Goal: Information Seeking & Learning: Check status

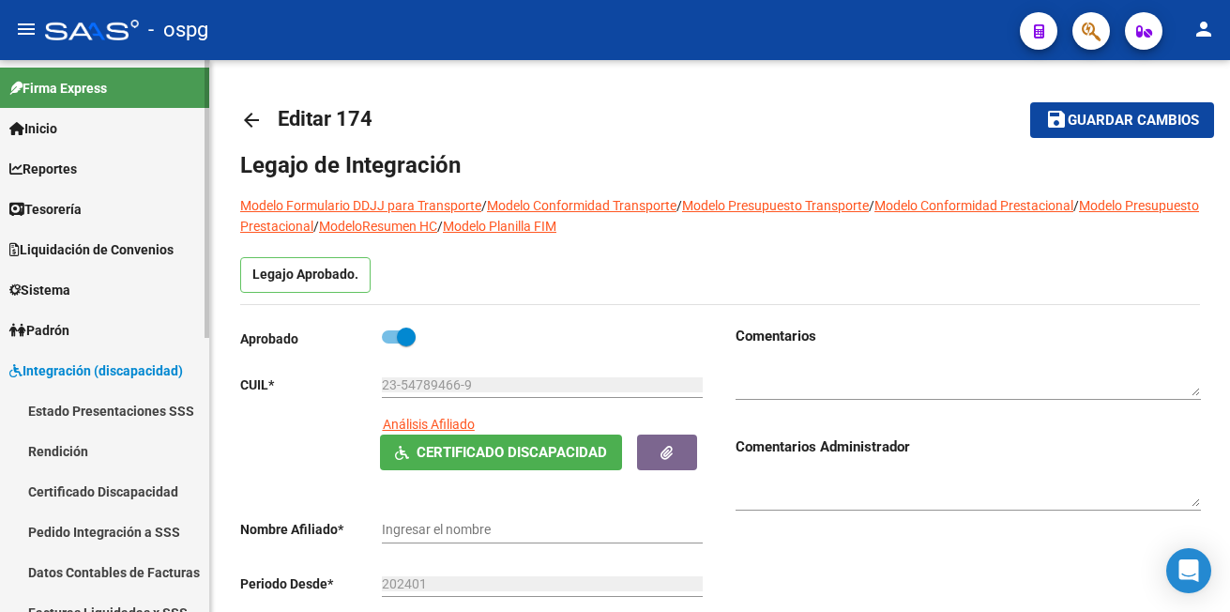
type input "[PERSON_NAME]"
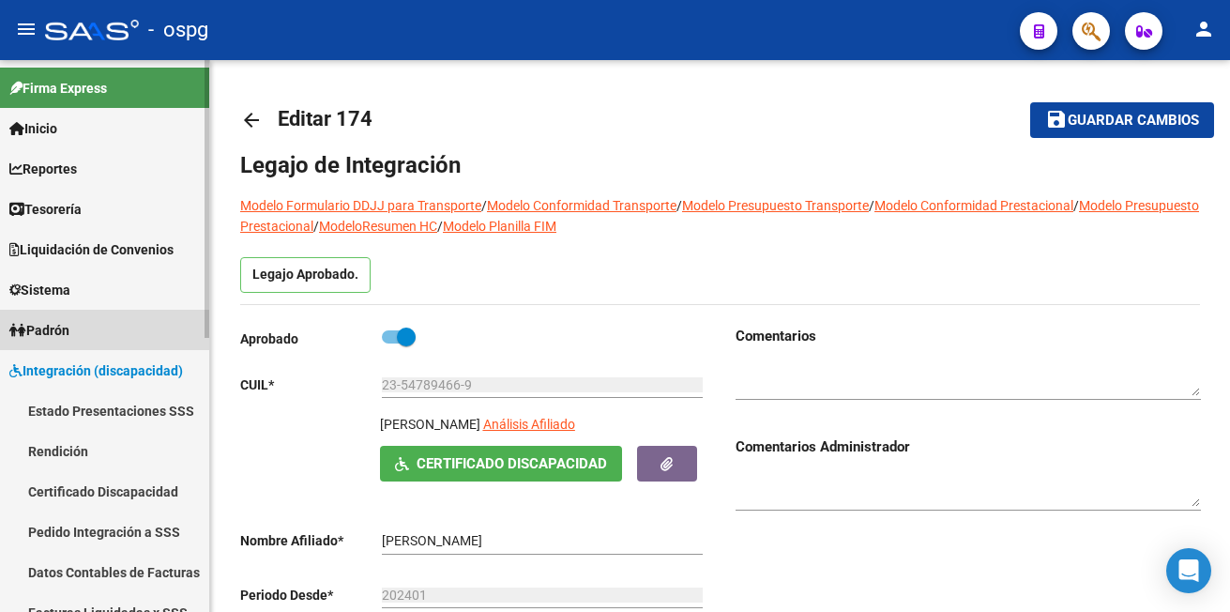
click at [51, 328] on span "Padrón" at bounding box center [39, 330] width 60 height 21
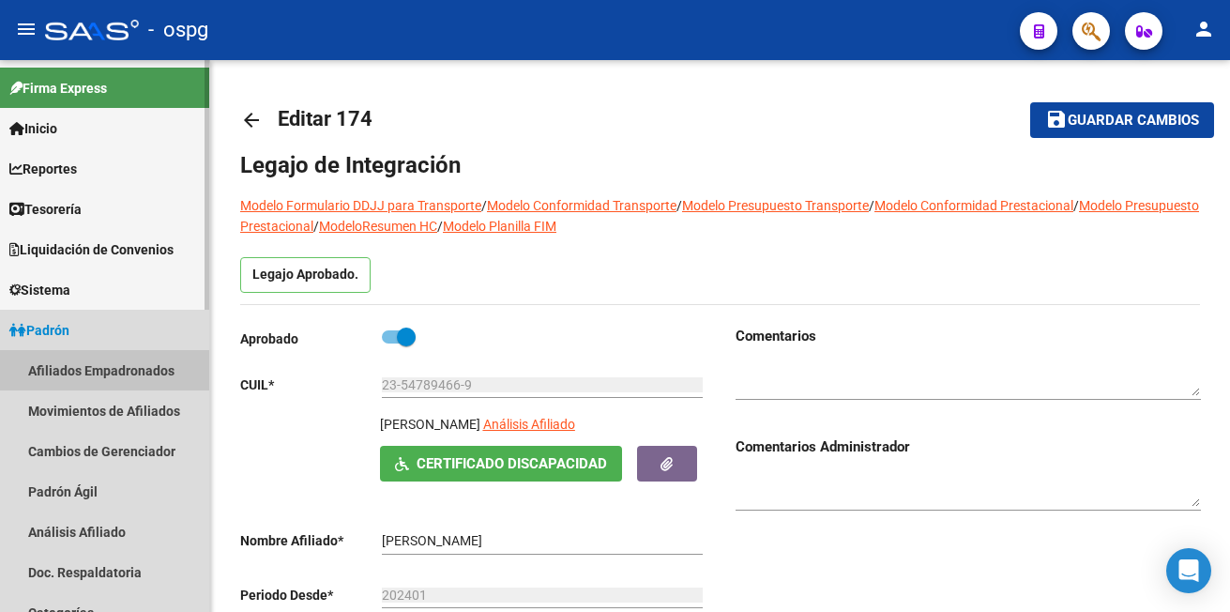
click at [68, 370] on link "Afiliados Empadronados" at bounding box center [104, 370] width 209 height 40
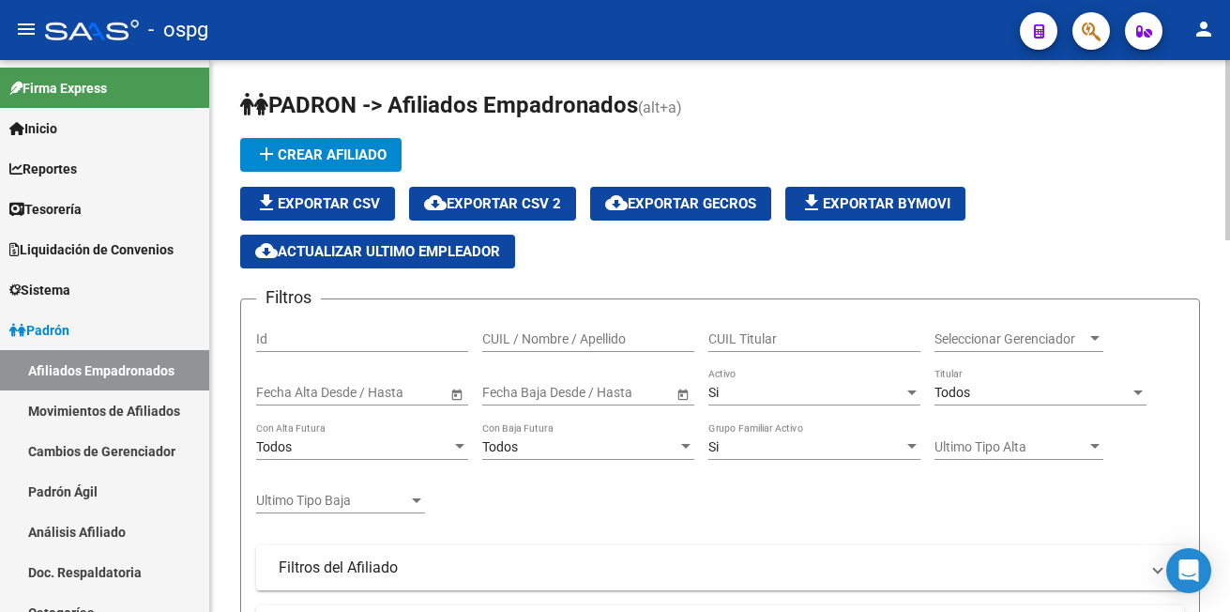
click at [520, 342] on input "CUIL / Nombre / Apellido" at bounding box center [588, 339] width 212 height 16
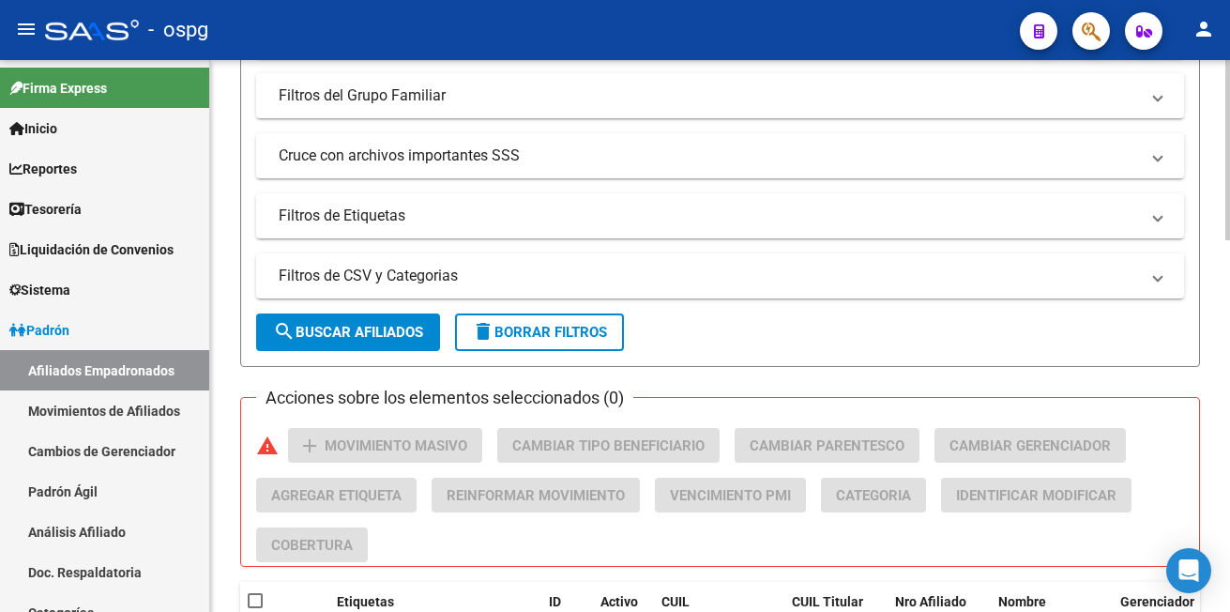
scroll to position [563, 0]
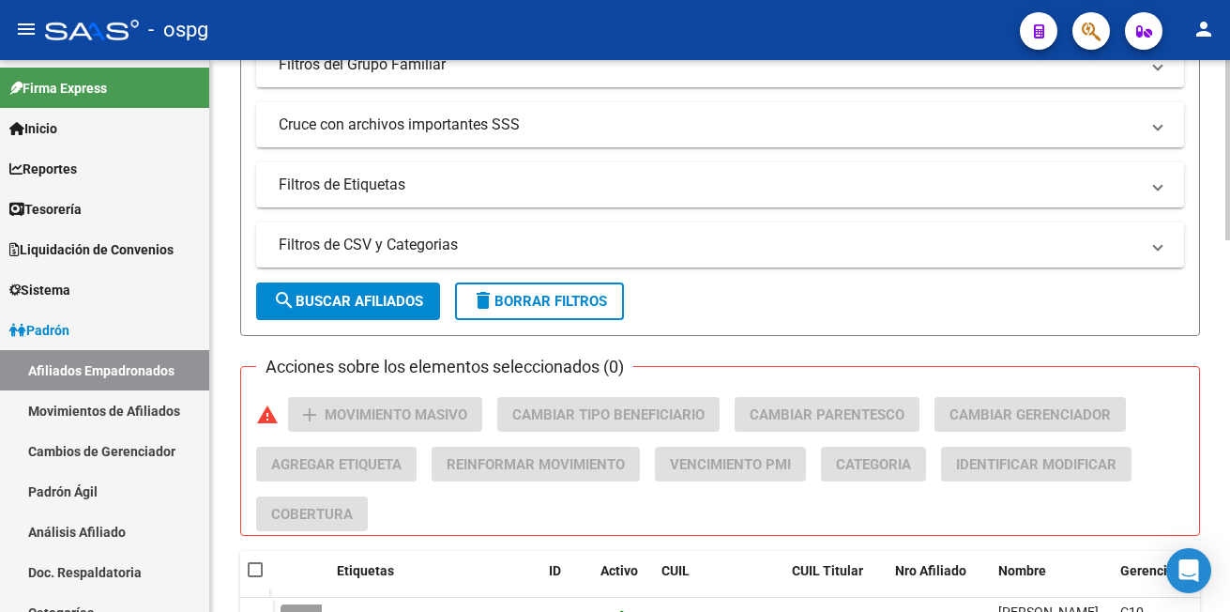
type input "VIGOLO"
click at [391, 300] on span "search Buscar Afiliados" at bounding box center [348, 301] width 150 height 17
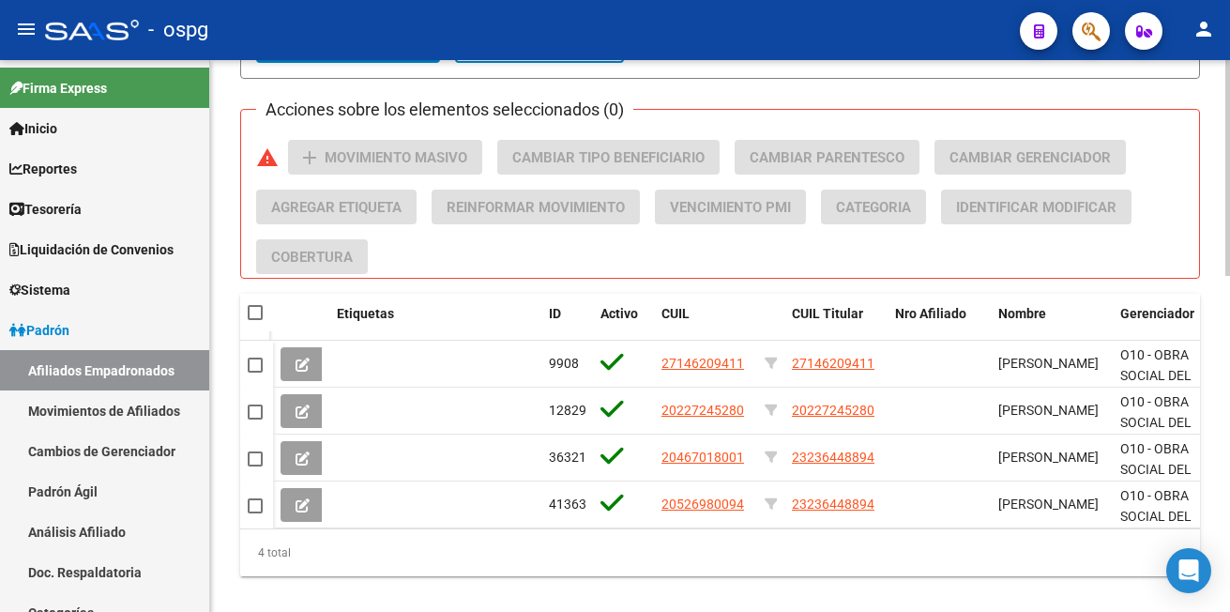
scroll to position [859, 0]
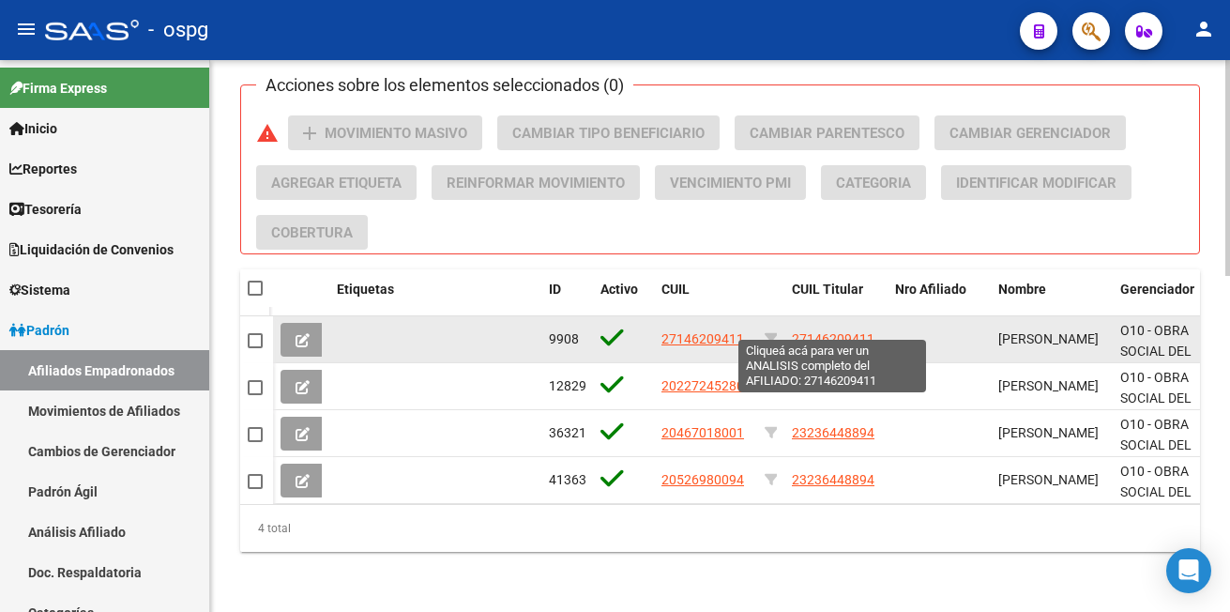
click at [838, 331] on span "27146209411" at bounding box center [833, 338] width 83 height 15
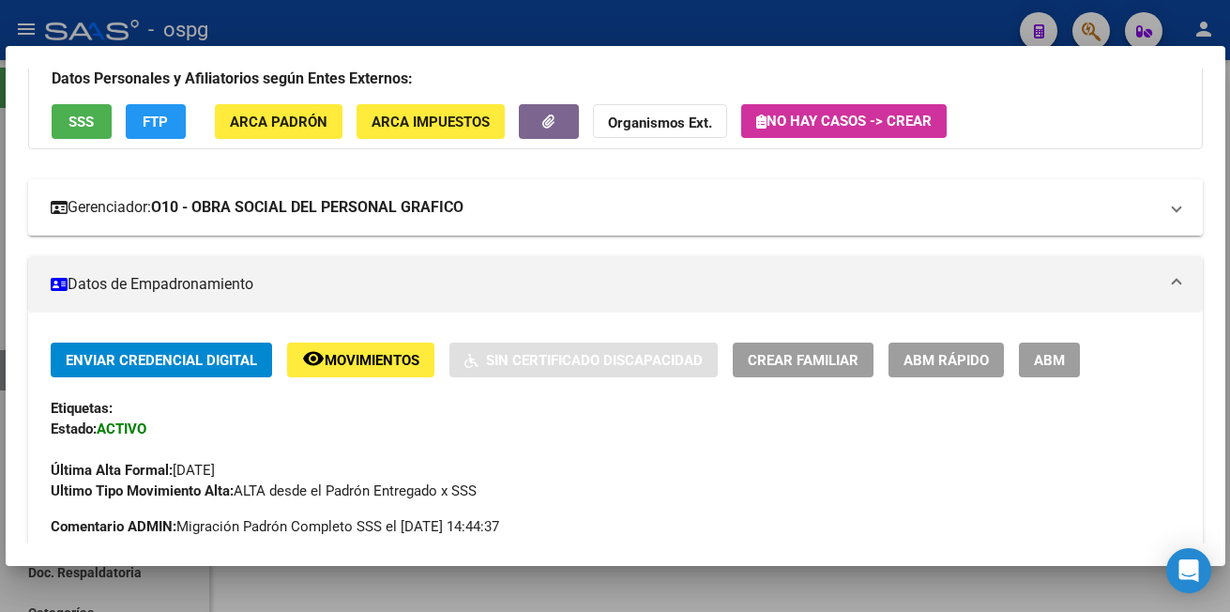
scroll to position [188, 0]
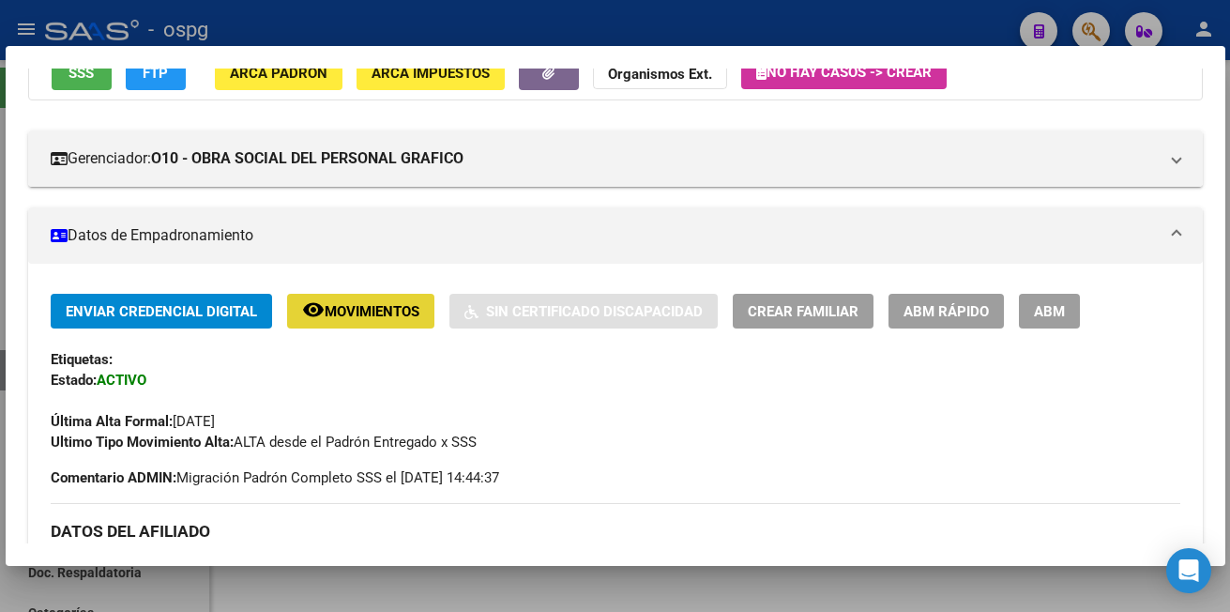
click at [380, 321] on button "remove_red_eye Movimientos" at bounding box center [360, 311] width 147 height 35
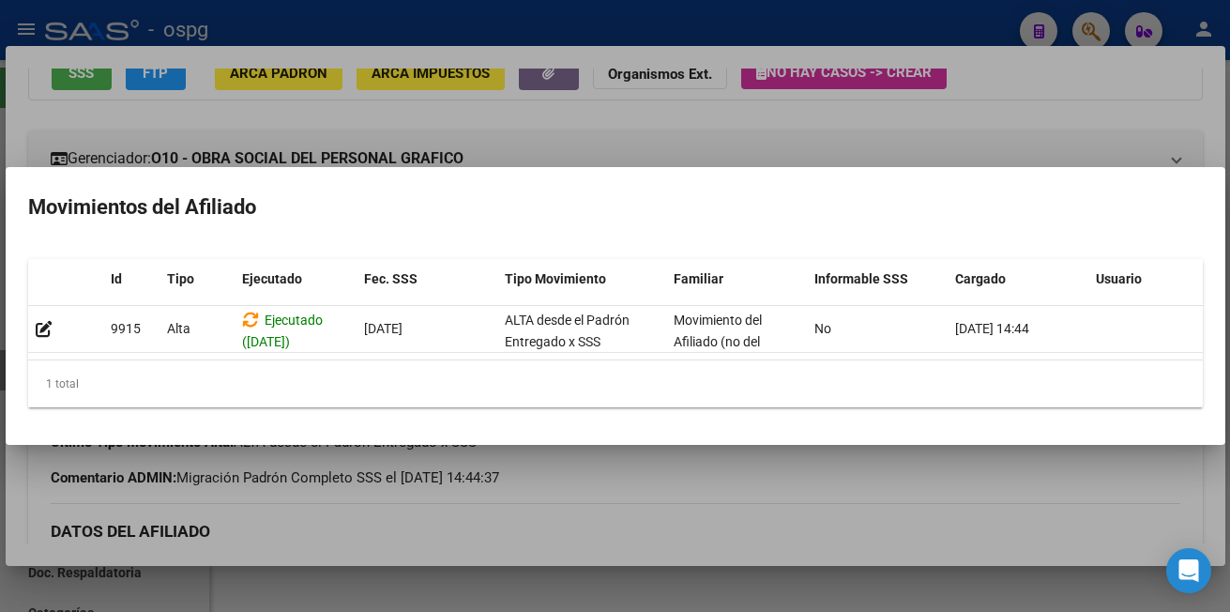
click at [1001, 108] on div at bounding box center [615, 306] width 1230 height 612
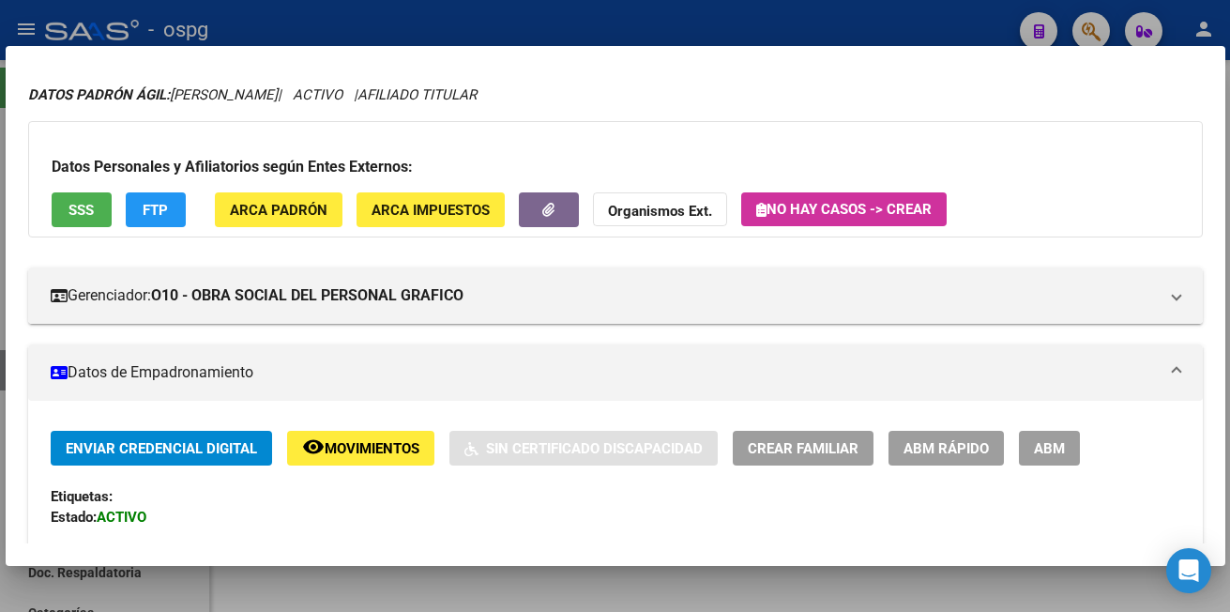
scroll to position [0, 0]
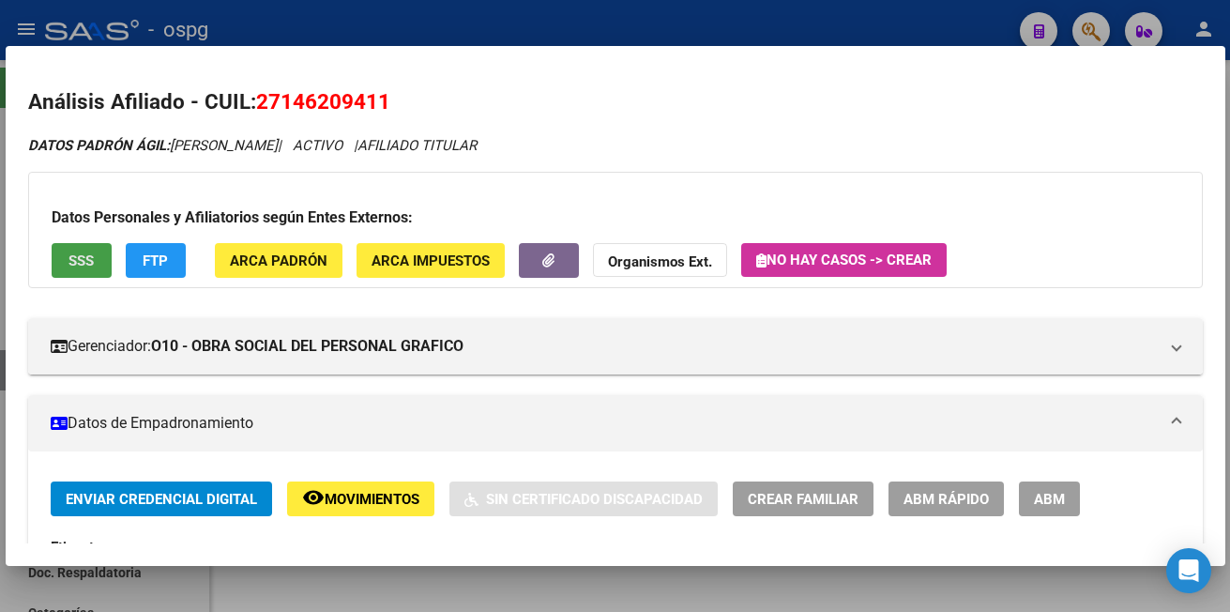
click at [97, 264] on button "SSS" at bounding box center [82, 260] width 60 height 35
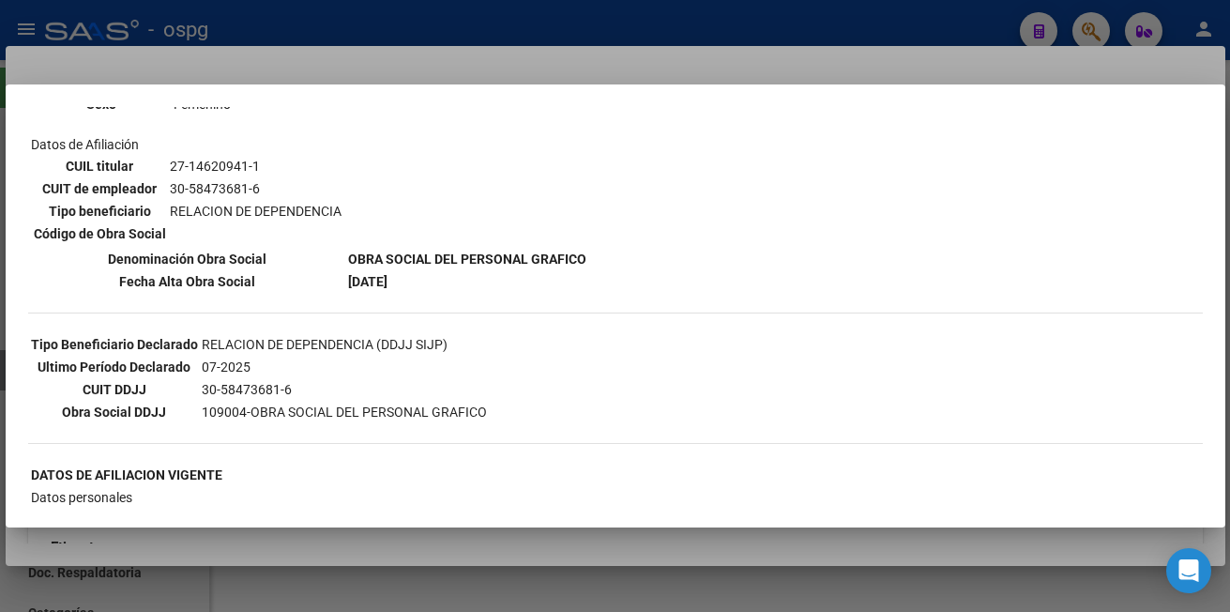
scroll to position [285, 0]
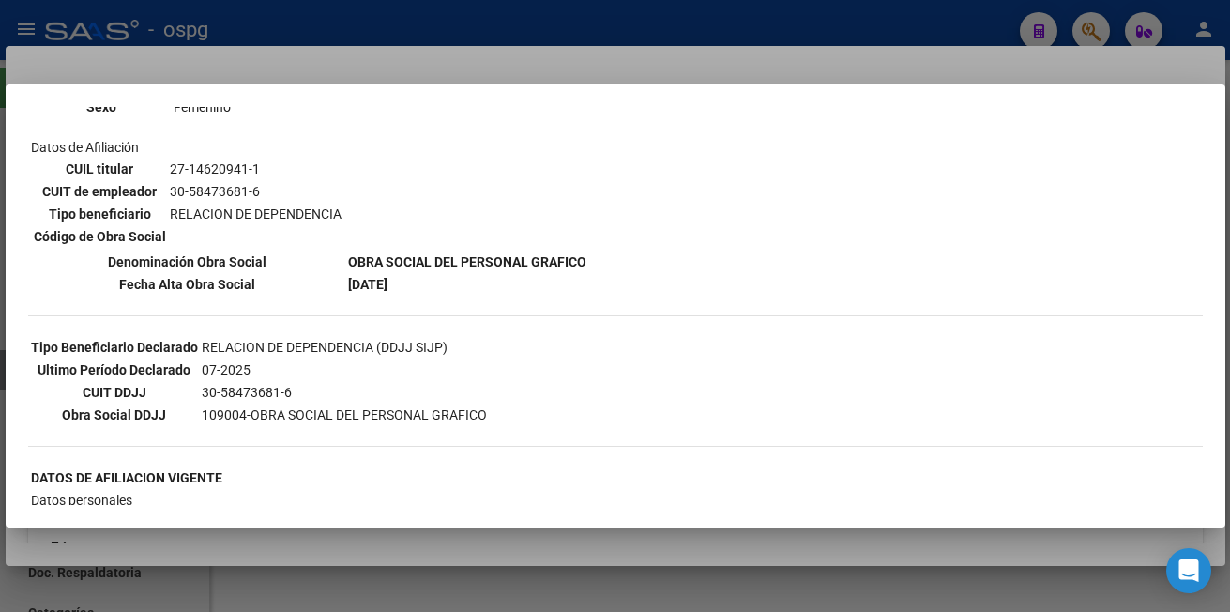
click at [854, 29] on div at bounding box center [615, 306] width 1230 height 612
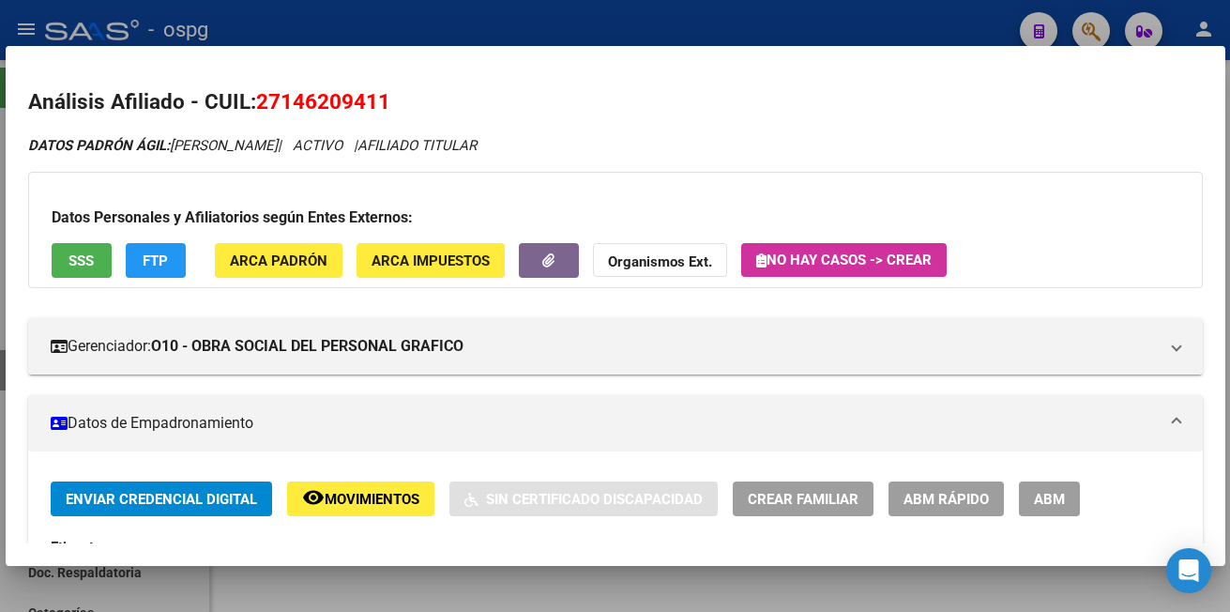
click at [156, 263] on span "FTP" at bounding box center [155, 260] width 25 height 17
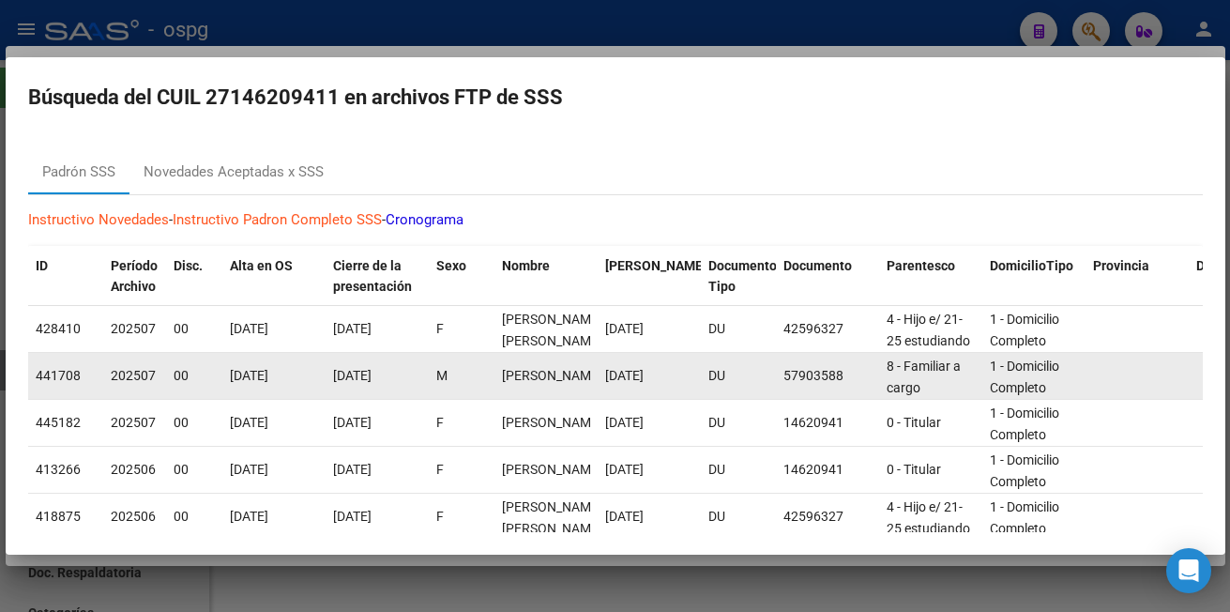
scroll to position [0, 0]
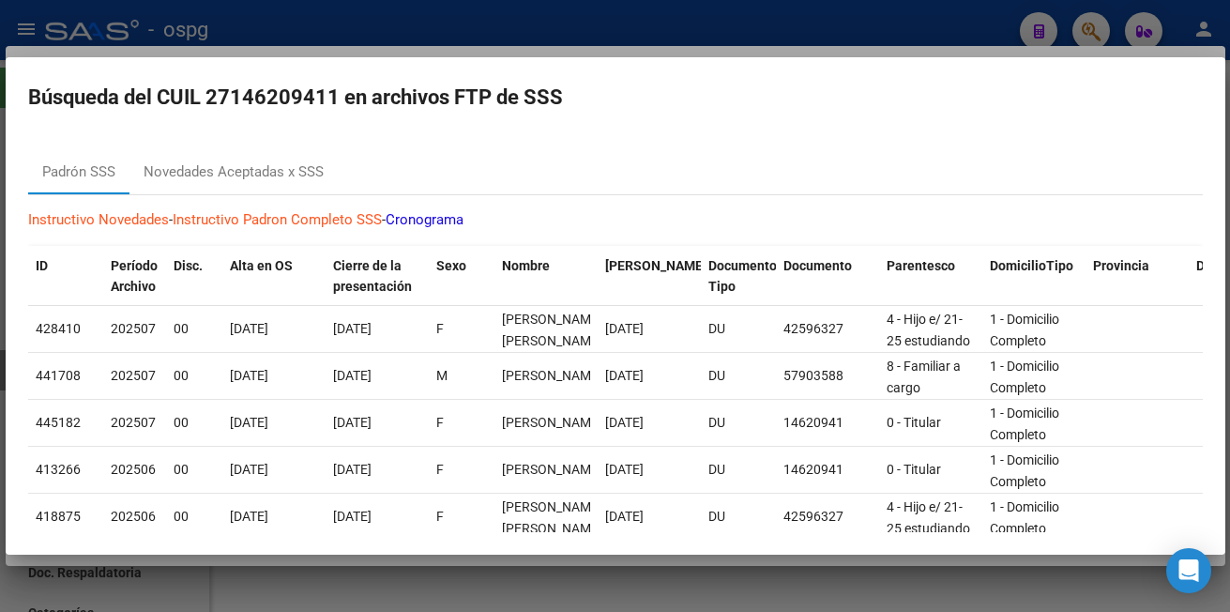
click at [405, 18] on div at bounding box center [615, 306] width 1230 height 612
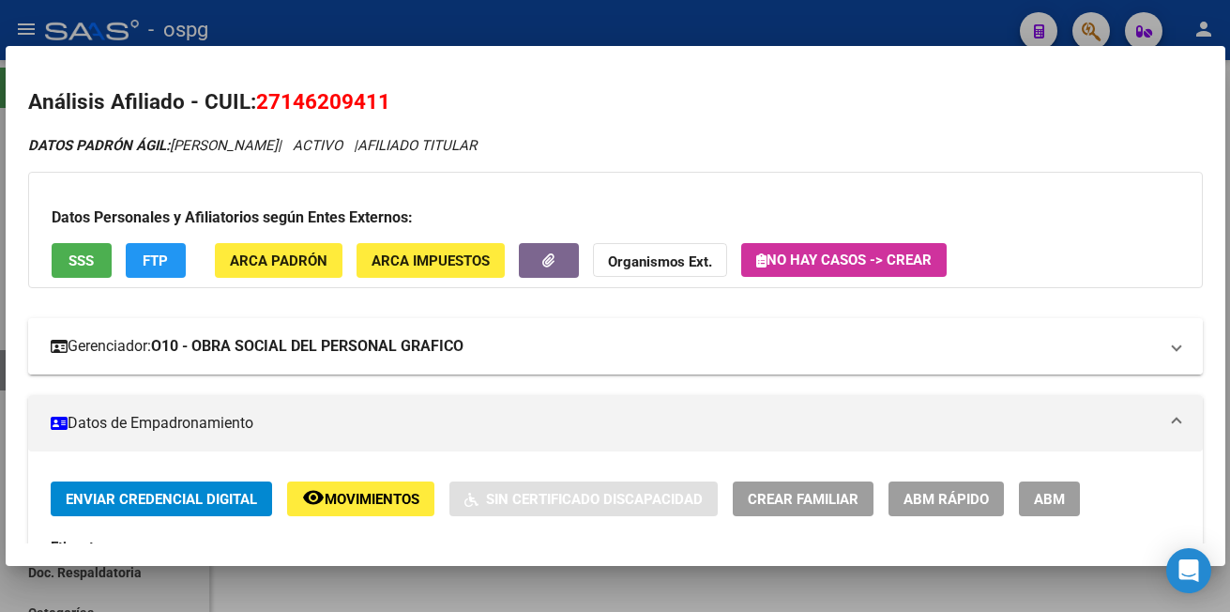
click at [246, 341] on strong "O10 - OBRA SOCIAL DEL PERSONAL GRAFICO" at bounding box center [307, 346] width 313 height 23
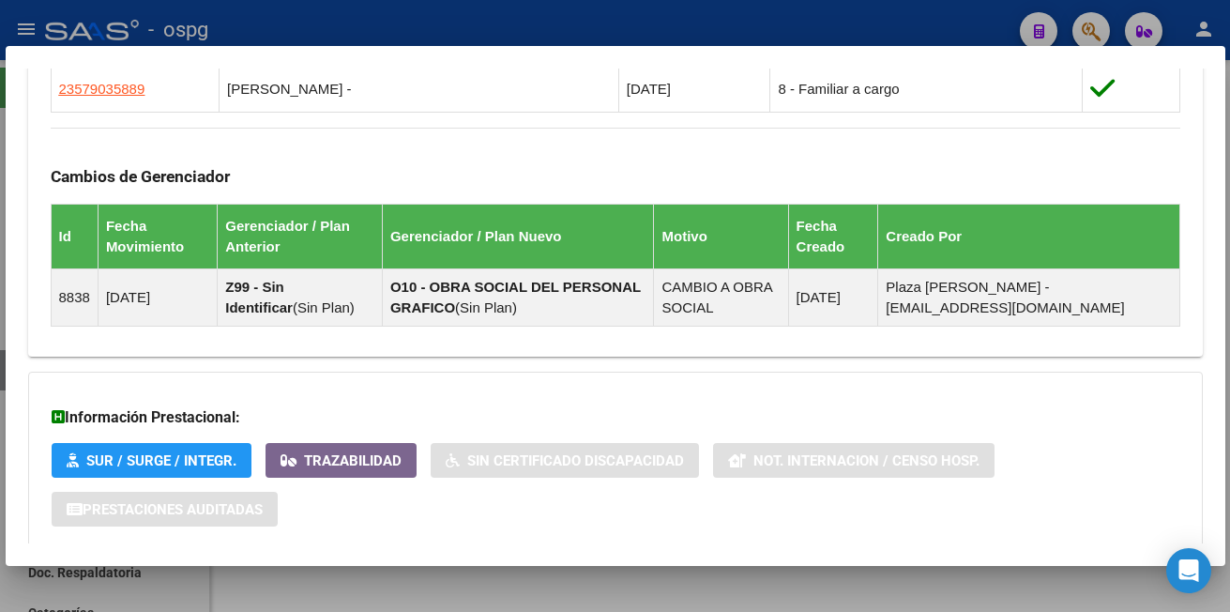
scroll to position [1395, 0]
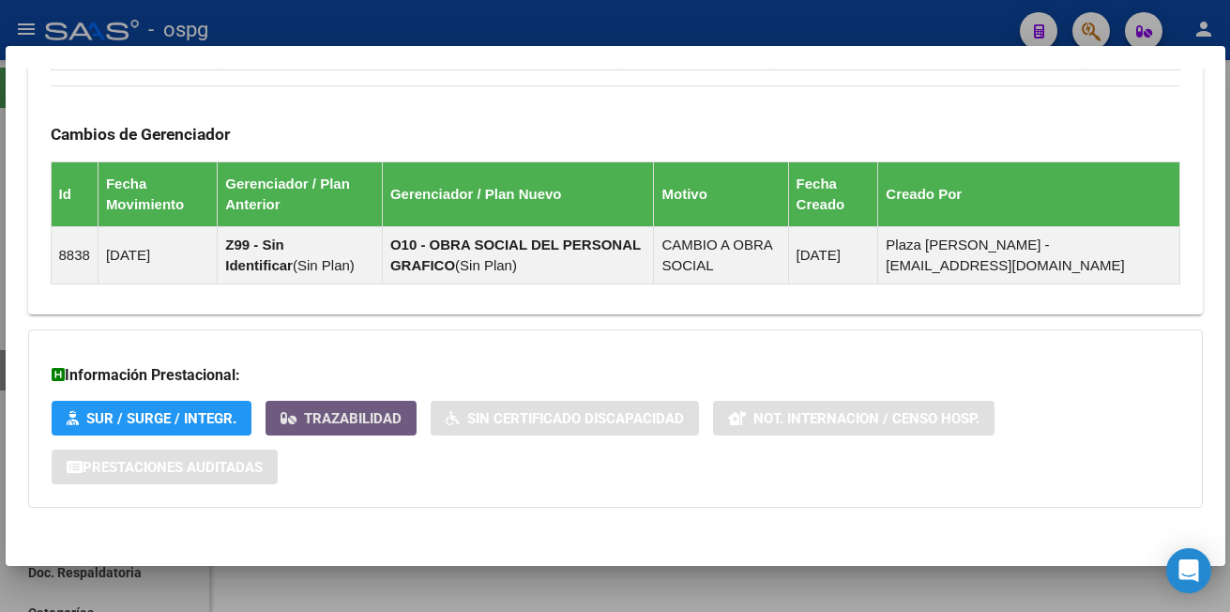
click at [323, 422] on span "Trazabilidad" at bounding box center [353, 418] width 98 height 17
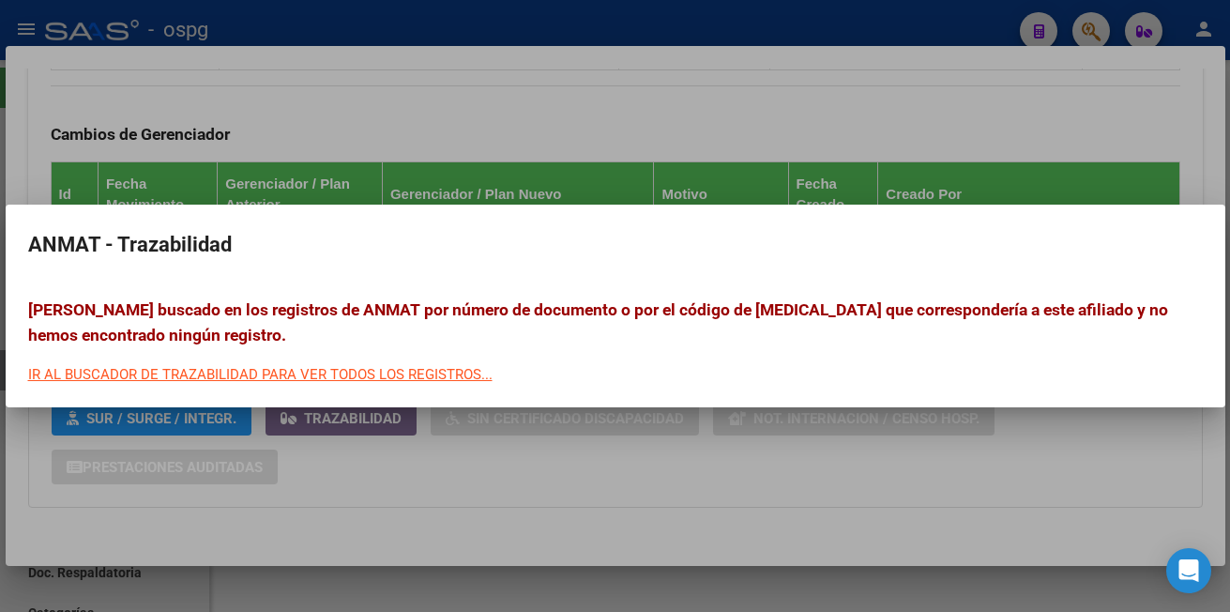
click at [323, 422] on div at bounding box center [615, 306] width 1230 height 612
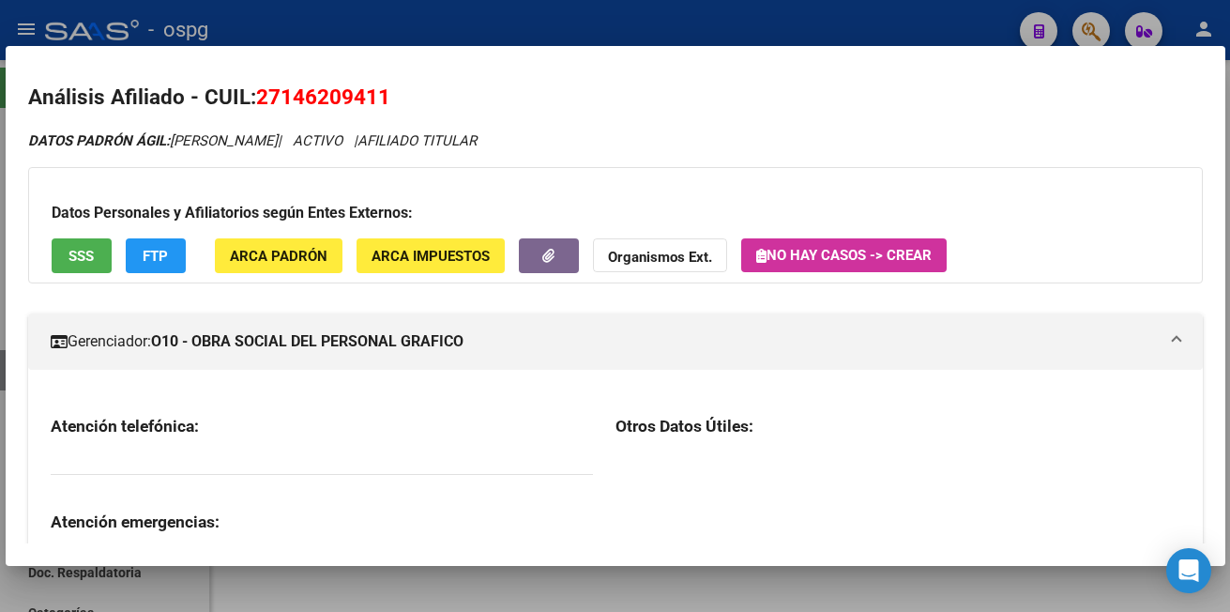
scroll to position [0, 0]
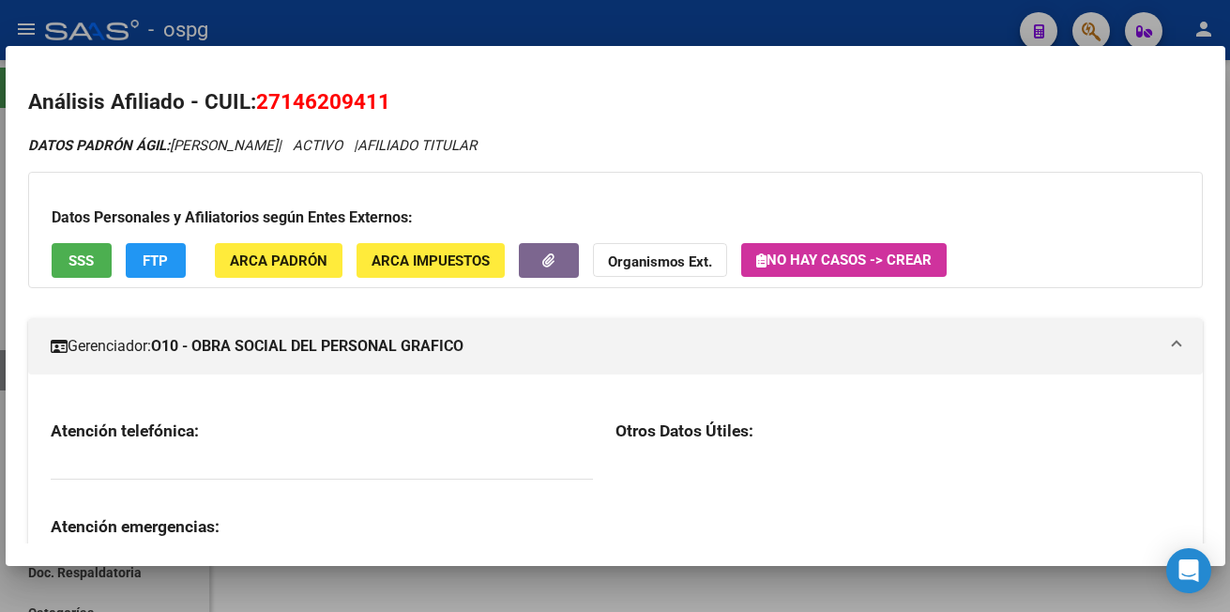
click at [320, 24] on div at bounding box center [615, 306] width 1230 height 612
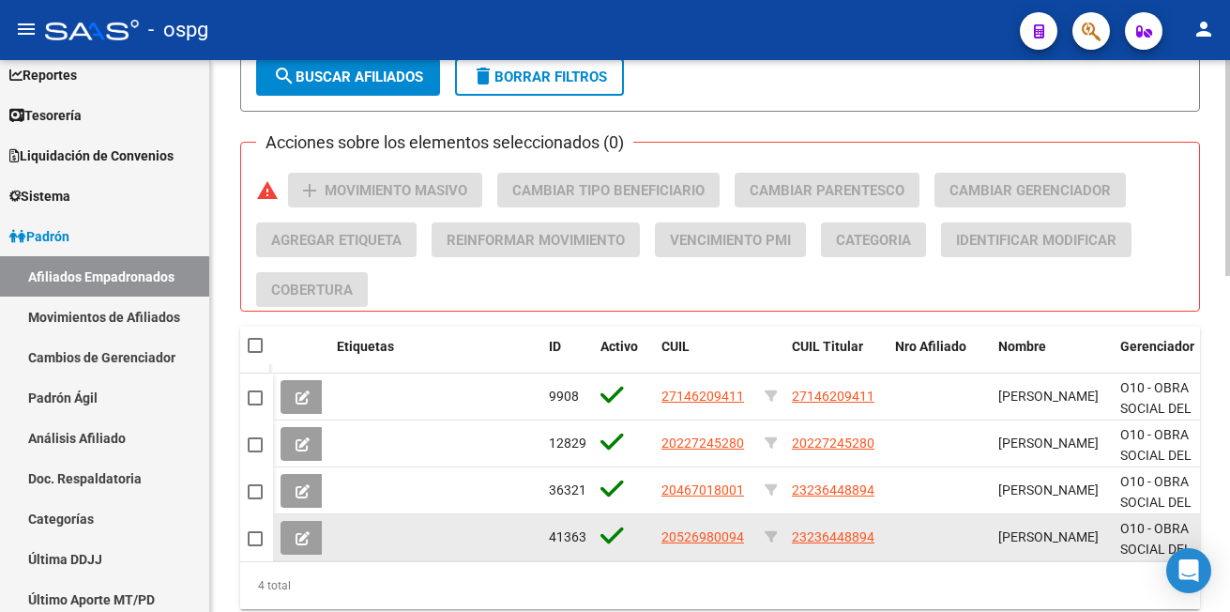
scroll to position [845, 0]
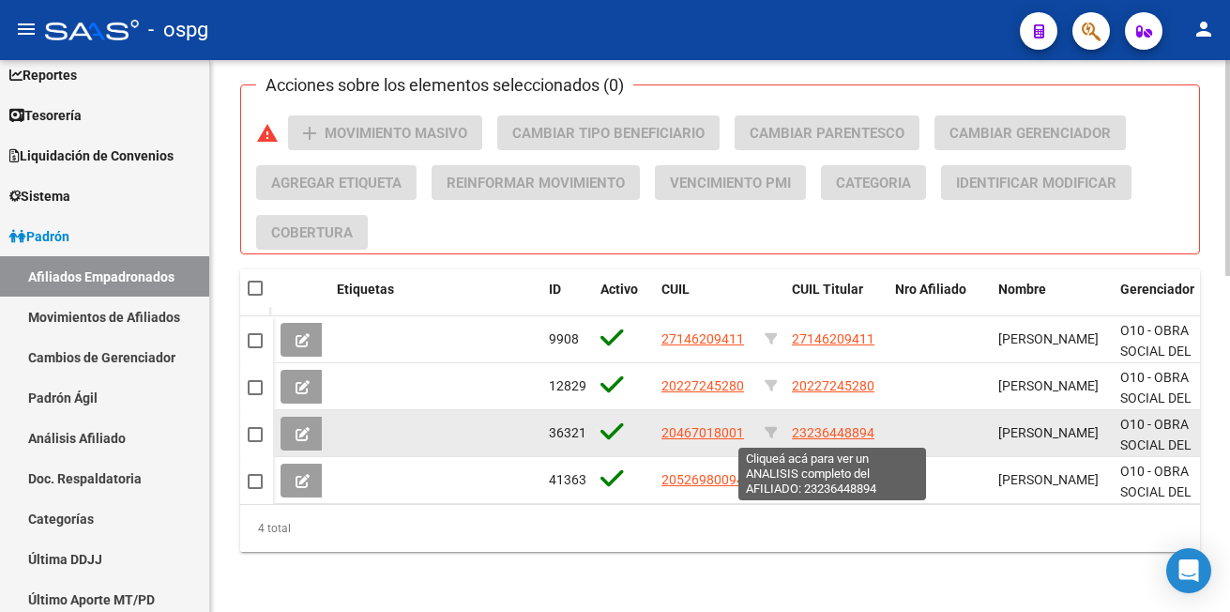
click at [849, 428] on span "23236448894" at bounding box center [833, 432] width 83 height 15
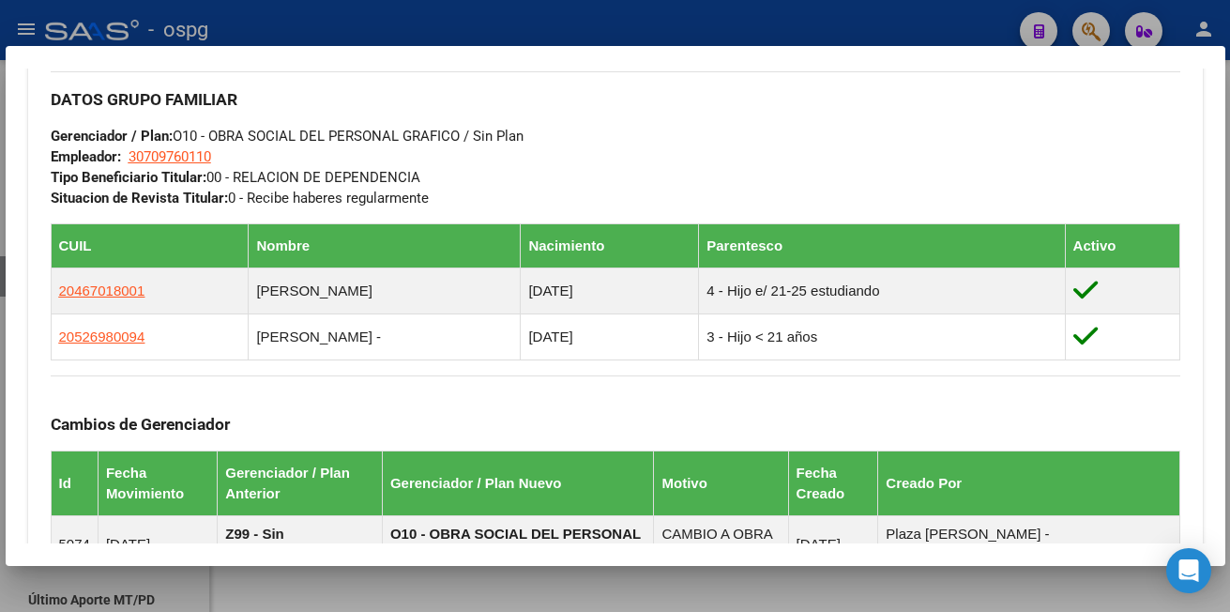
scroll to position [892, 0]
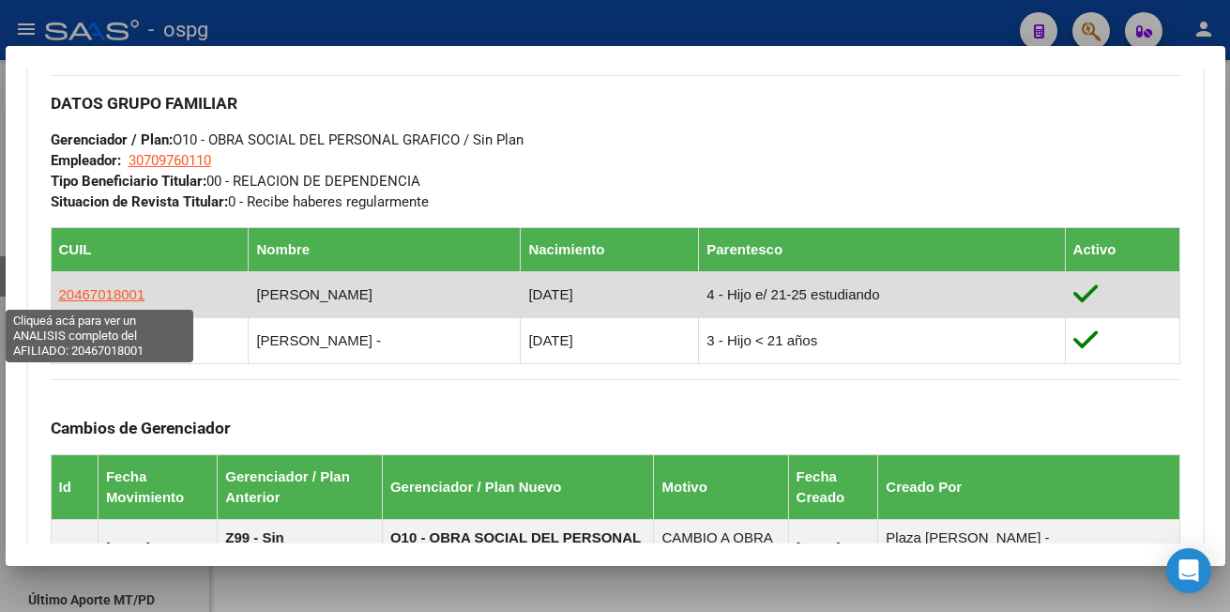
click at [95, 294] on span "20467018001" at bounding box center [102, 294] width 86 height 16
type textarea "20467018001"
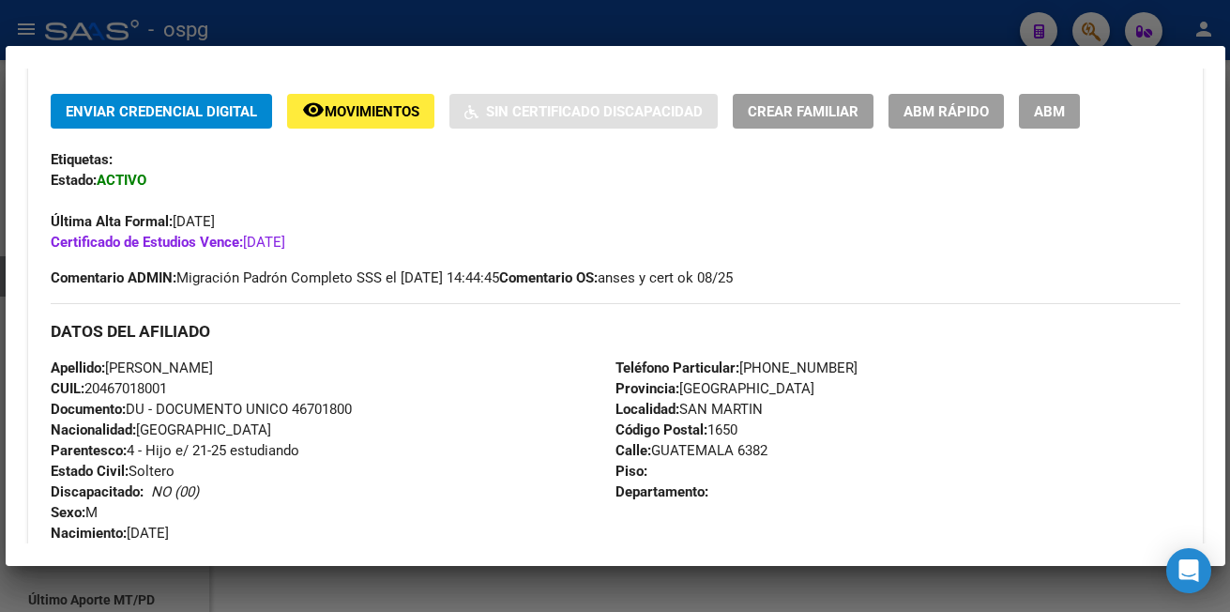
scroll to position [375, 0]
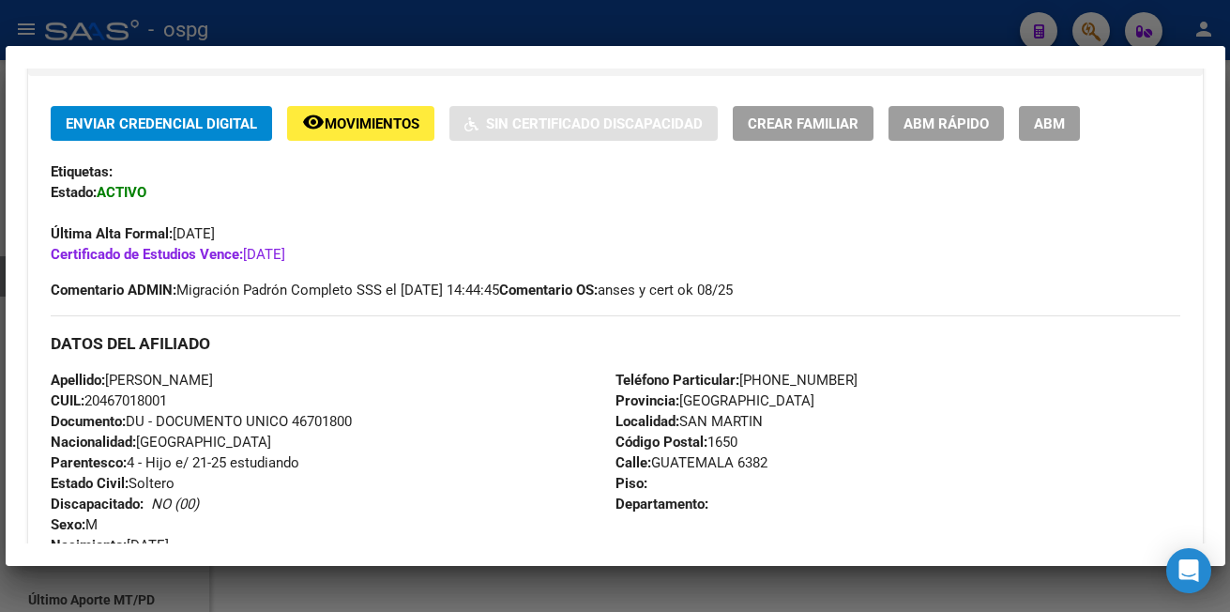
click at [57, 25] on div at bounding box center [615, 306] width 1230 height 612
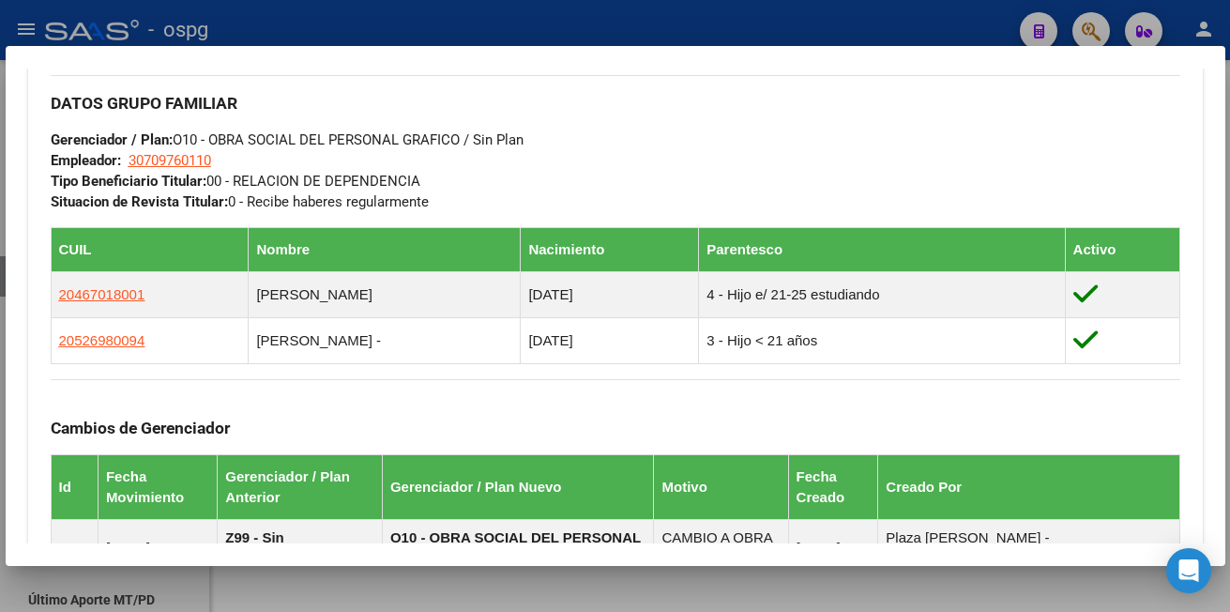
click at [59, 25] on div at bounding box center [615, 306] width 1230 height 612
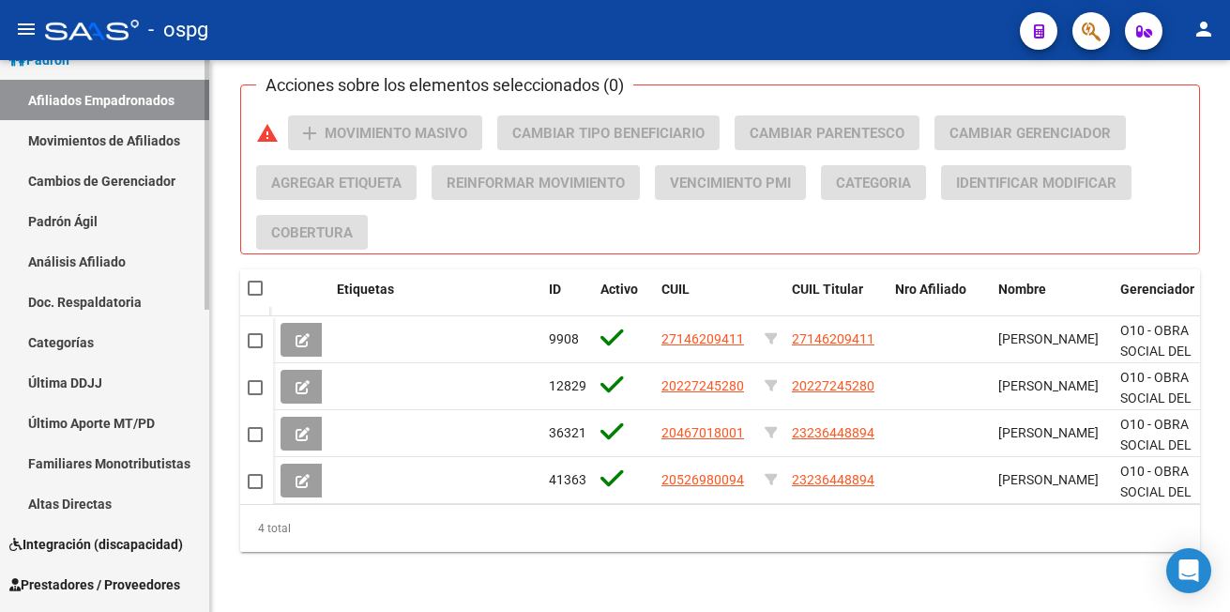
scroll to position [282, 0]
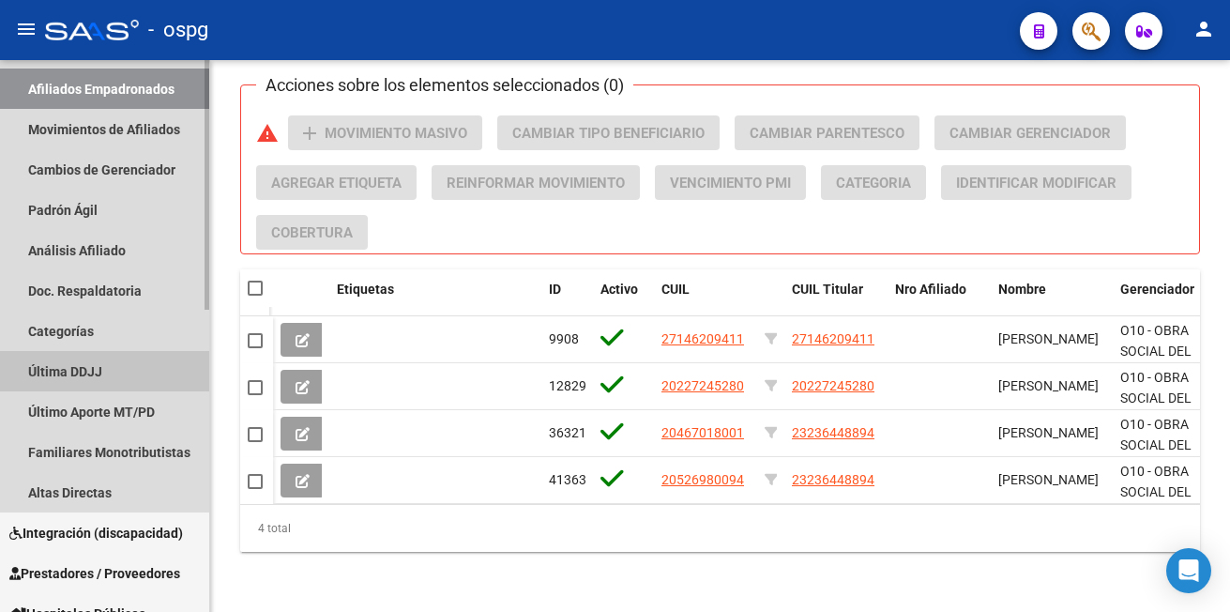
click at [79, 371] on link "Última DDJJ" at bounding box center [104, 371] width 209 height 40
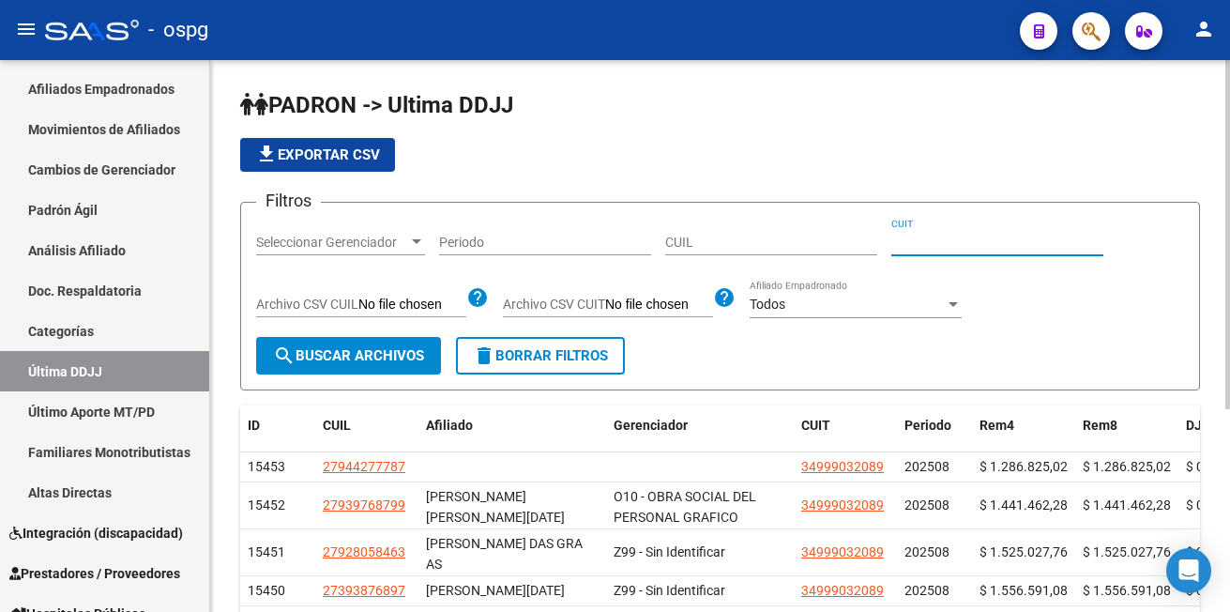
click at [923, 241] on input "CUIT" at bounding box center [998, 243] width 212 height 16
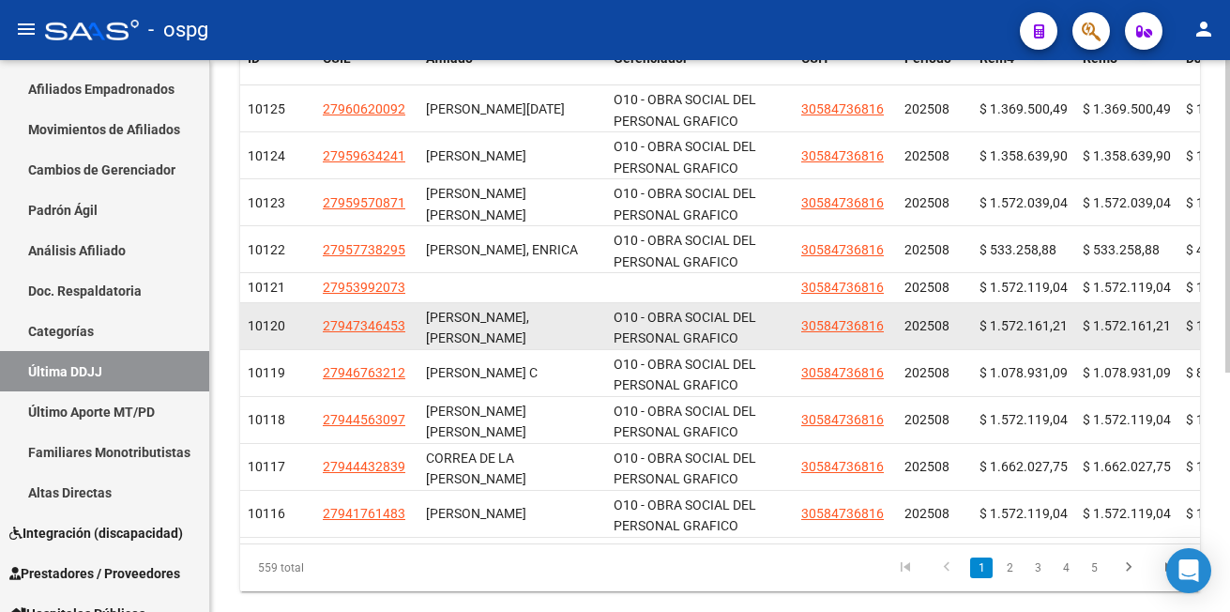
scroll to position [375, 0]
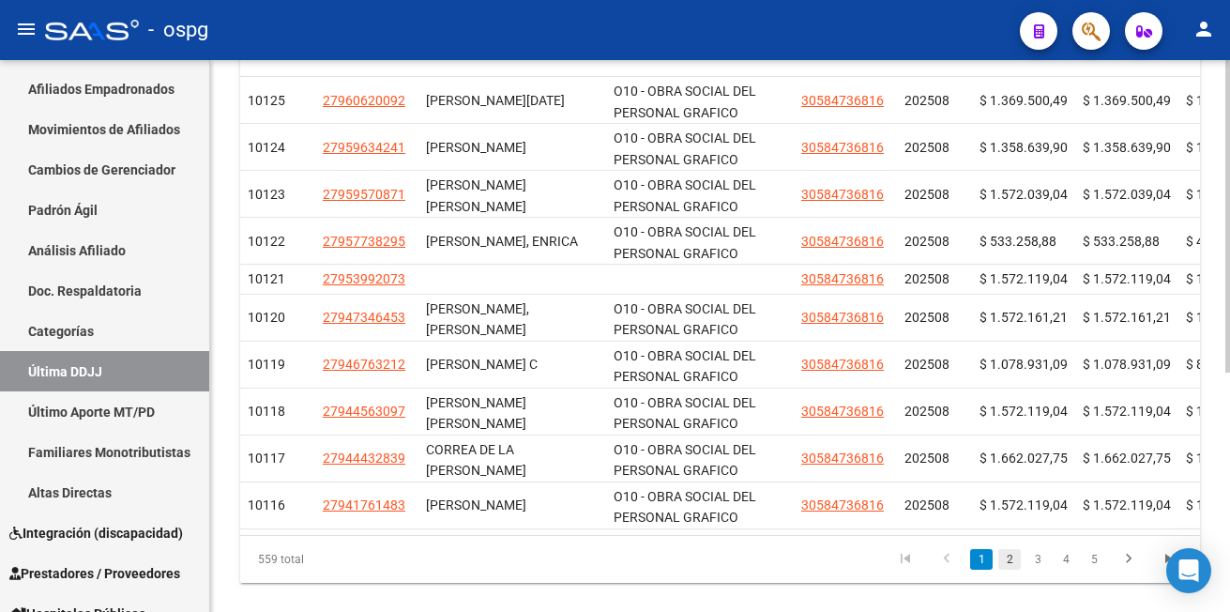
type input "30584736816"
click at [1014, 570] on link "2" at bounding box center [1010, 559] width 23 height 21
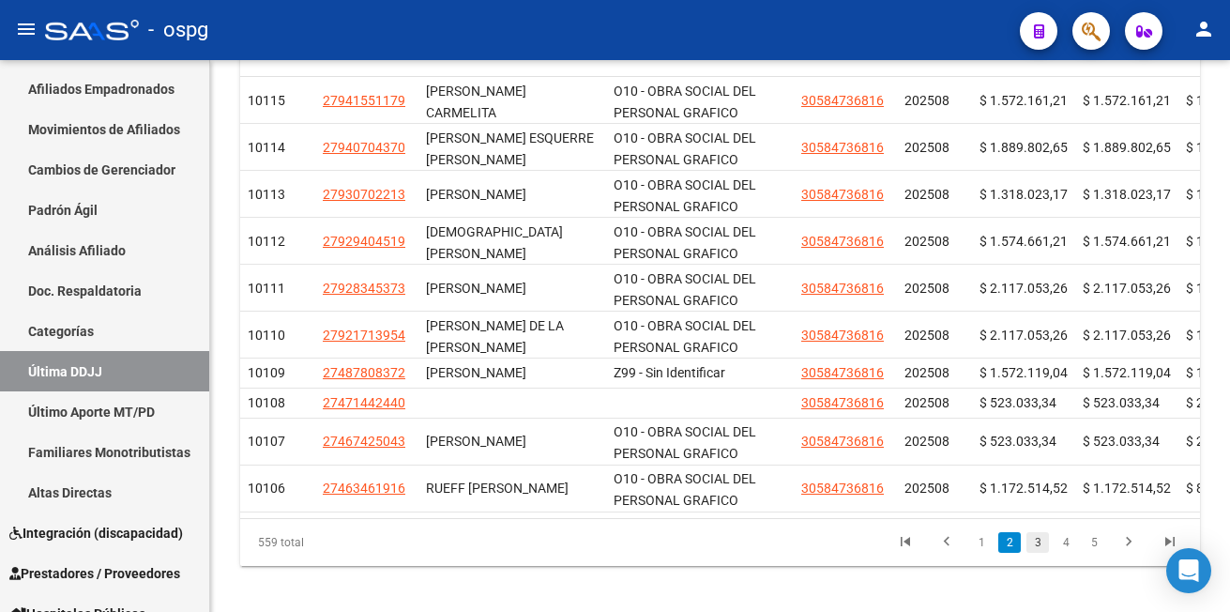
click at [1041, 553] on link "3" at bounding box center [1038, 542] width 23 height 21
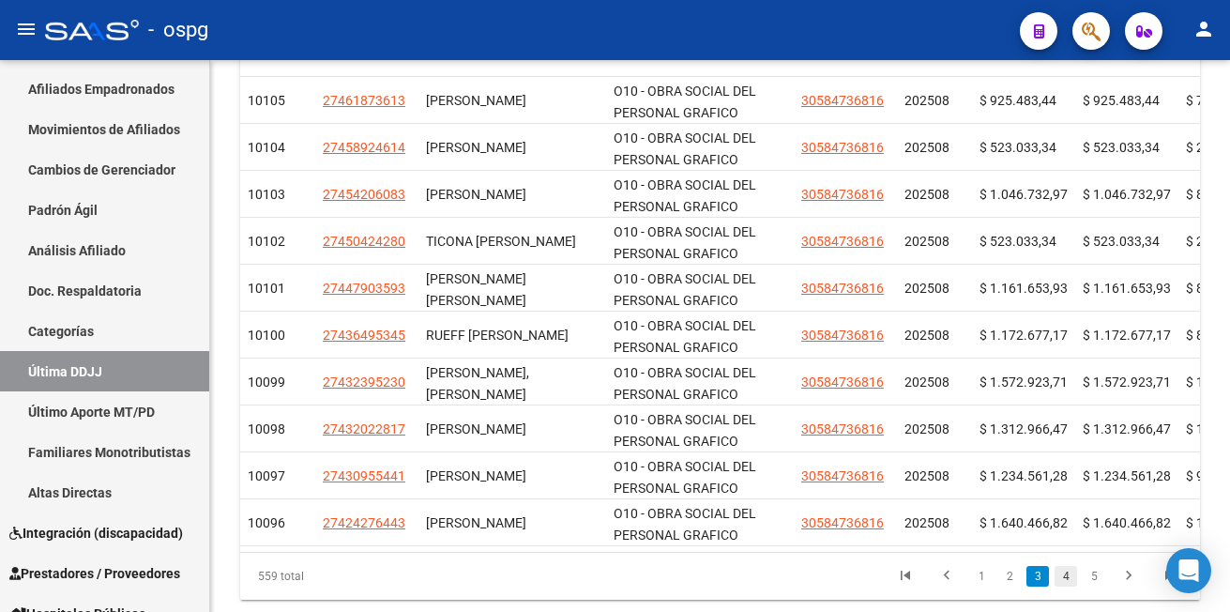
click at [1066, 587] on link "4" at bounding box center [1066, 576] width 23 height 21
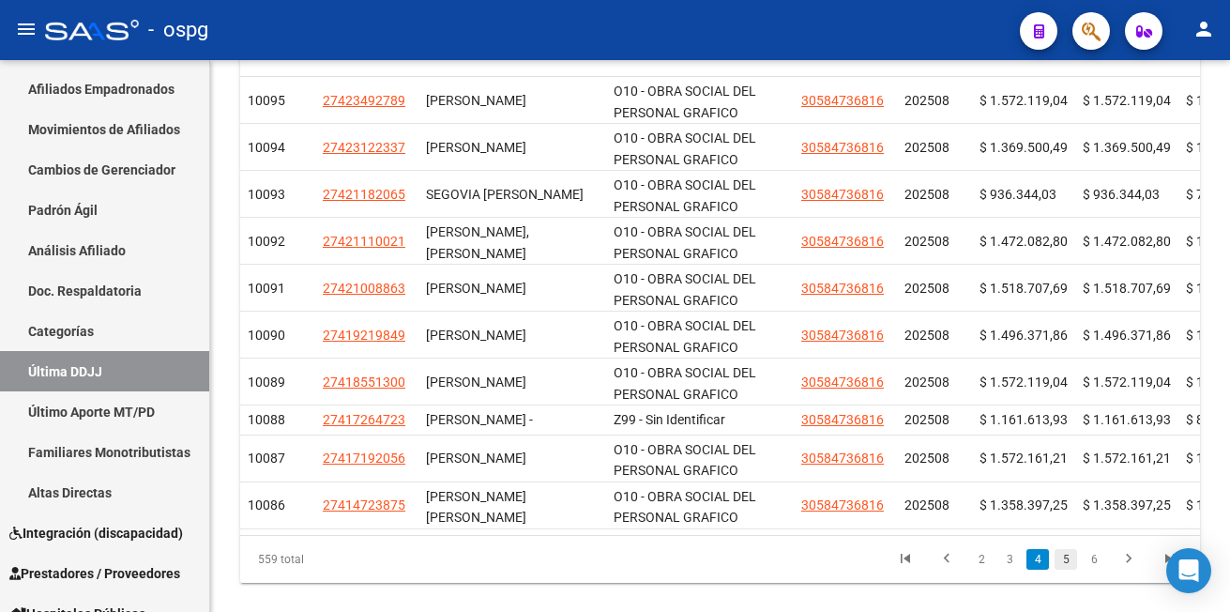
click at [1071, 570] on link "5" at bounding box center [1066, 559] width 23 height 21
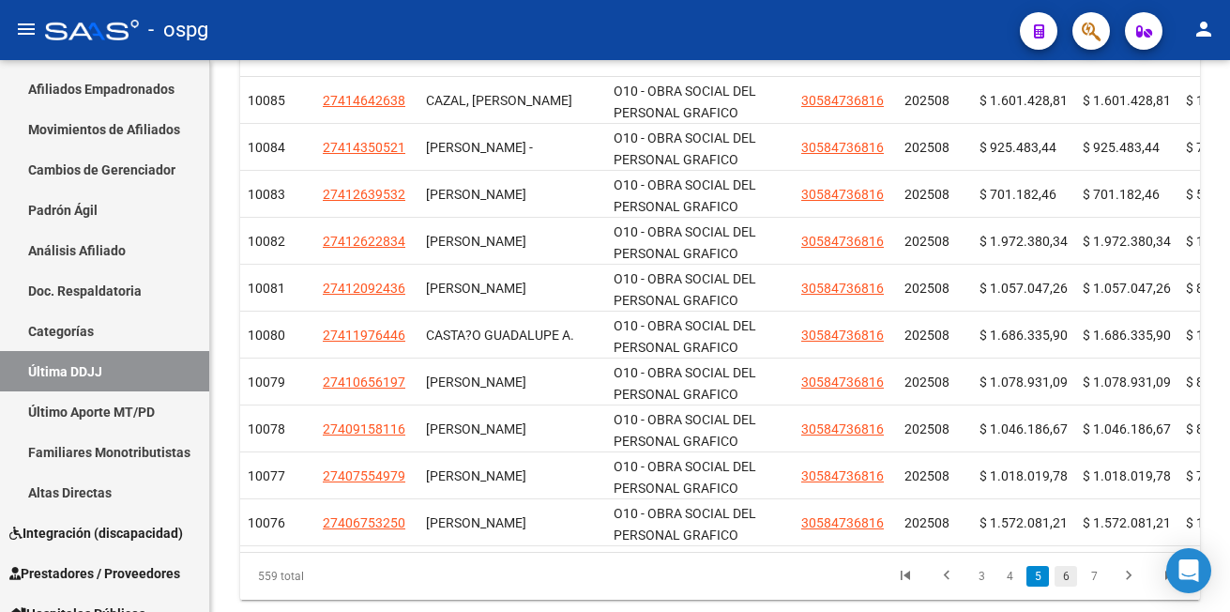
click at [1063, 587] on link "6" at bounding box center [1066, 576] width 23 height 21
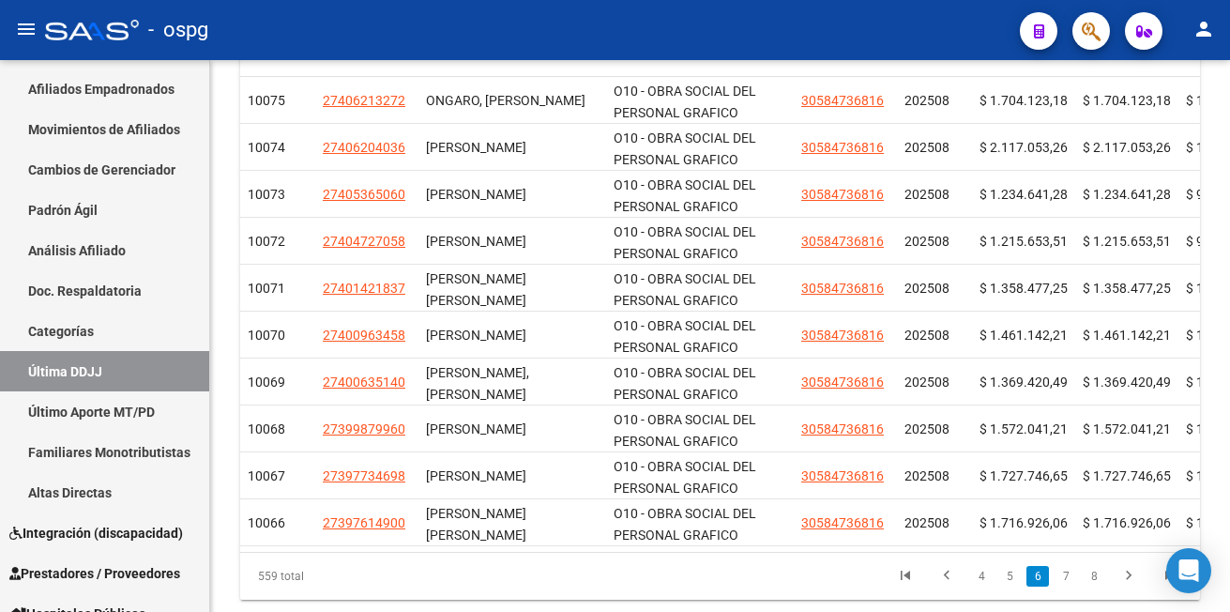
click at [1063, 587] on link "7" at bounding box center [1066, 576] width 23 height 21
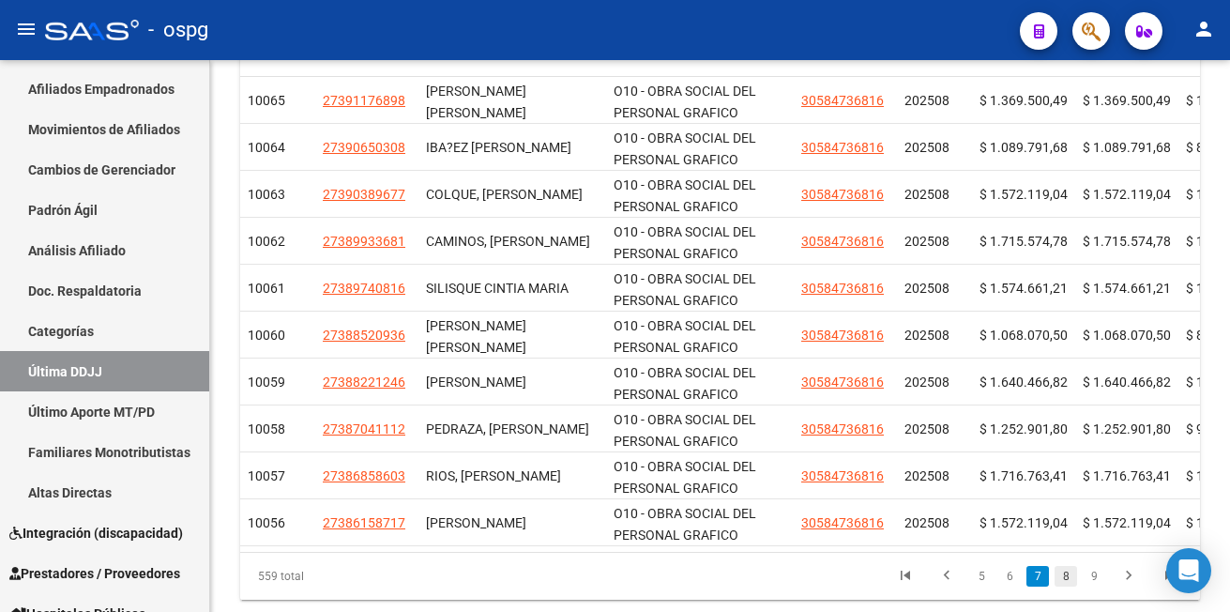
click at [1064, 587] on link "8" at bounding box center [1066, 576] width 23 height 21
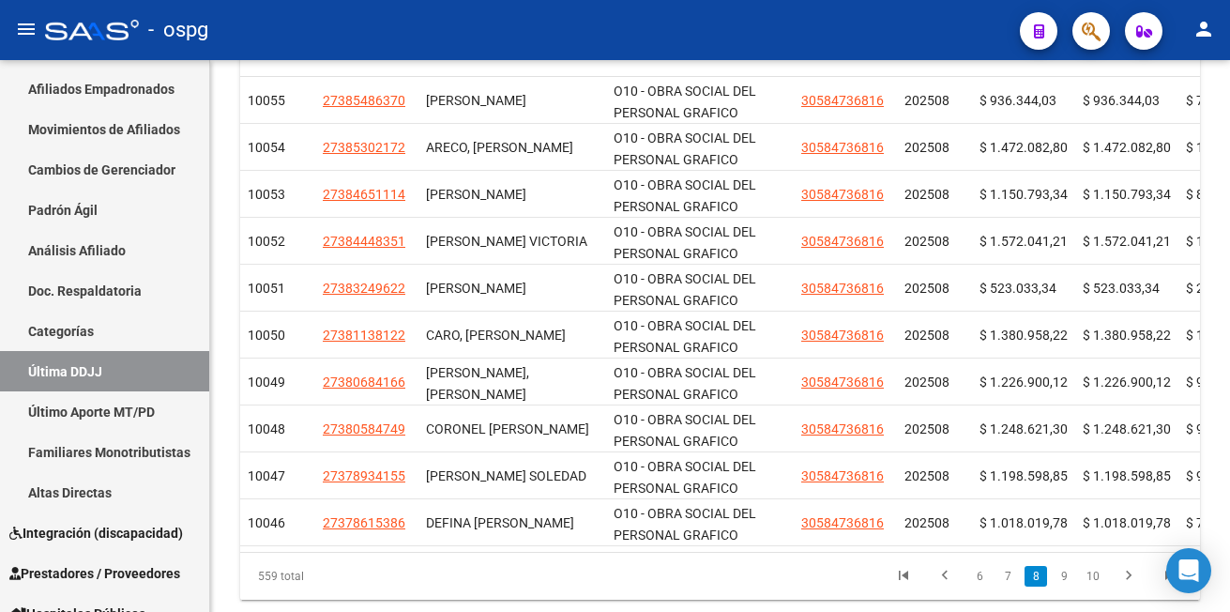
click at [1064, 587] on link "9" at bounding box center [1064, 576] width 23 height 21
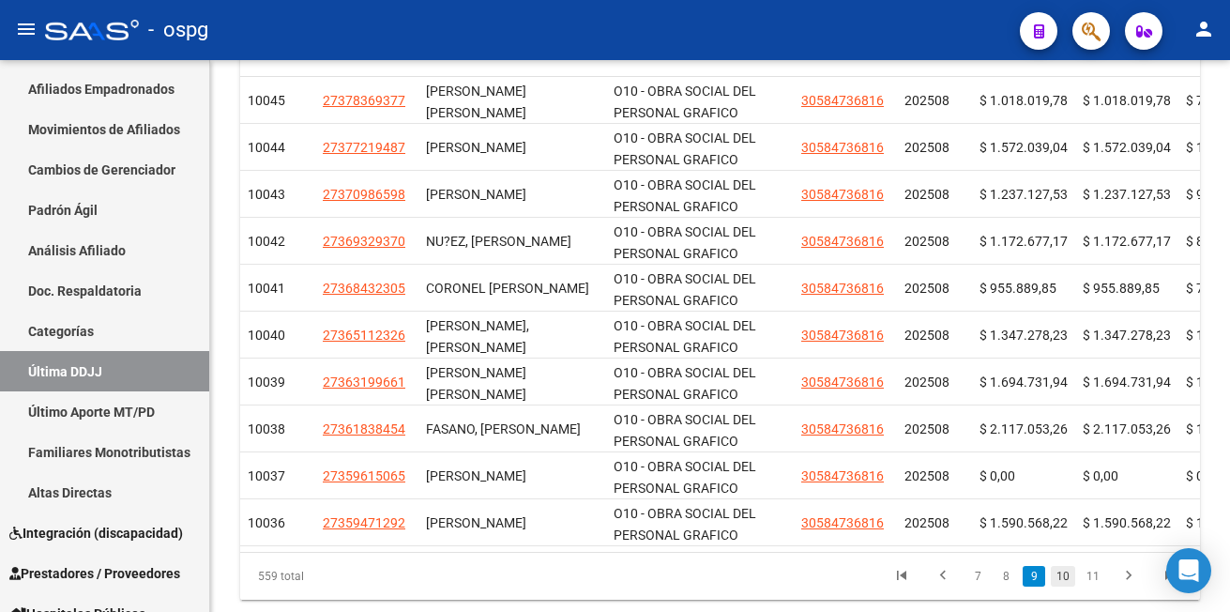
click at [1072, 587] on link "10" at bounding box center [1063, 576] width 24 height 21
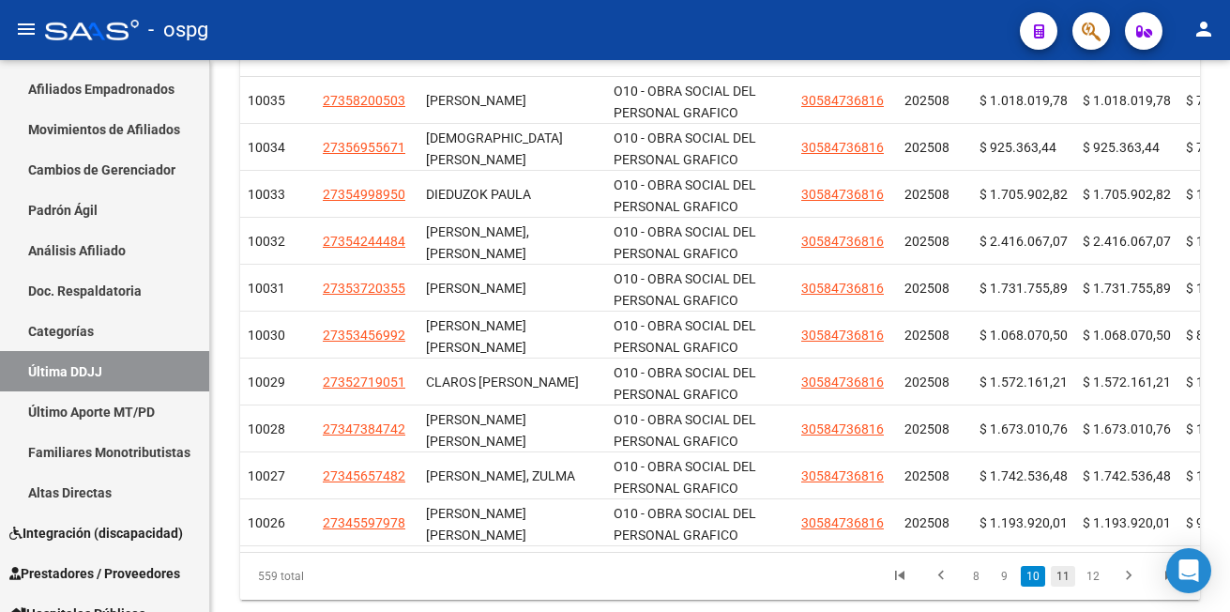
click at [1064, 587] on link "11" at bounding box center [1063, 576] width 24 height 21
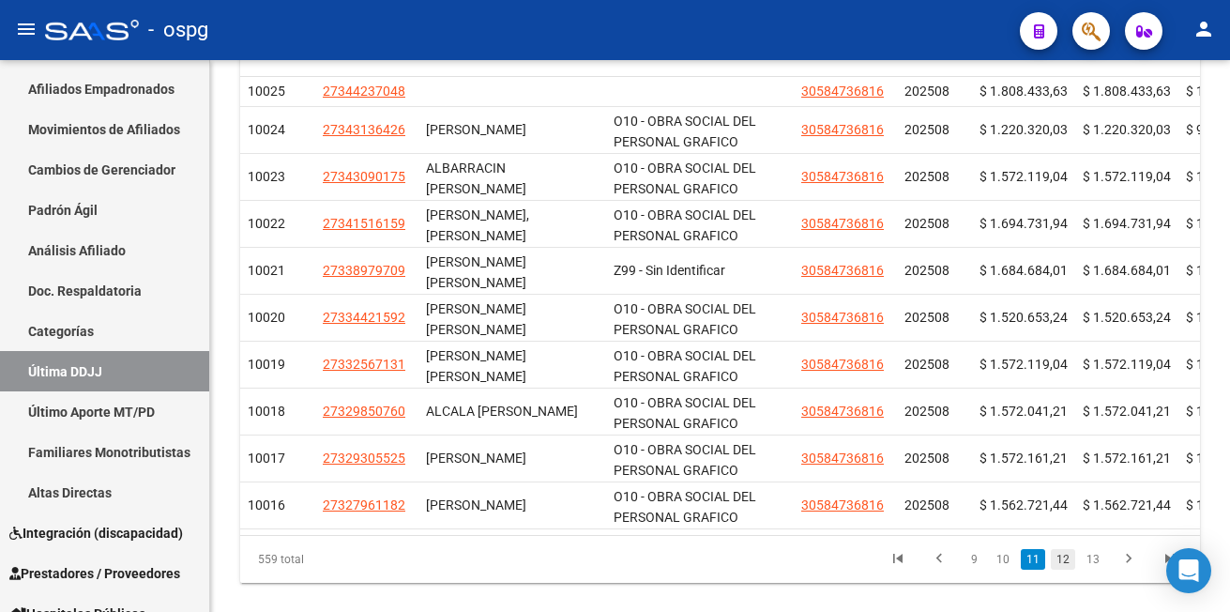
click at [1064, 570] on link "12" at bounding box center [1063, 559] width 24 height 21
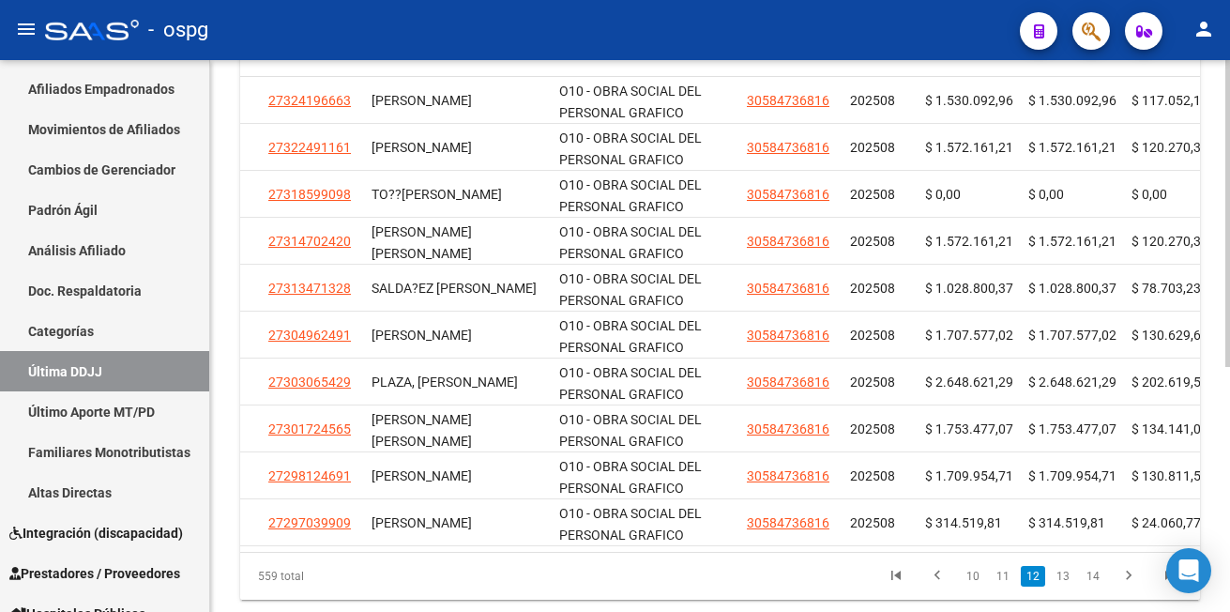
scroll to position [0, 50]
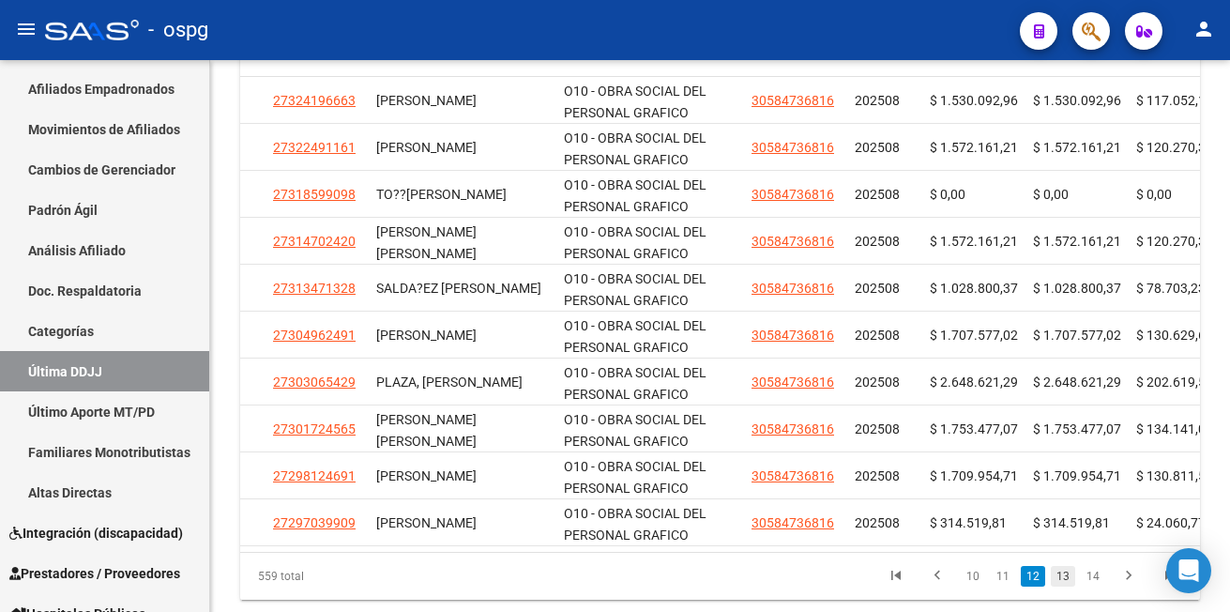
click at [1062, 587] on link "13" at bounding box center [1063, 576] width 24 height 21
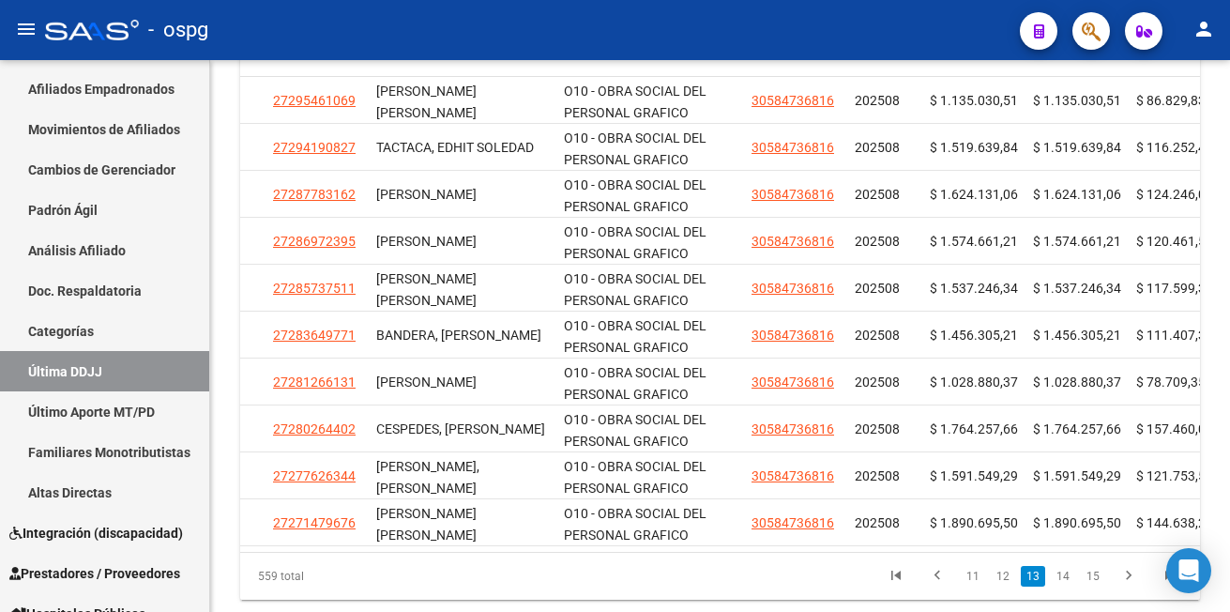
click at [1062, 587] on link "14" at bounding box center [1063, 576] width 24 height 21
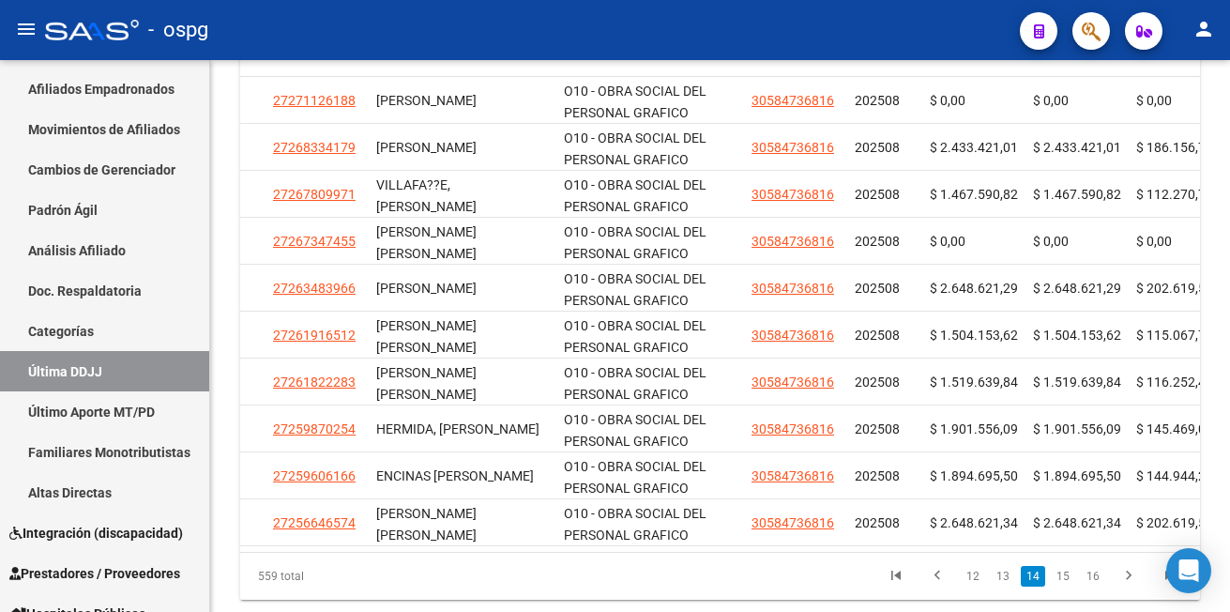
click at [1062, 587] on link "15" at bounding box center [1063, 576] width 24 height 21
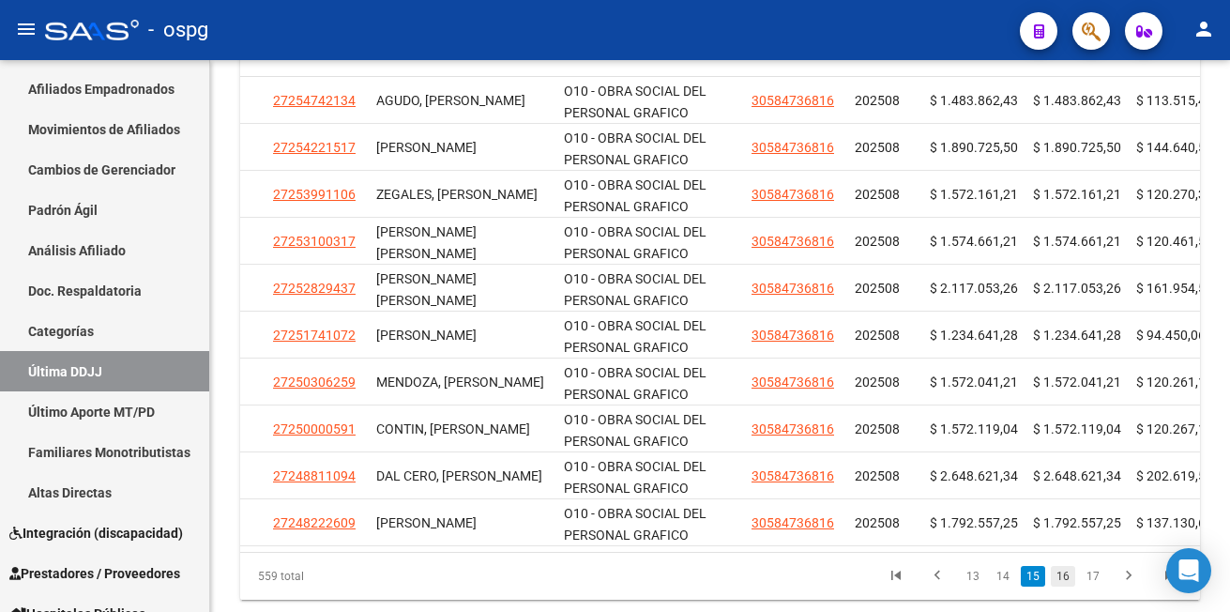
click at [1062, 587] on link "16" at bounding box center [1063, 576] width 24 height 21
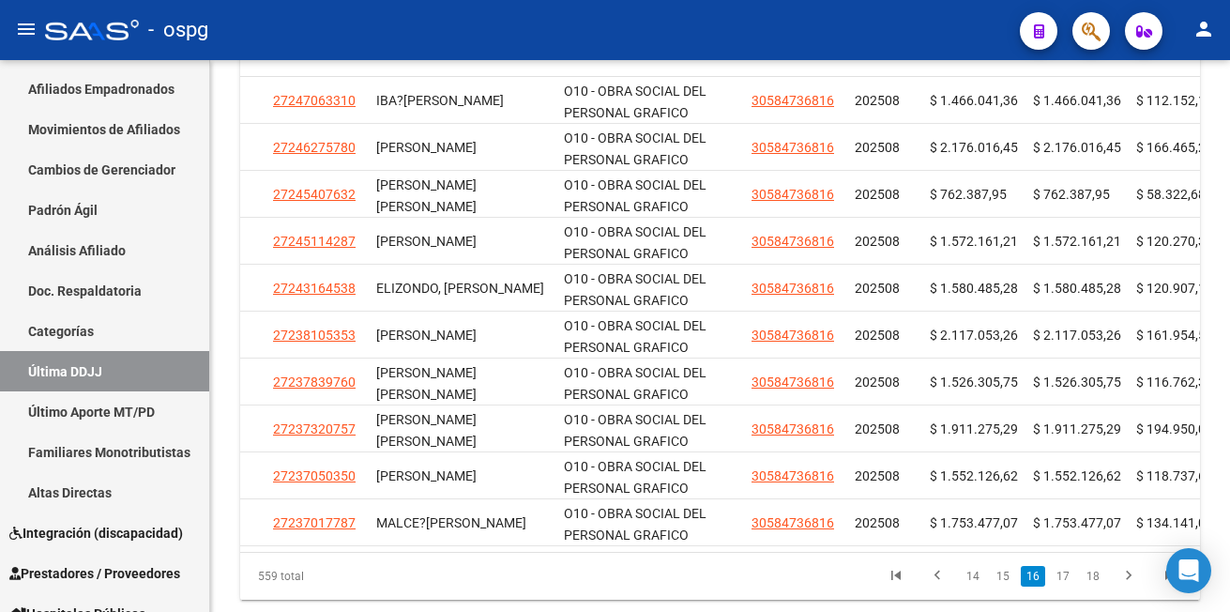
click at [1062, 587] on link "17" at bounding box center [1063, 576] width 24 height 21
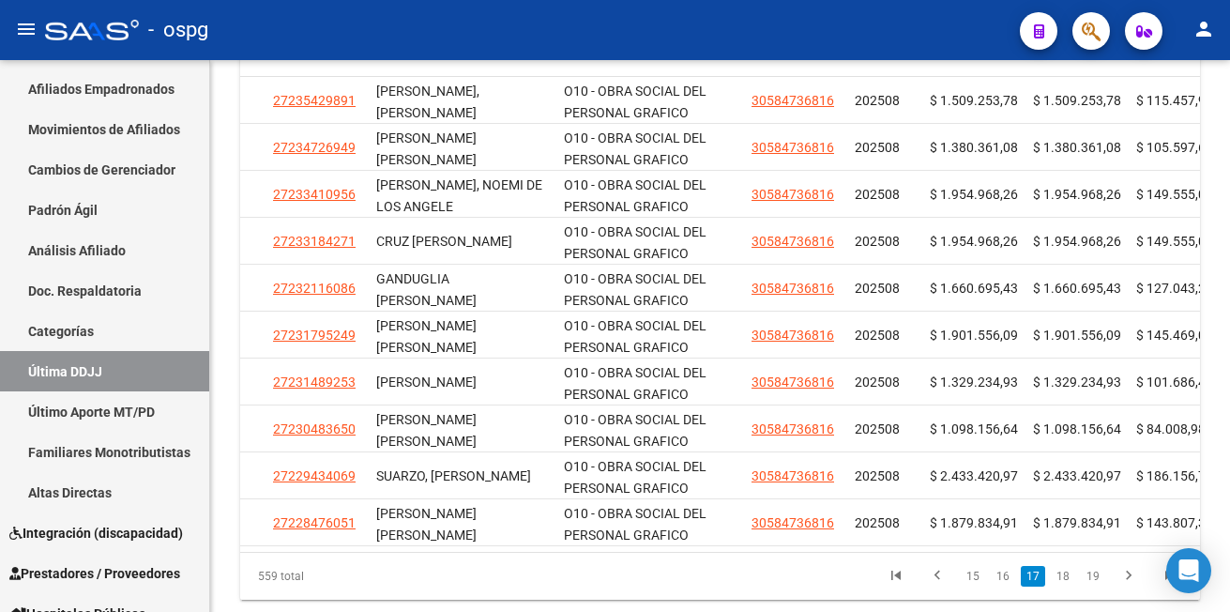
click at [1062, 587] on link "18" at bounding box center [1063, 576] width 24 height 21
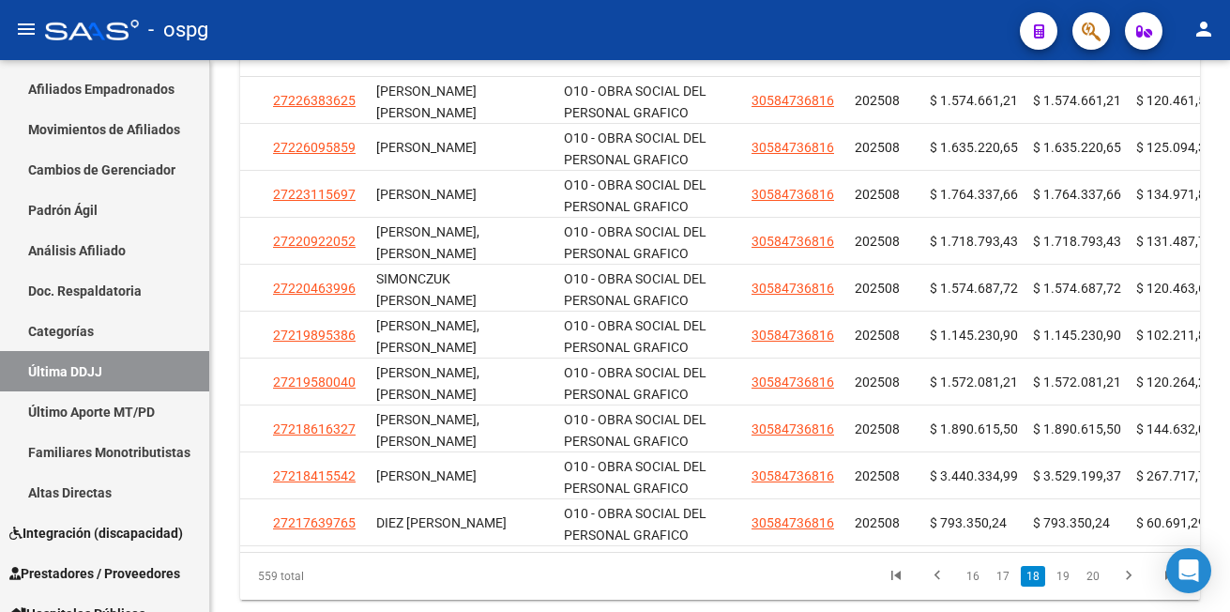
click at [1062, 587] on link "19" at bounding box center [1063, 576] width 24 height 21
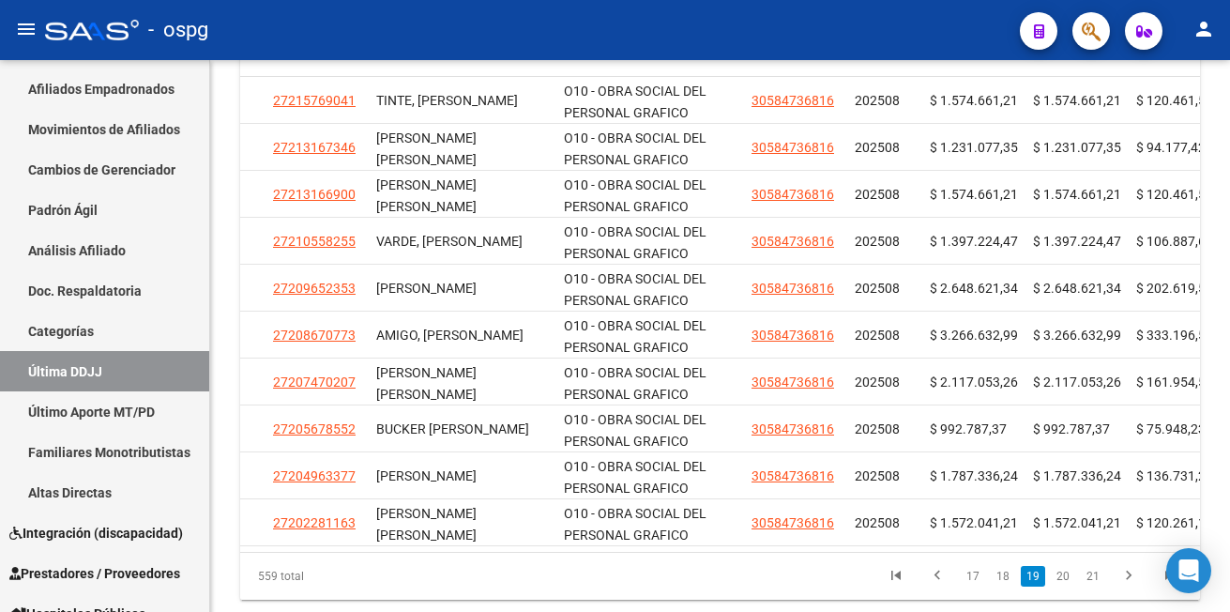
click at [1062, 587] on link "20" at bounding box center [1063, 576] width 24 height 21
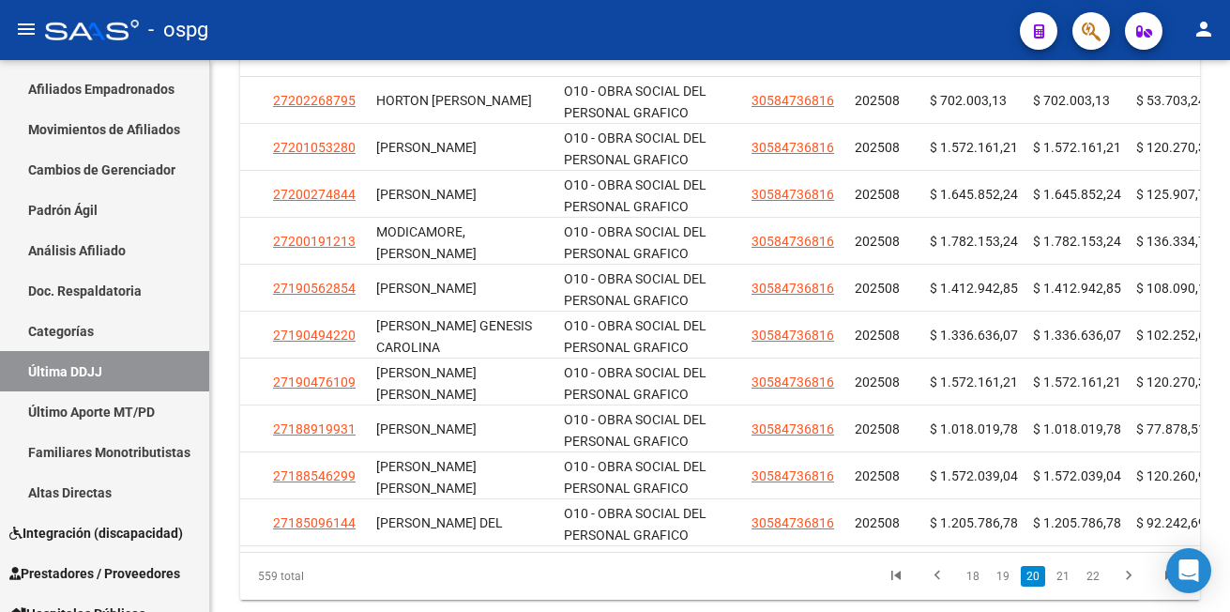
click at [1062, 587] on link "21" at bounding box center [1063, 576] width 24 height 21
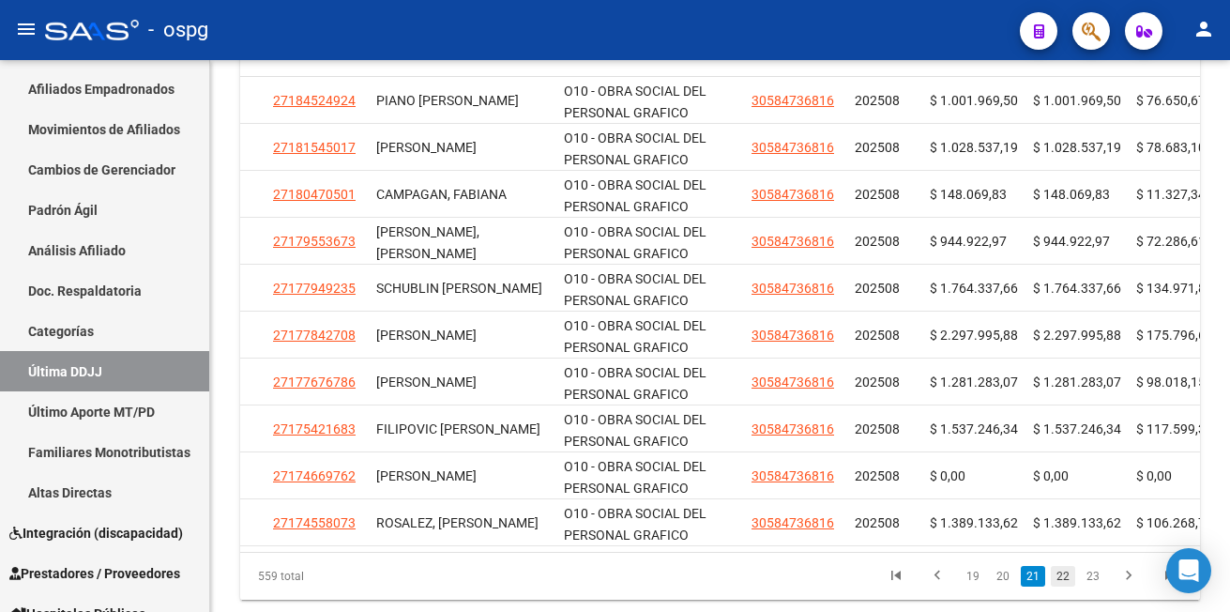
click at [1060, 587] on link "22" at bounding box center [1063, 576] width 24 height 21
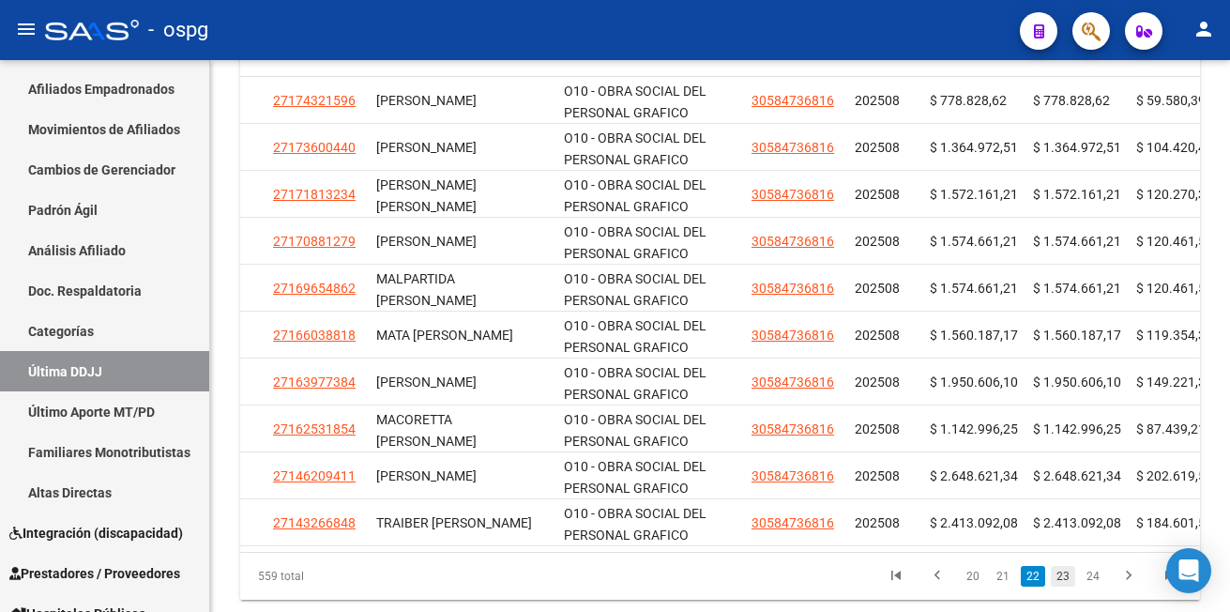
click at [1063, 587] on link "23" at bounding box center [1063, 576] width 24 height 21
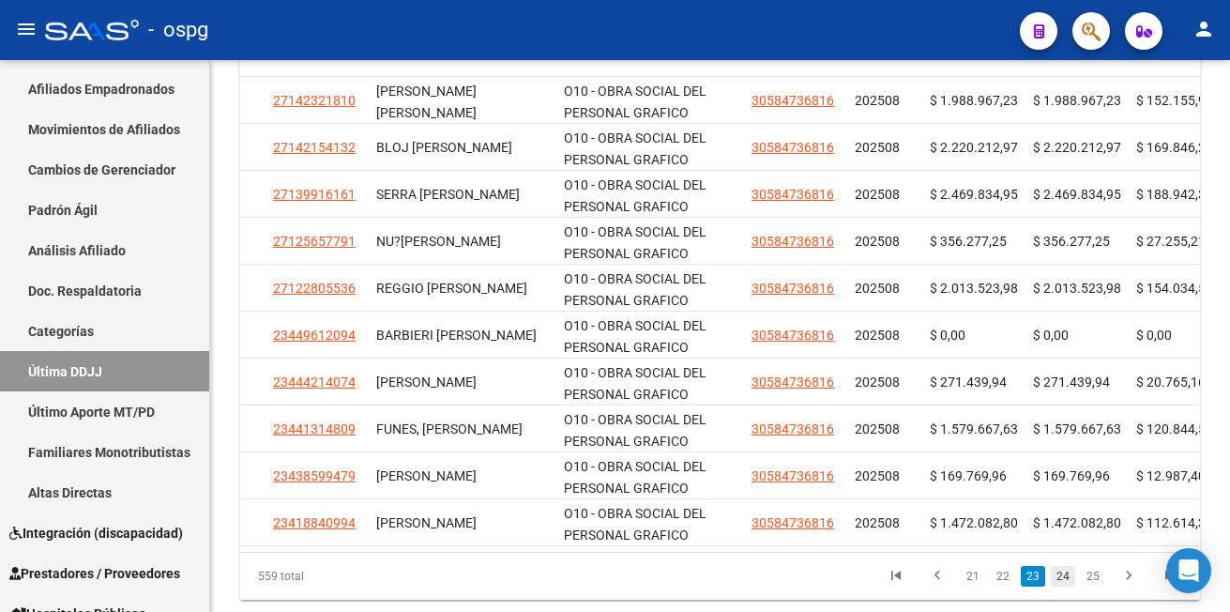
click at [1066, 587] on link "24" at bounding box center [1063, 576] width 24 height 21
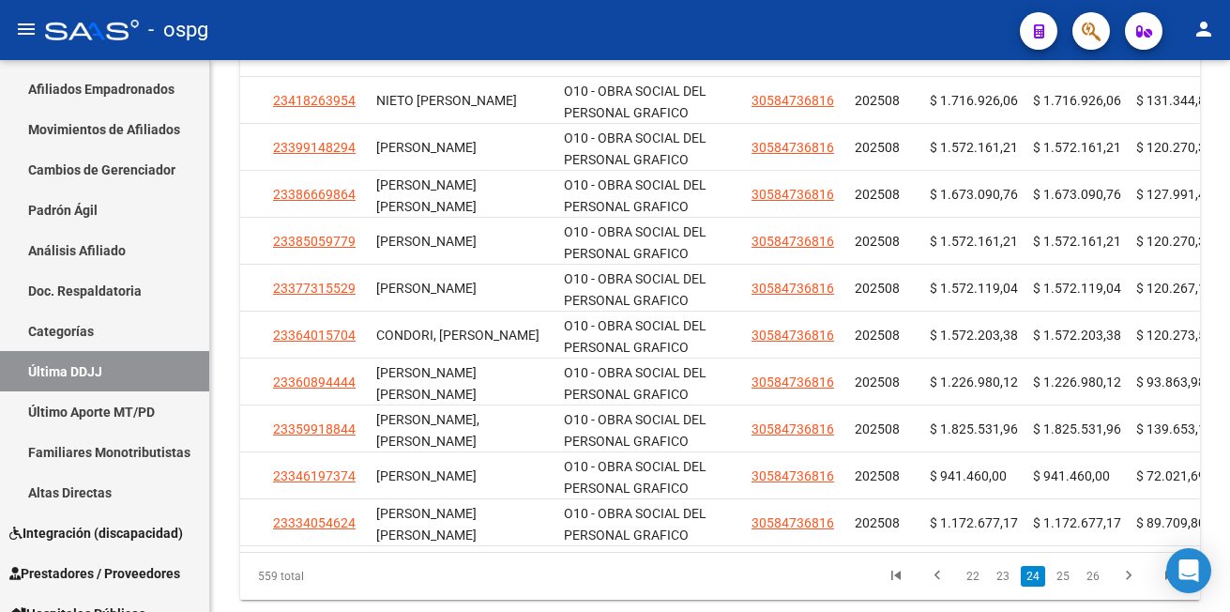
click at [1066, 587] on link "25" at bounding box center [1063, 576] width 24 height 21
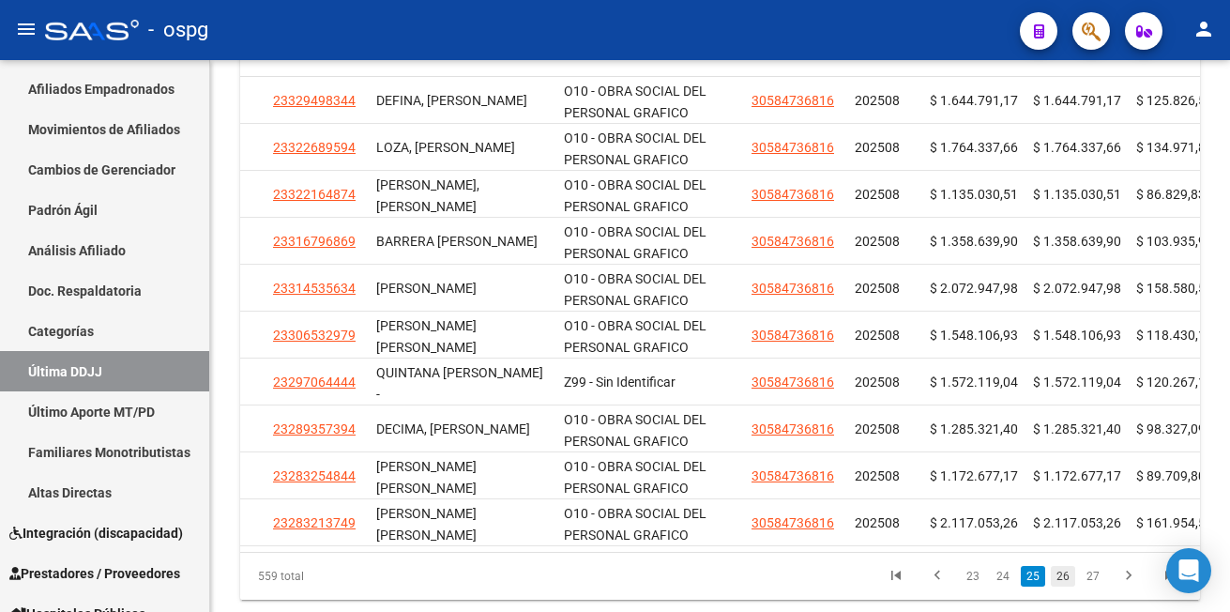
click at [1062, 575] on link "26" at bounding box center [1063, 576] width 24 height 21
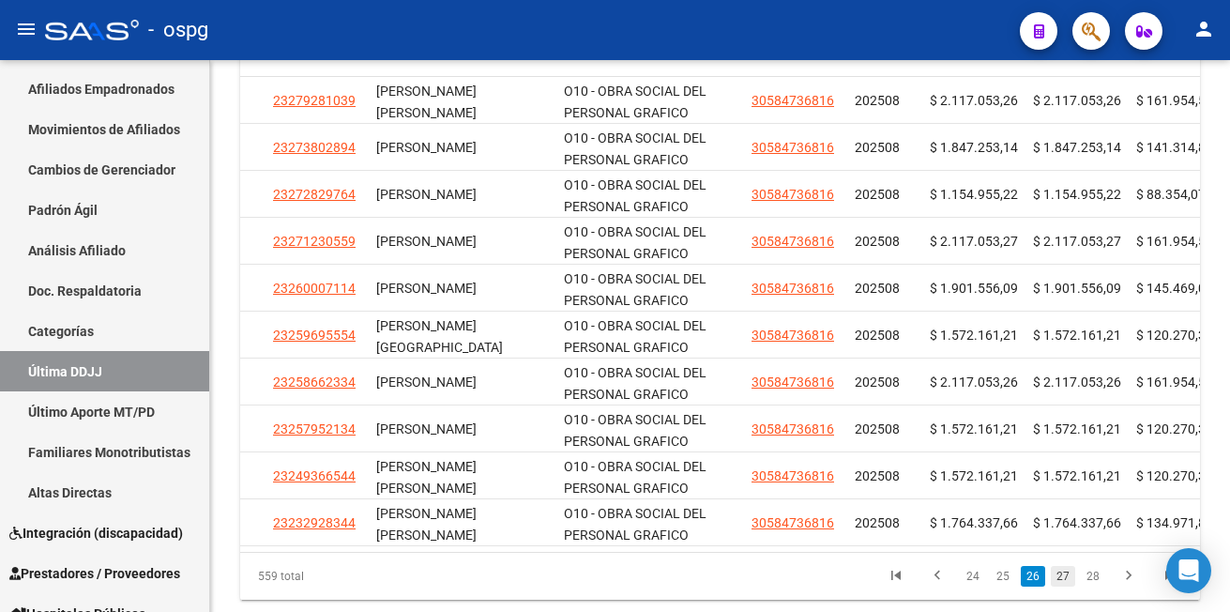
click at [1058, 587] on link "27" at bounding box center [1063, 576] width 24 height 21
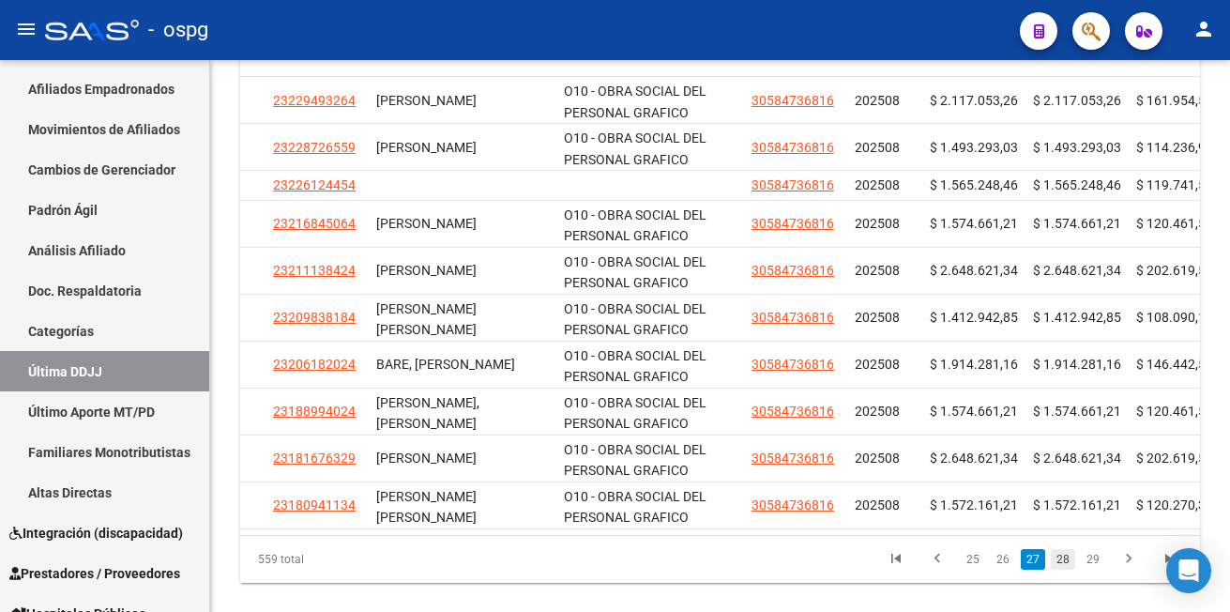
click at [1062, 570] on link "28" at bounding box center [1063, 559] width 24 height 21
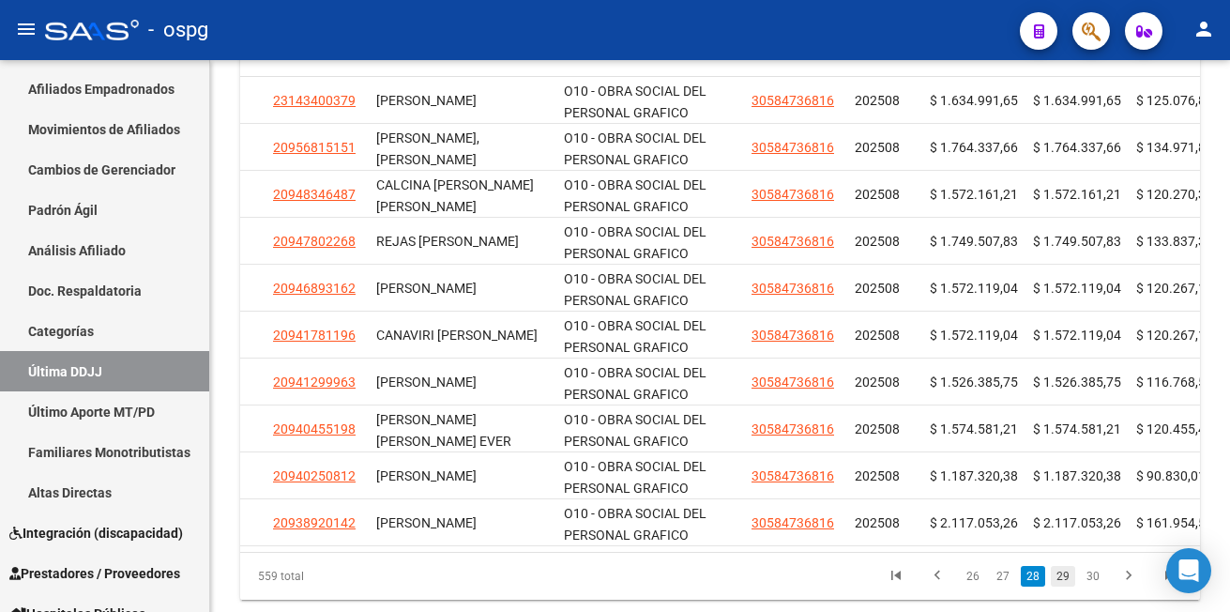
click at [1062, 587] on link "29" at bounding box center [1063, 576] width 24 height 21
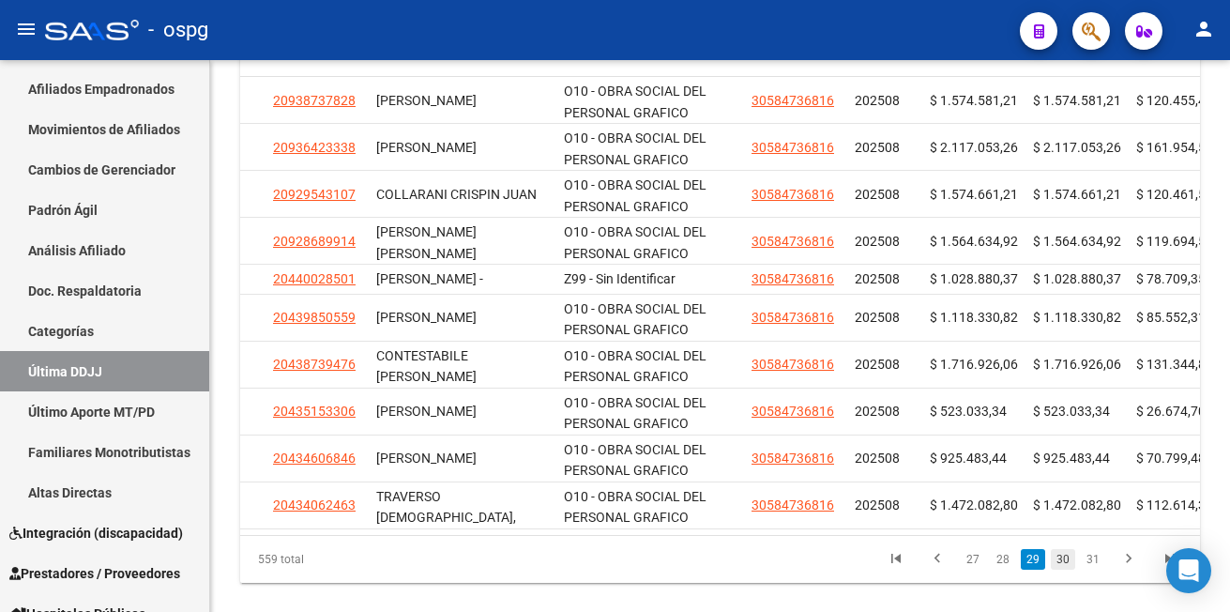
click at [1063, 570] on link "30" at bounding box center [1063, 559] width 24 height 21
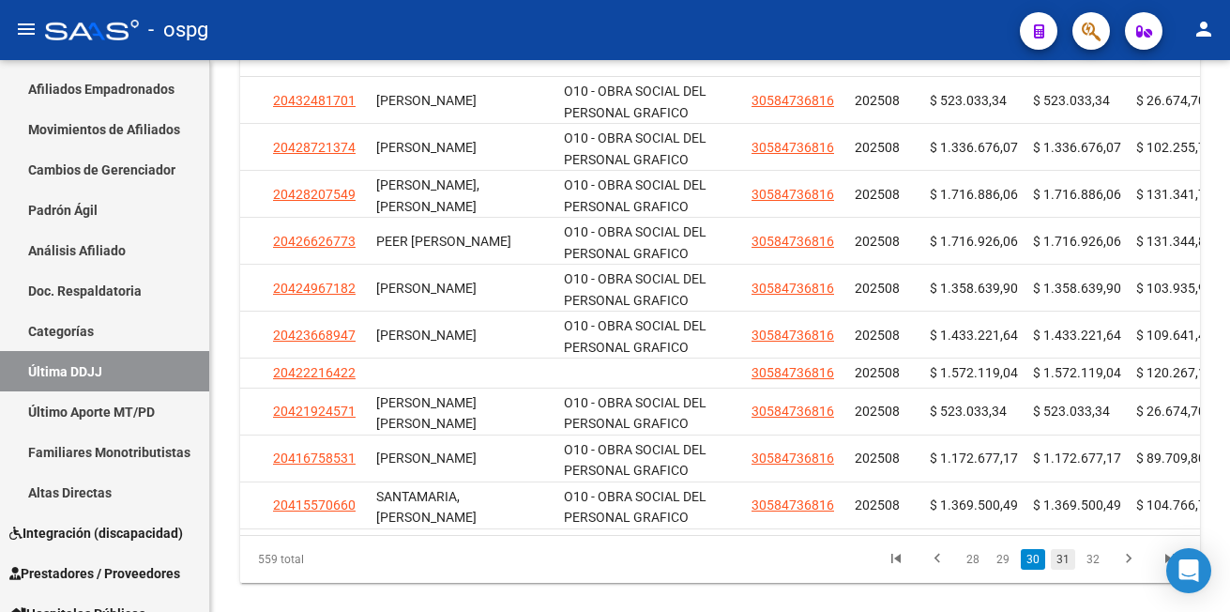
click at [1060, 570] on link "31" at bounding box center [1063, 559] width 24 height 21
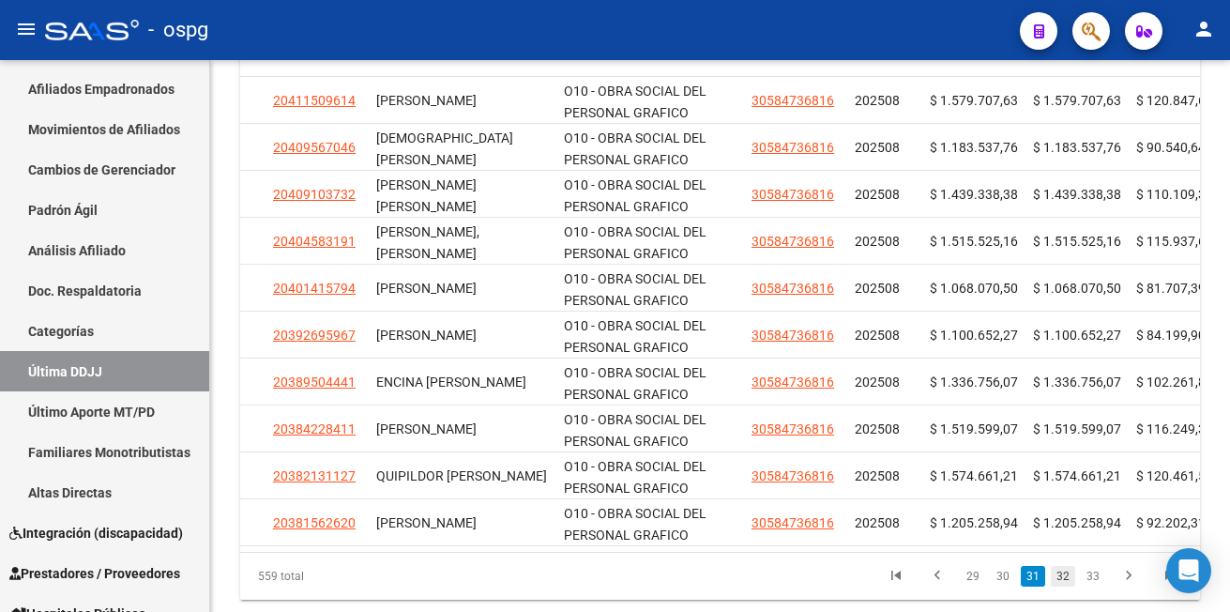
click at [1067, 587] on link "32" at bounding box center [1063, 576] width 24 height 21
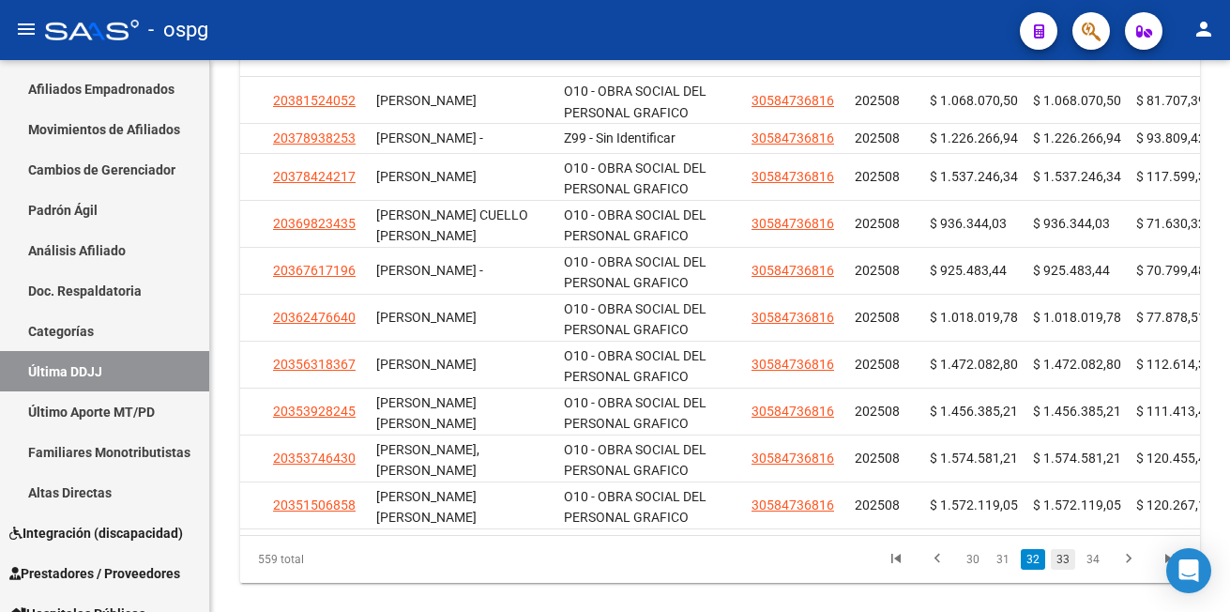
click at [1062, 570] on link "33" at bounding box center [1063, 559] width 24 height 21
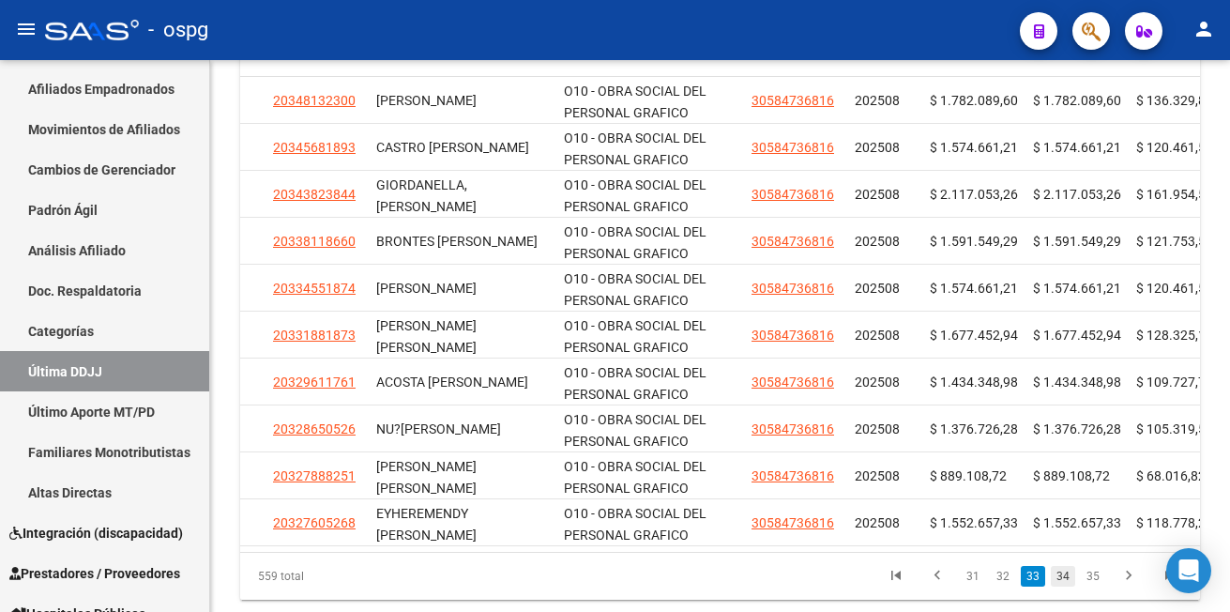
click at [1065, 587] on link "34" at bounding box center [1063, 576] width 24 height 21
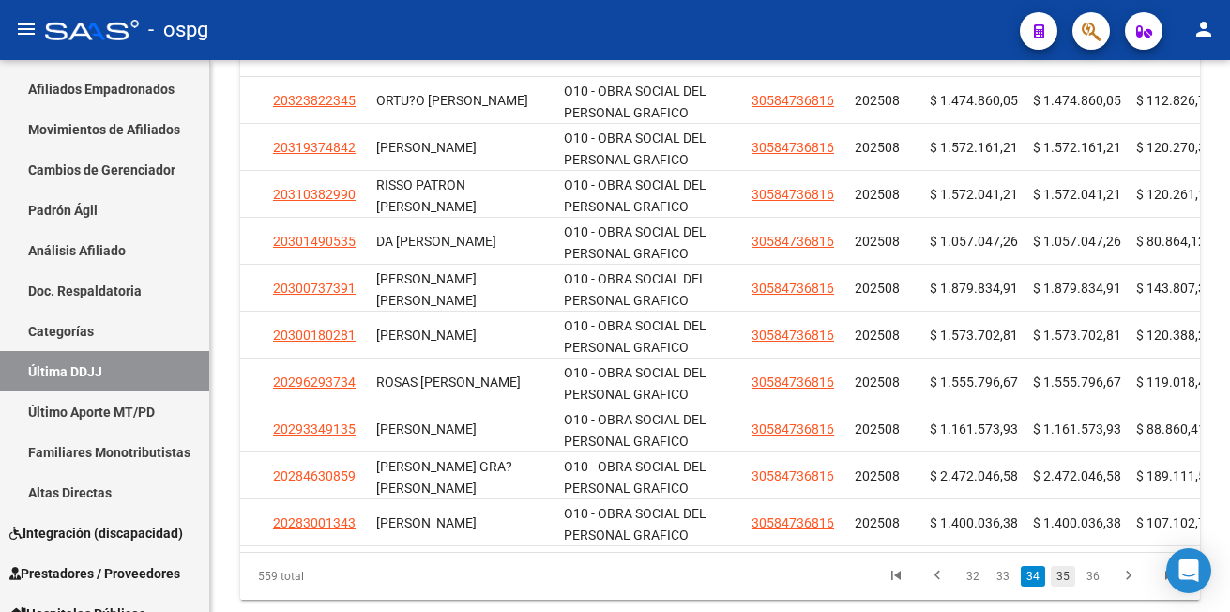
click at [1070, 587] on link "35" at bounding box center [1063, 576] width 24 height 21
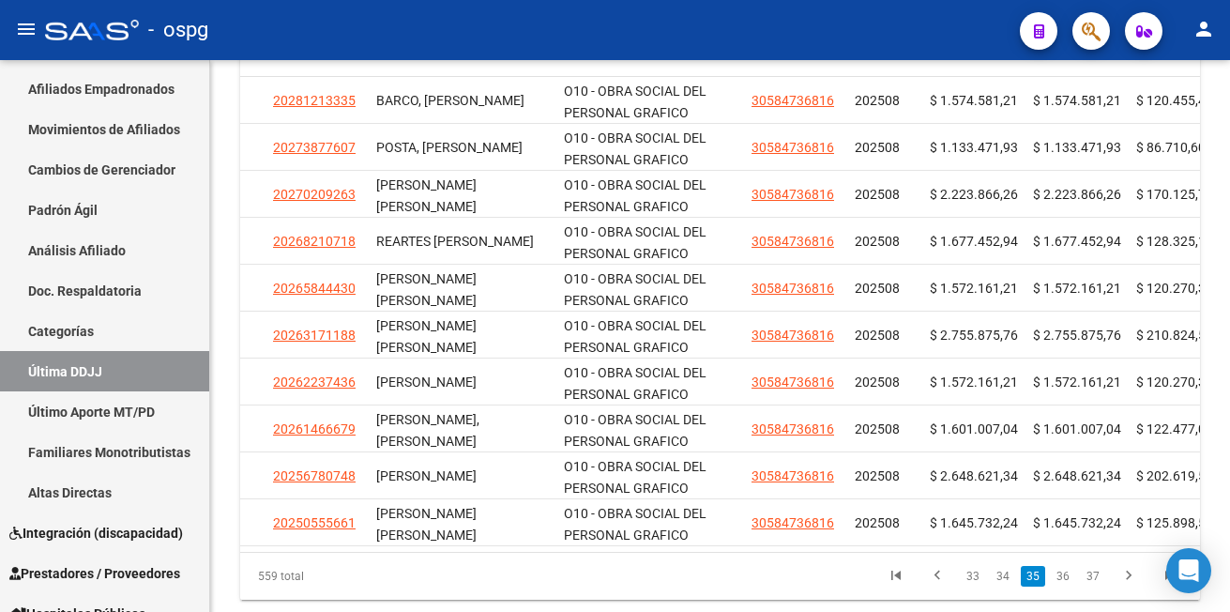
click at [1070, 587] on link "36" at bounding box center [1063, 576] width 24 height 21
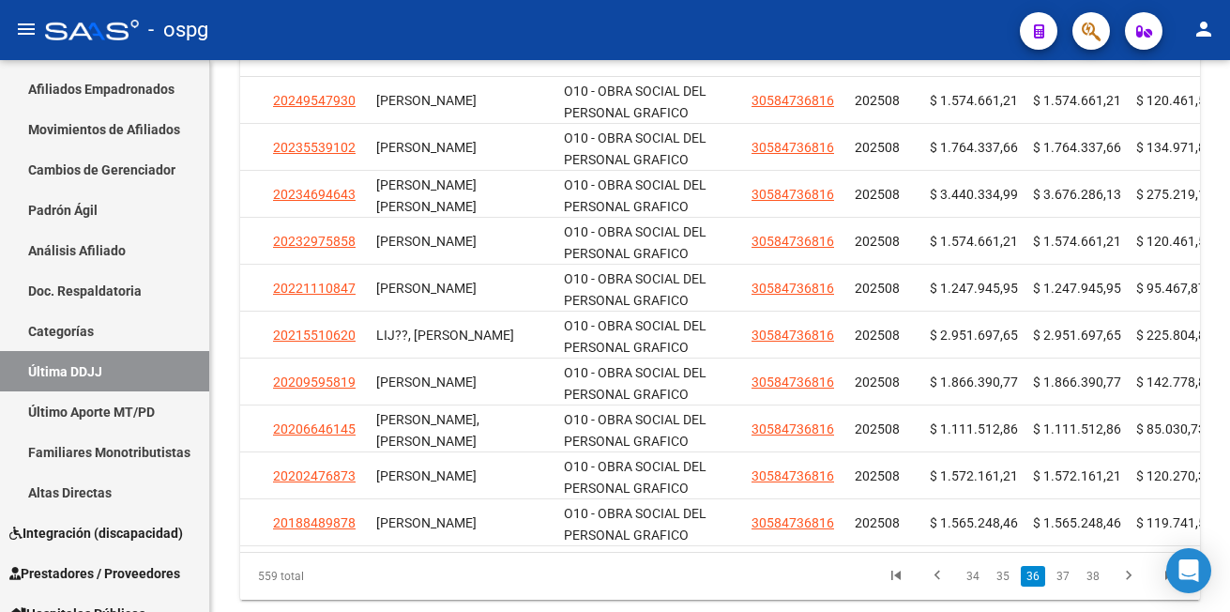
click at [1070, 587] on link "37" at bounding box center [1063, 576] width 24 height 21
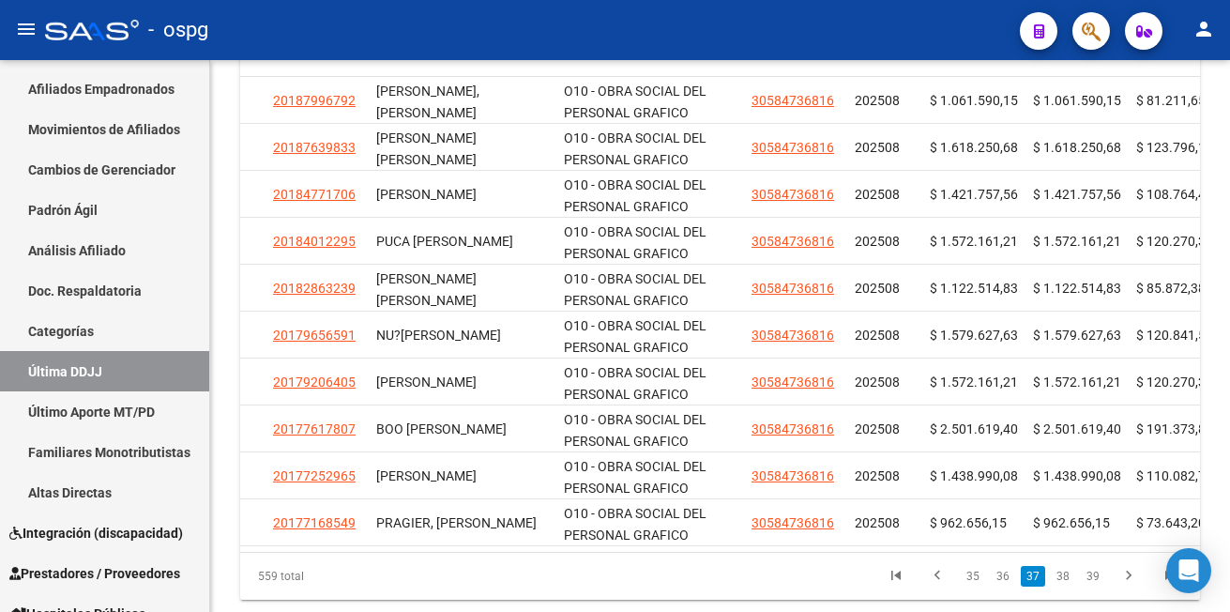
click at [1070, 587] on link "38" at bounding box center [1063, 576] width 24 height 21
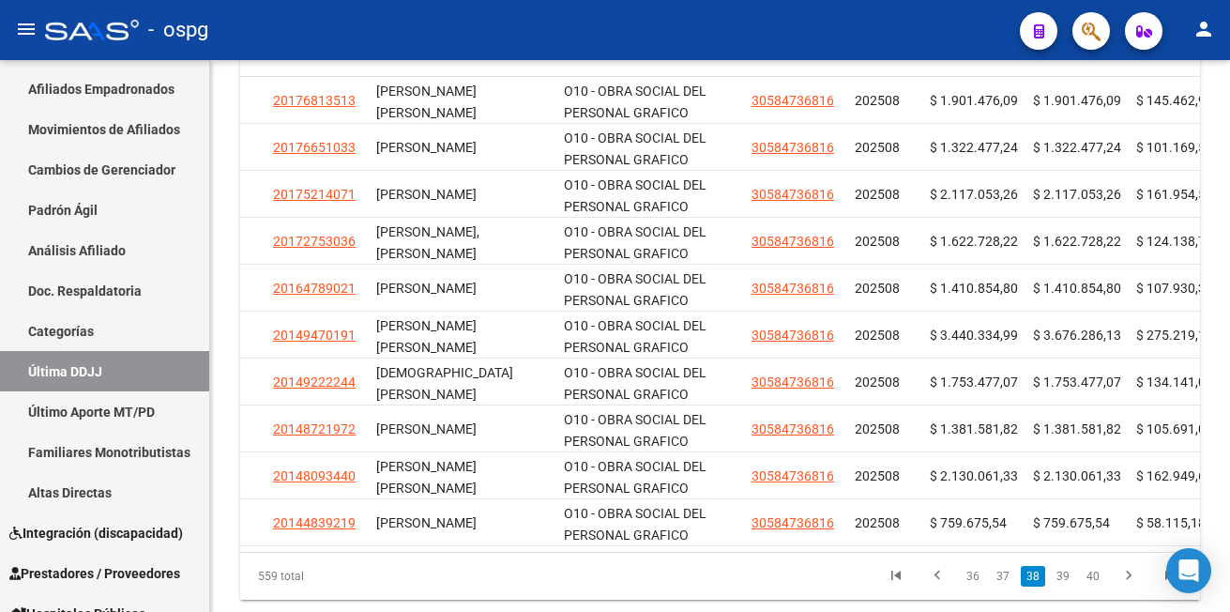
click at [1070, 587] on link "39" at bounding box center [1063, 576] width 24 height 21
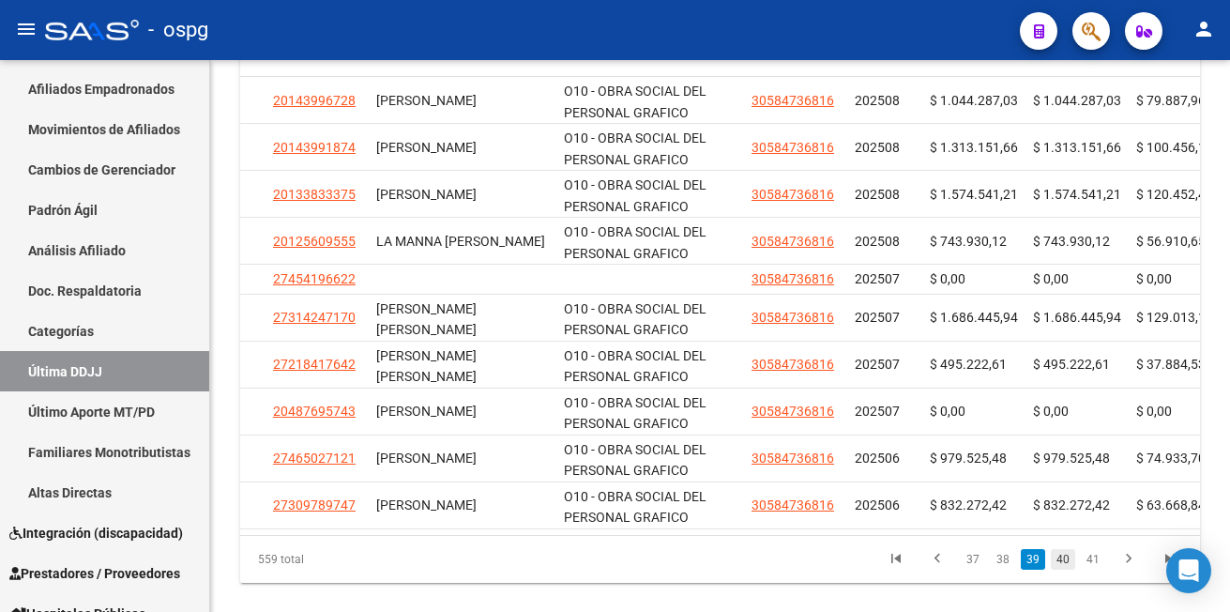
click at [1065, 570] on link "40" at bounding box center [1063, 559] width 24 height 21
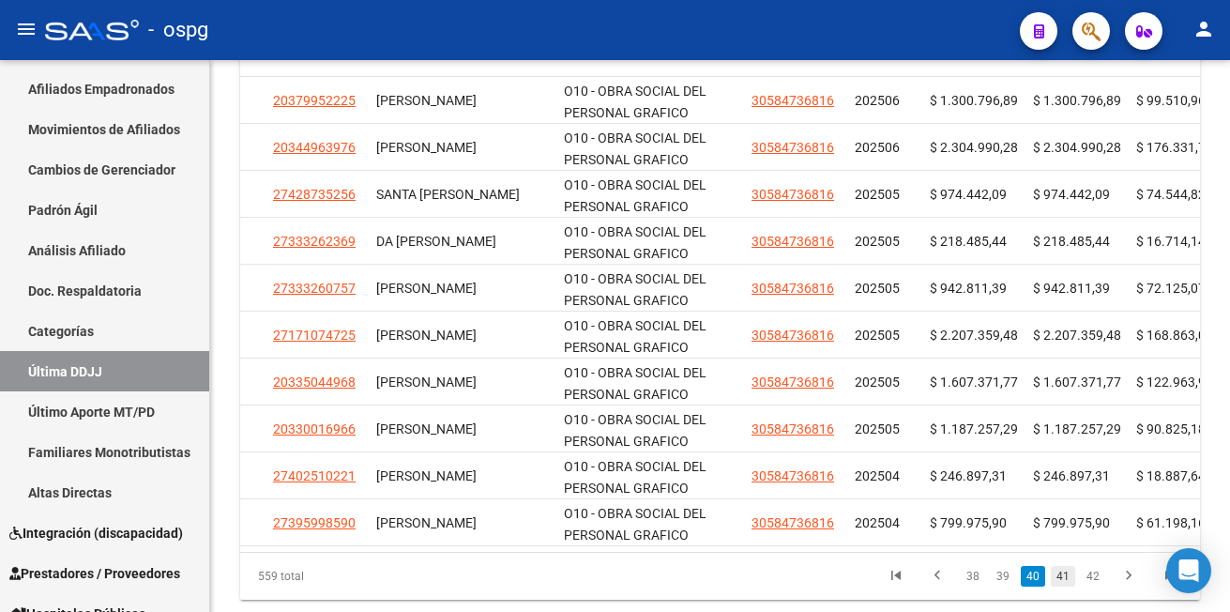
click at [1064, 587] on link "41" at bounding box center [1063, 576] width 24 height 21
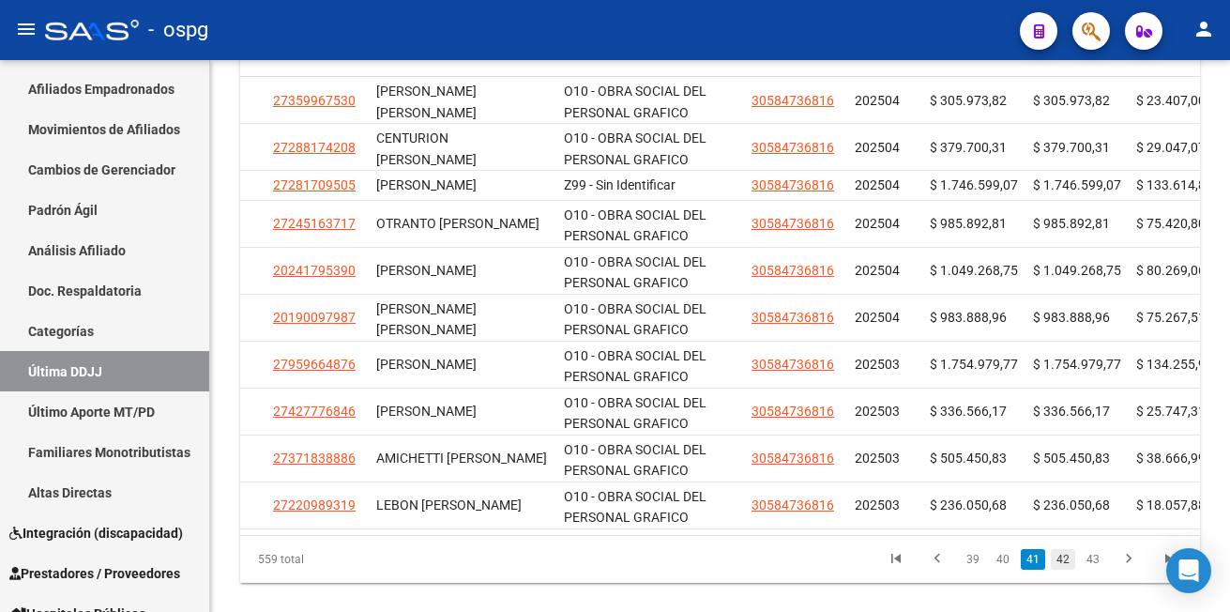
click at [1062, 570] on link "42" at bounding box center [1063, 559] width 24 height 21
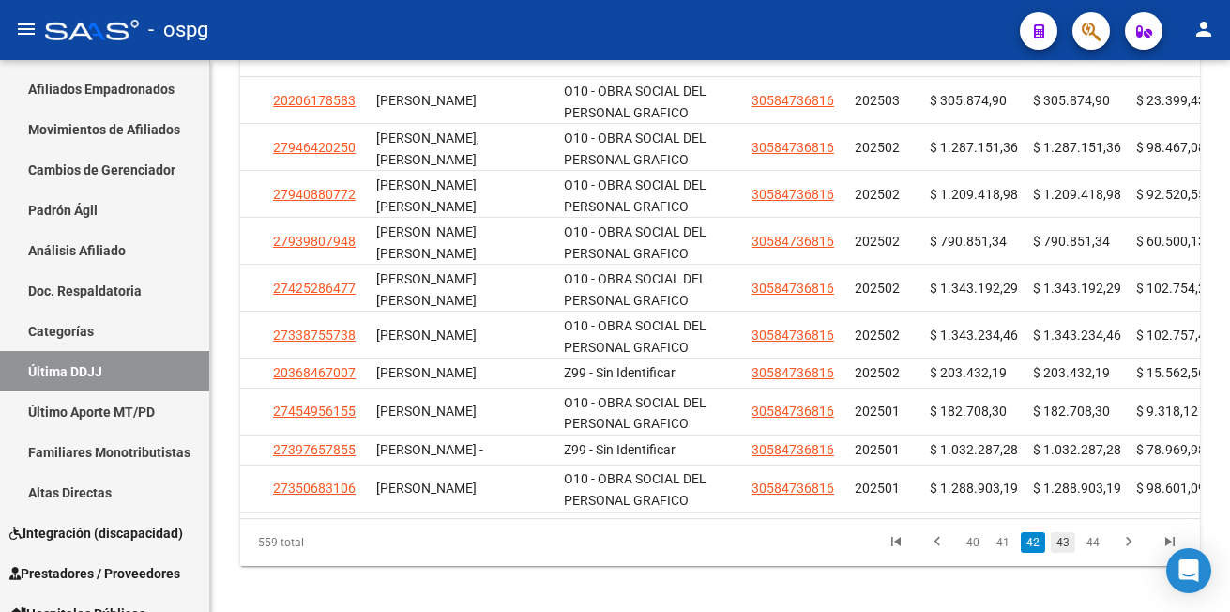
click at [1064, 553] on link "43" at bounding box center [1063, 542] width 24 height 21
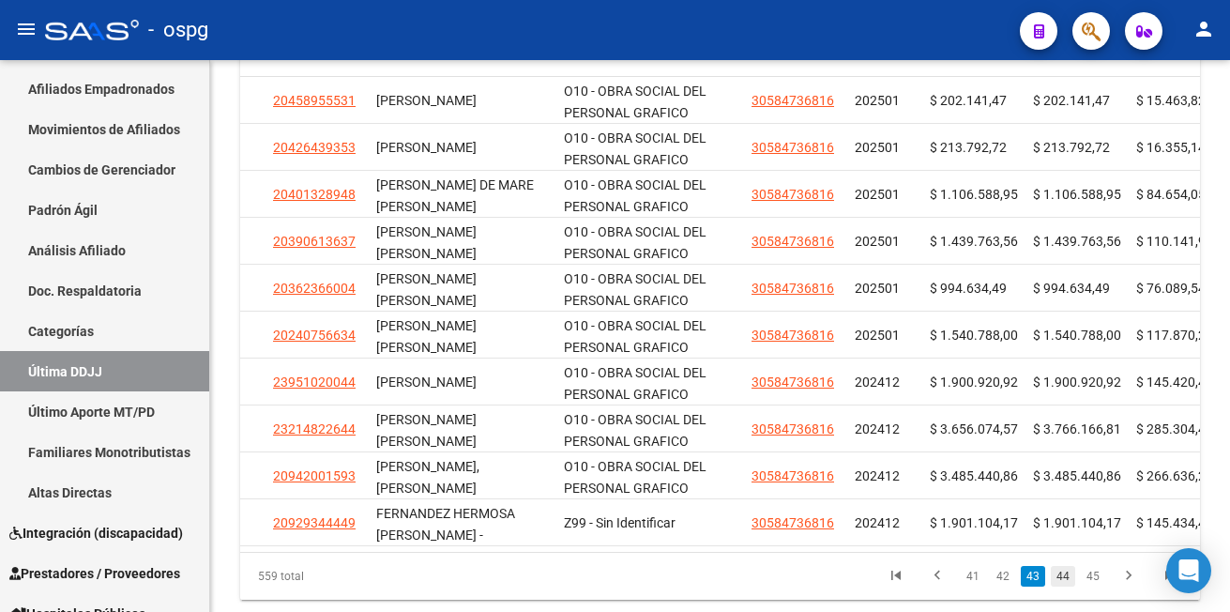
click at [1064, 587] on link "44" at bounding box center [1063, 576] width 24 height 21
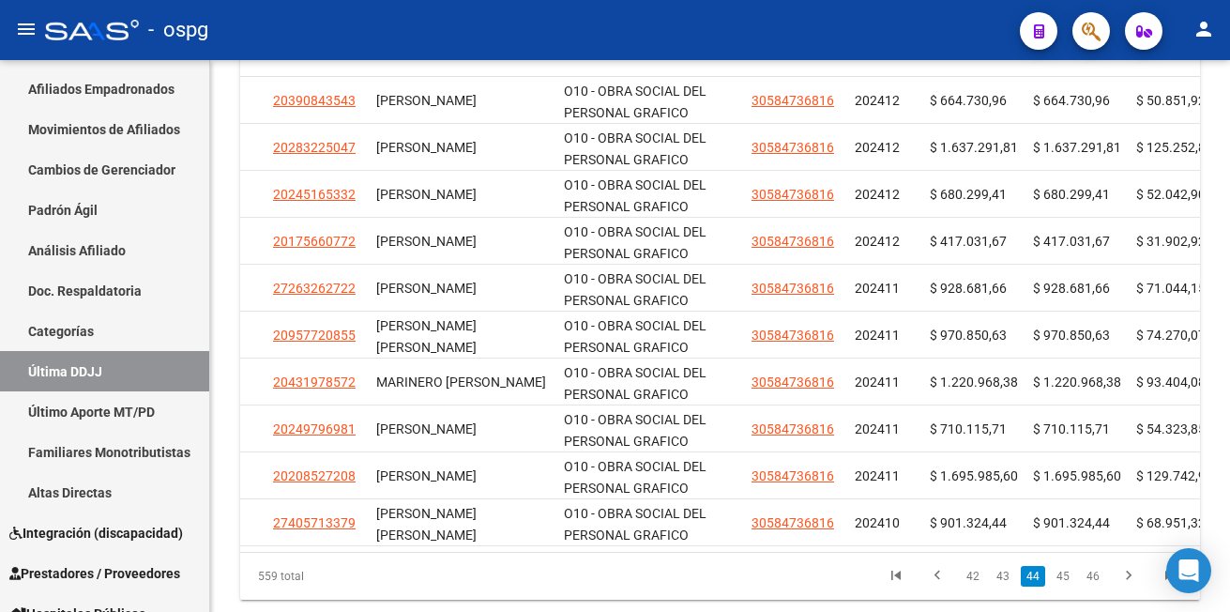
click at [1064, 587] on link "45" at bounding box center [1063, 576] width 24 height 21
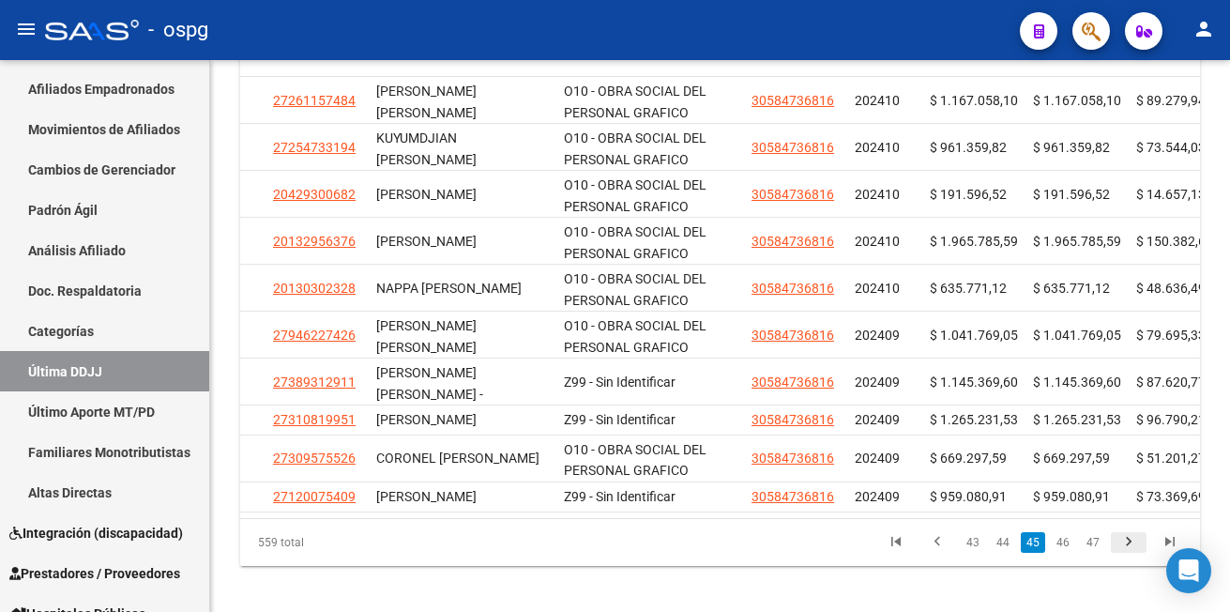
click at [1125, 555] on icon "go to next page" at bounding box center [1129, 544] width 24 height 23
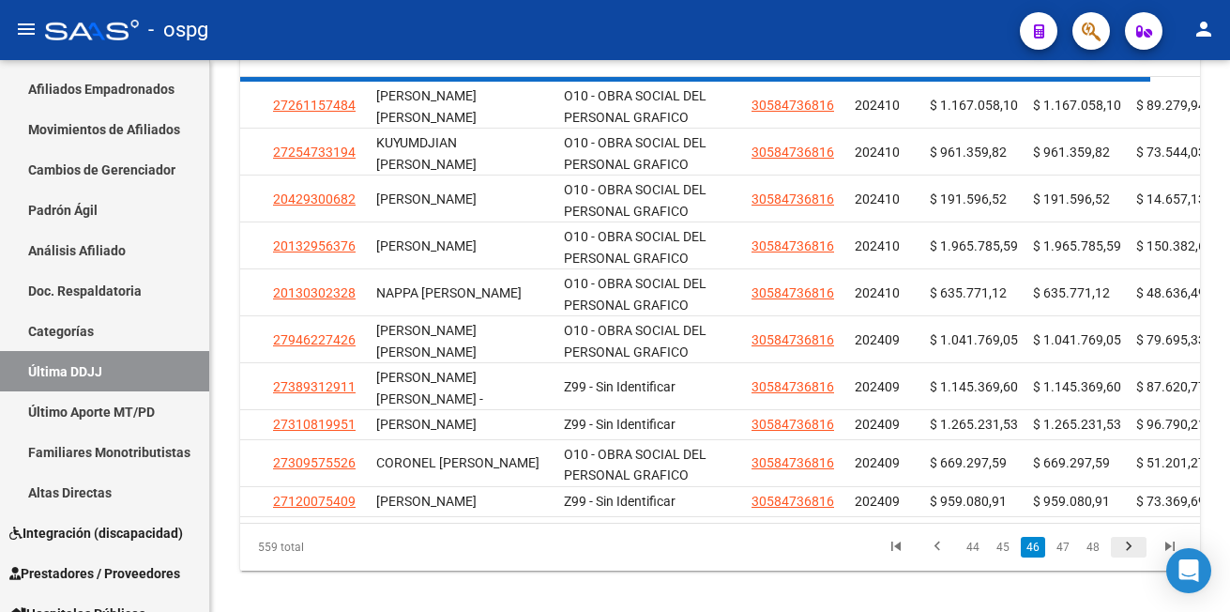
scroll to position [371, 0]
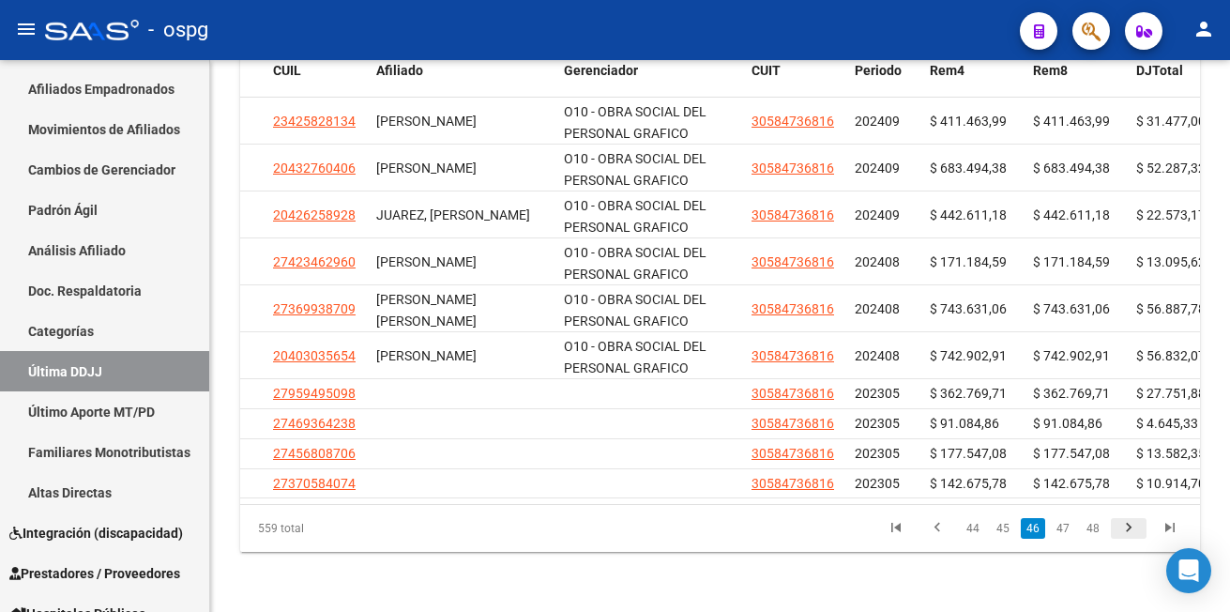
click at [1125, 555] on div "PADRON -> Ultima DDJJ file_download Exportar CSV Filtros Seleccionar Gerenciado…" at bounding box center [720, 158] width 1020 height 907
click at [1163, 527] on icon "go to last page" at bounding box center [1170, 530] width 24 height 23
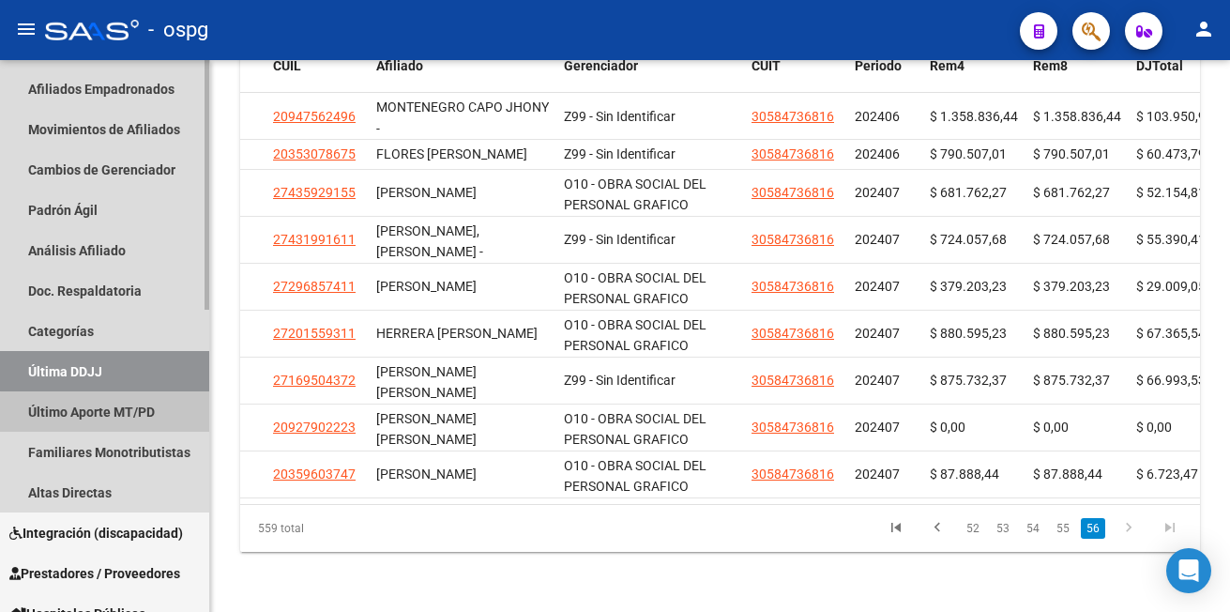
click at [139, 414] on link "Último Aporte MT/PD" at bounding box center [104, 411] width 209 height 40
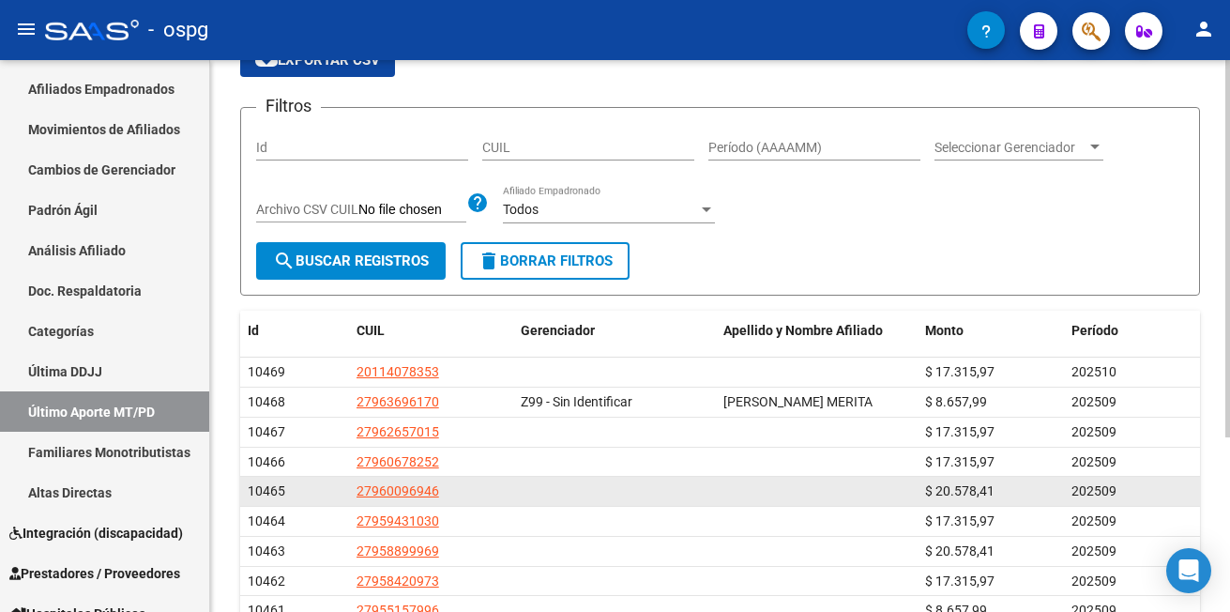
scroll to position [67, 0]
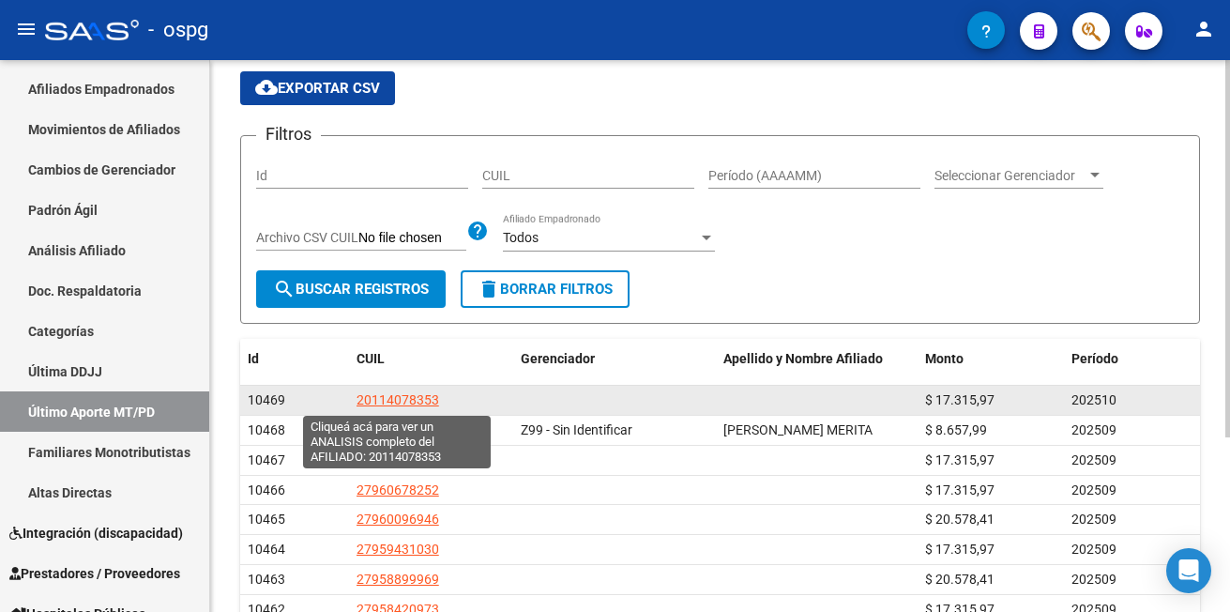
click at [414, 399] on span "20114078353" at bounding box center [398, 399] width 83 height 15
type textarea "20114078353"
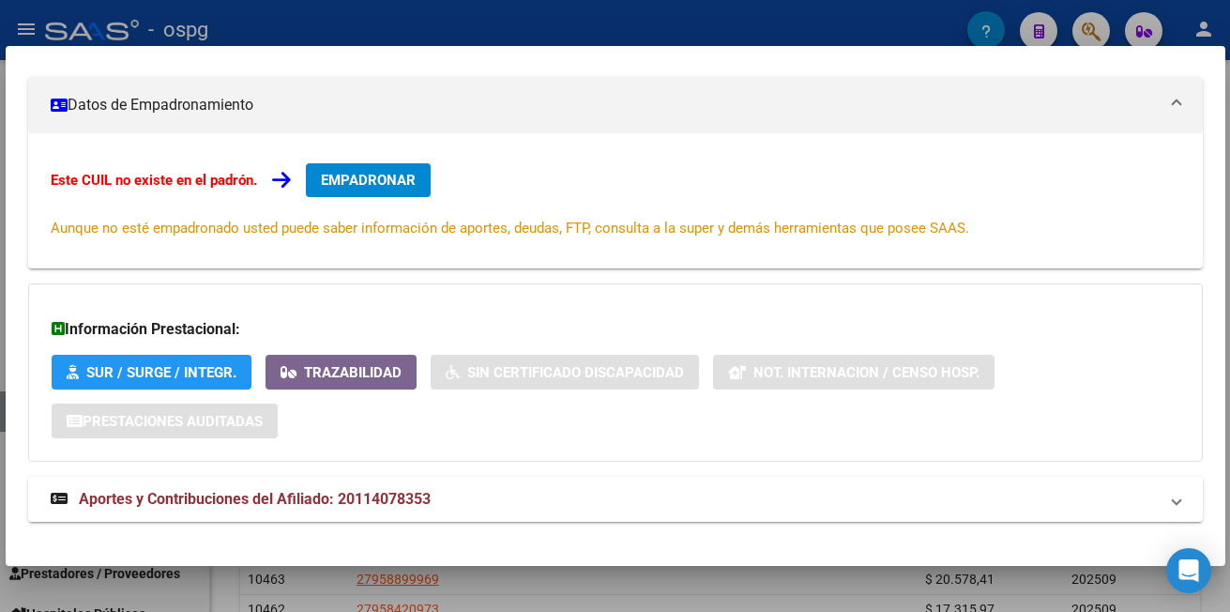
scroll to position [272, 0]
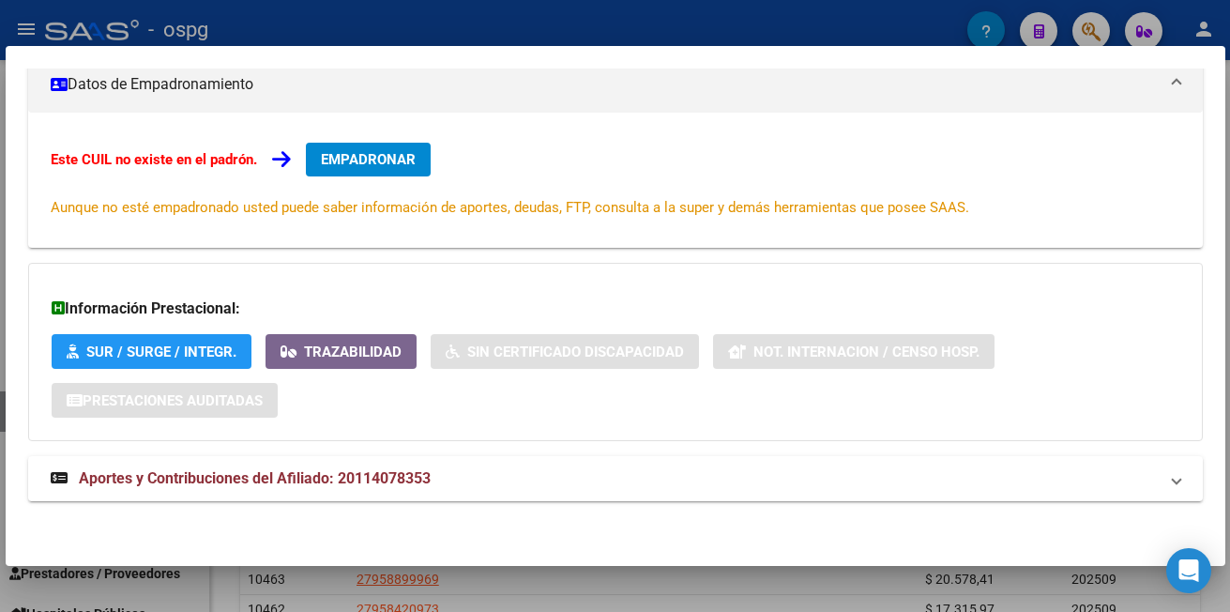
click at [300, 28] on div at bounding box center [615, 306] width 1230 height 612
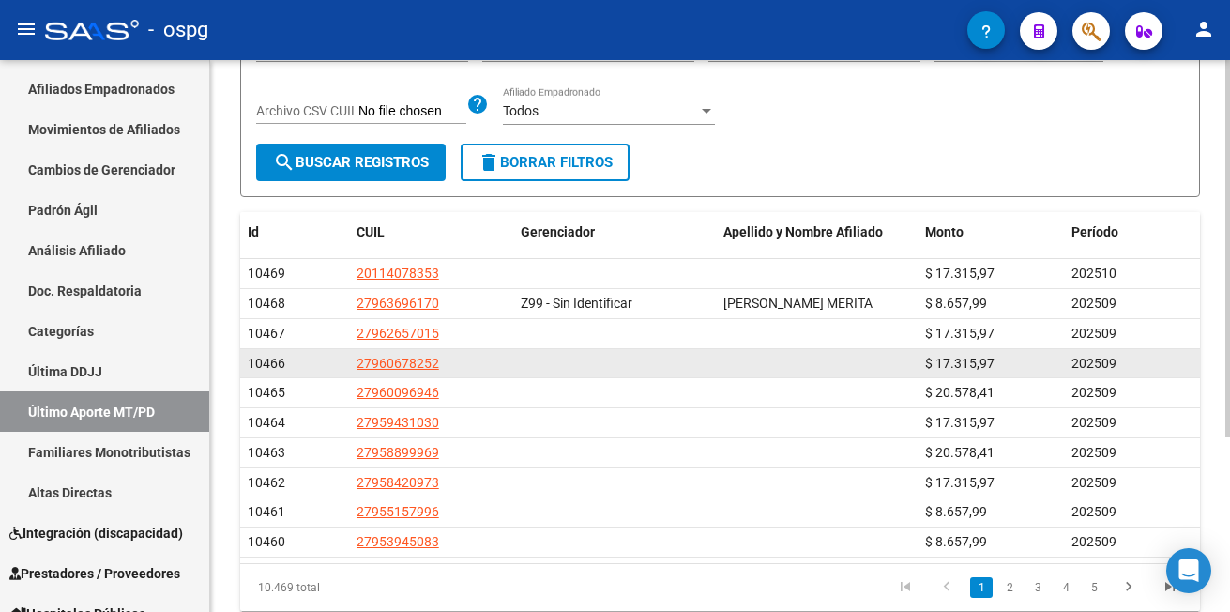
scroll to position [254, 0]
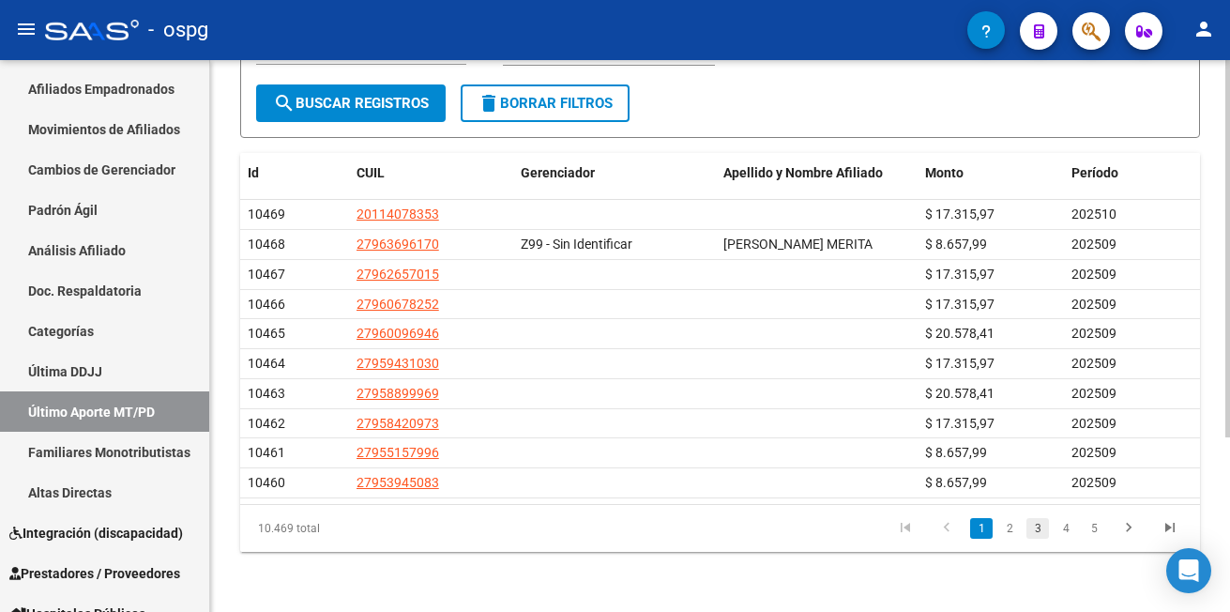
click at [1030, 527] on link "3" at bounding box center [1038, 528] width 23 height 21
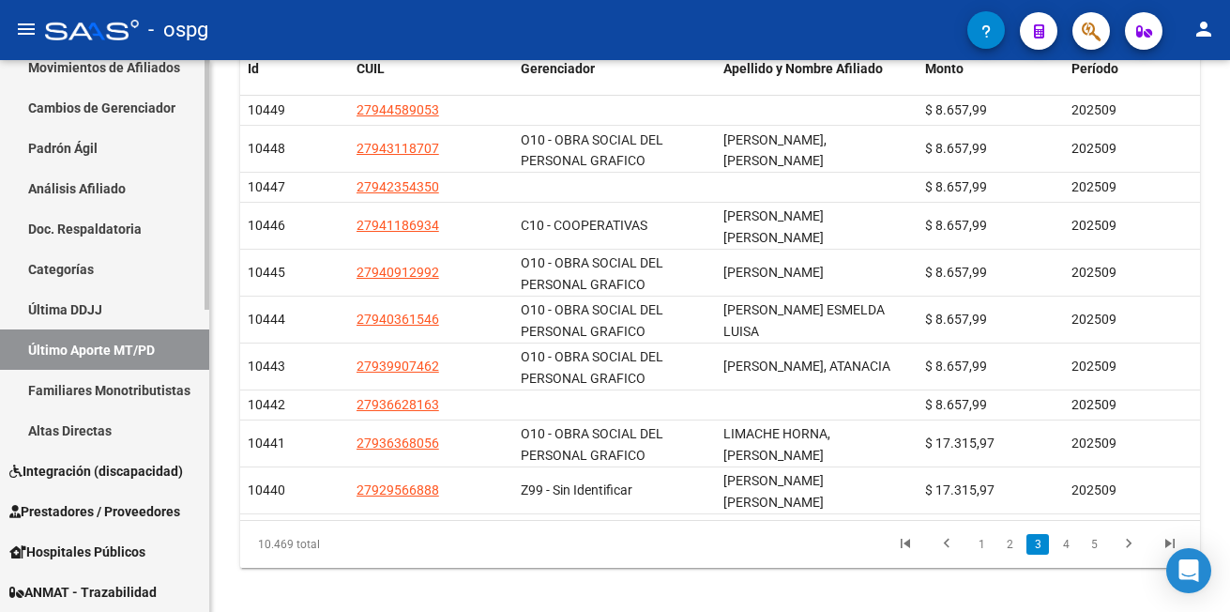
scroll to position [375, 0]
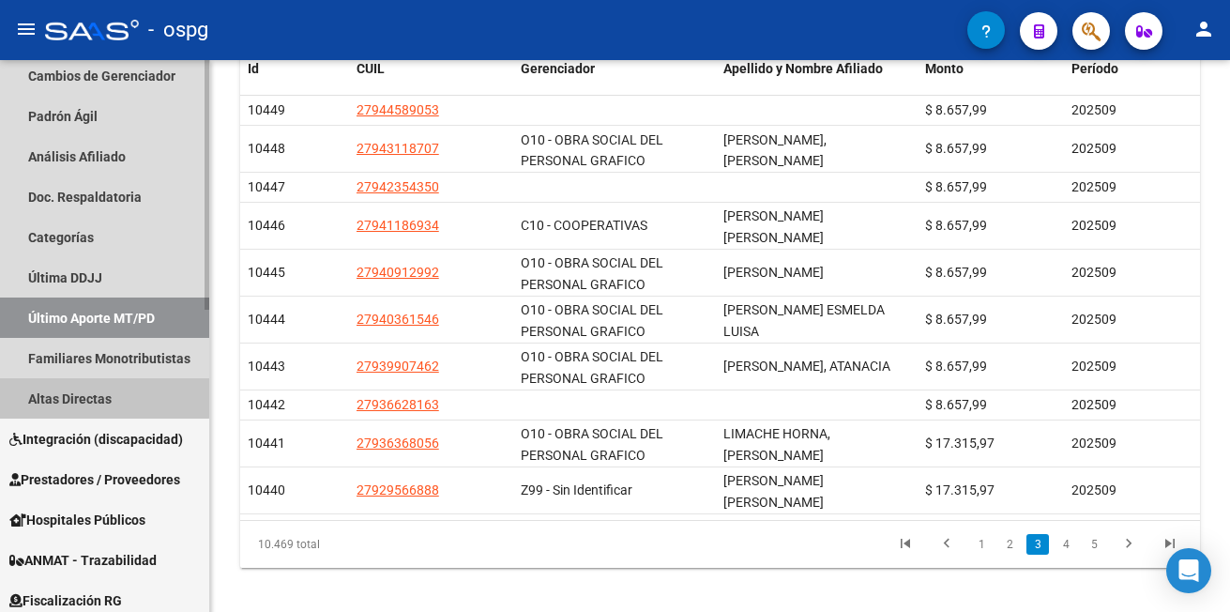
click at [95, 397] on link "Altas Directas" at bounding box center [104, 398] width 209 height 40
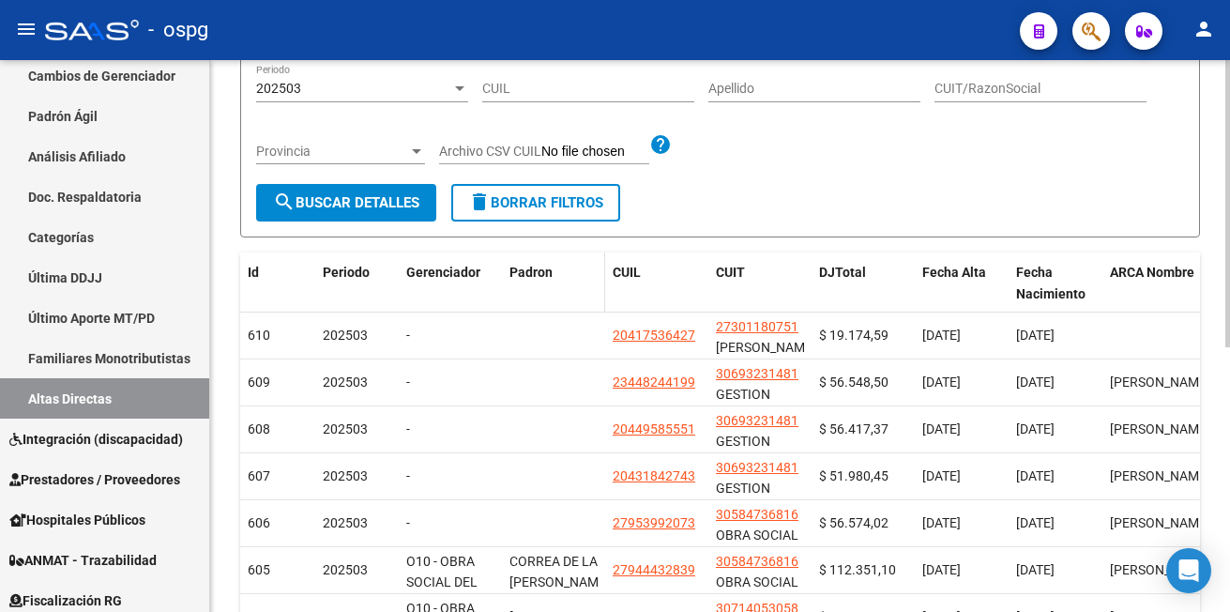
scroll to position [282, 0]
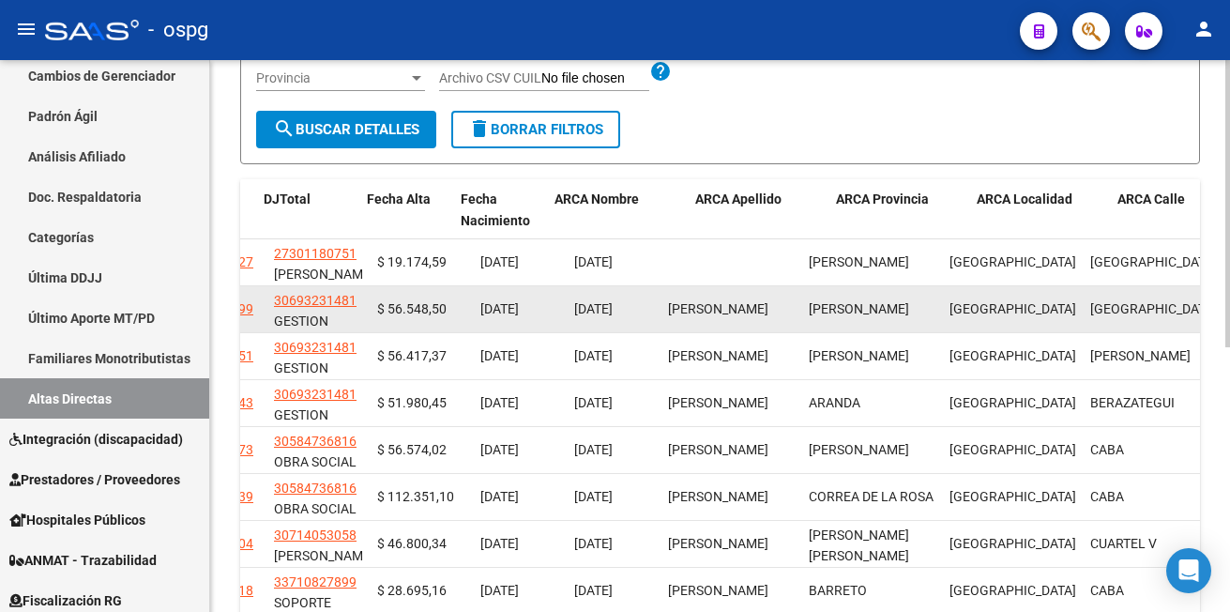
drag, startPoint x: 942, startPoint y: 323, endPoint x: 1053, endPoint y: 329, distance: 110.9
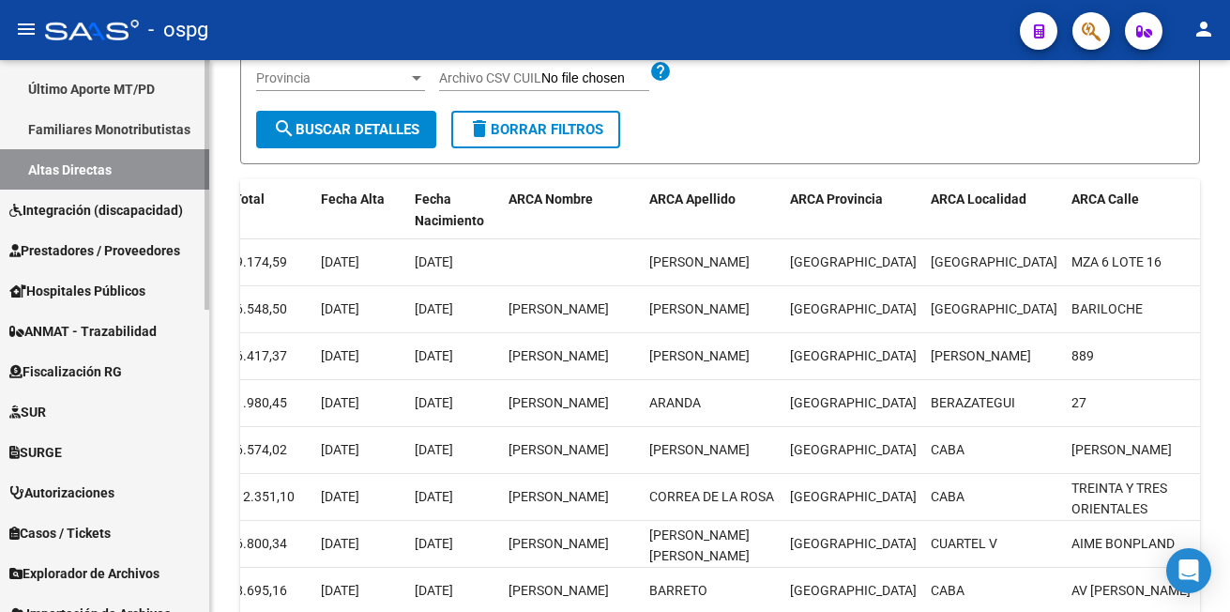
scroll to position [573, 0]
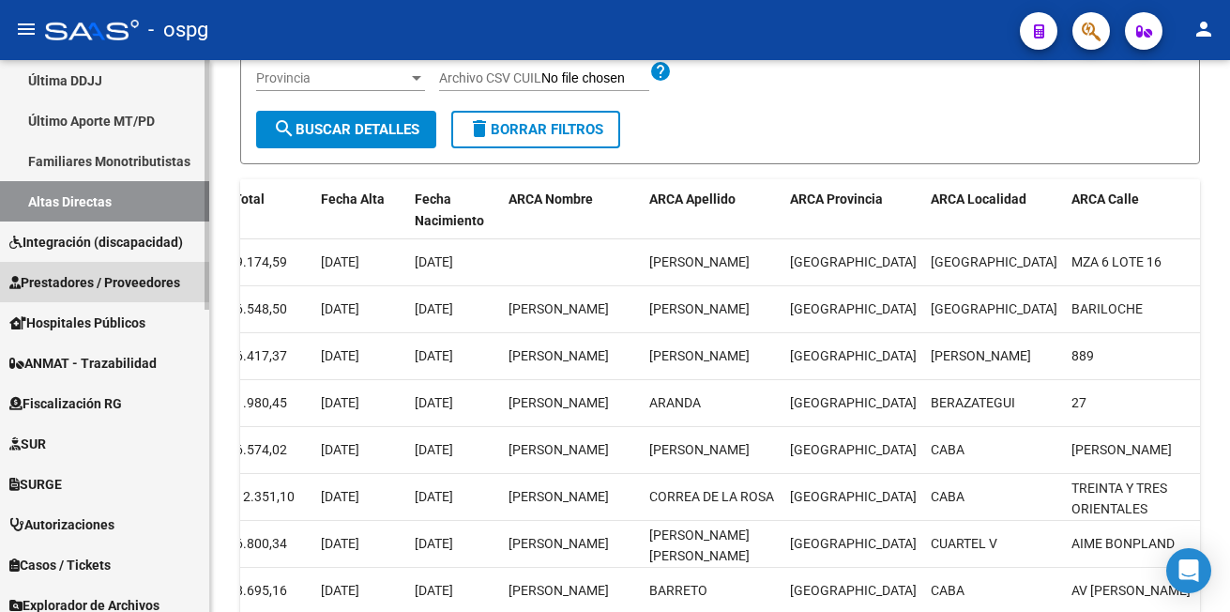
click at [64, 283] on span "Prestadores / Proveedores" at bounding box center [94, 282] width 171 height 21
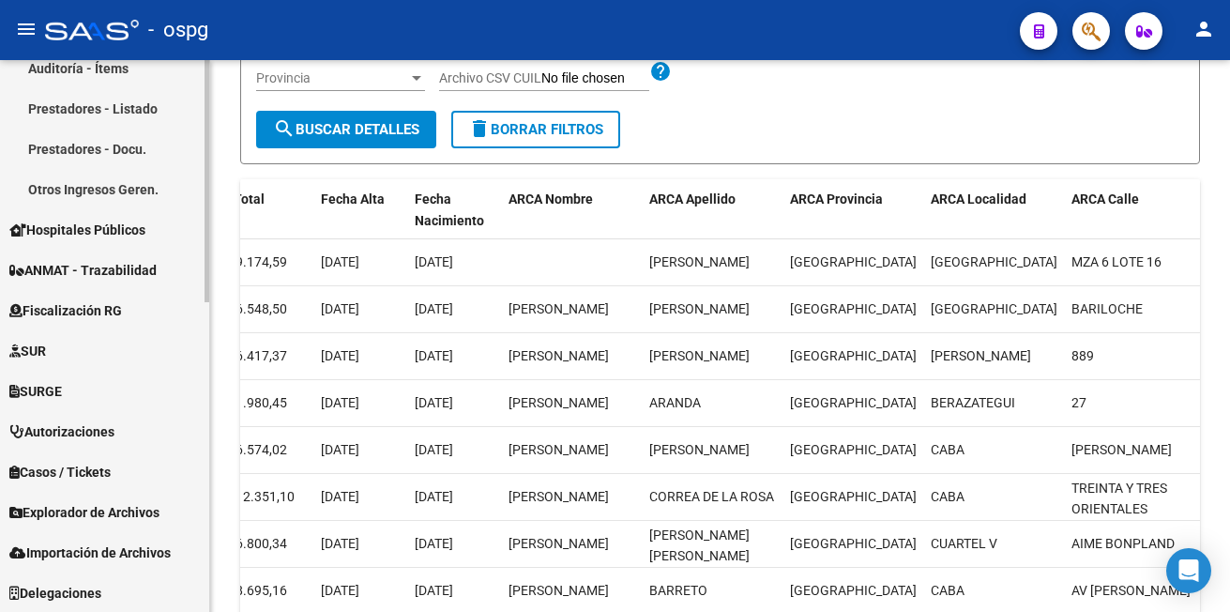
scroll to position [707, 0]
click at [104, 503] on span "Explorador de Archivos" at bounding box center [84, 511] width 150 height 21
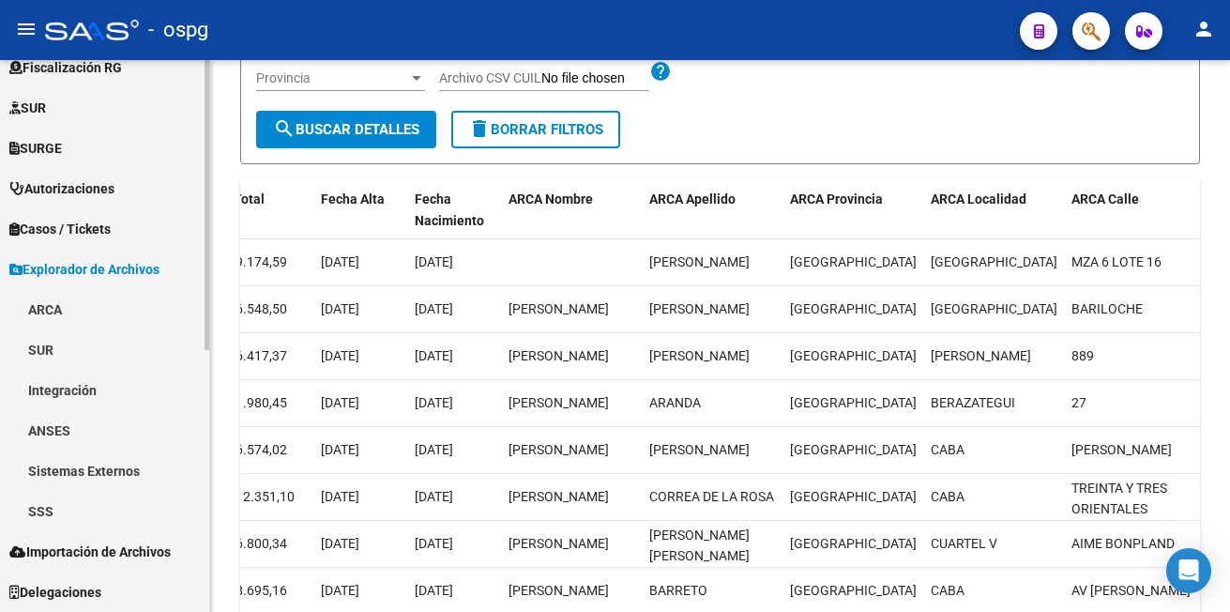
scroll to position [465, 0]
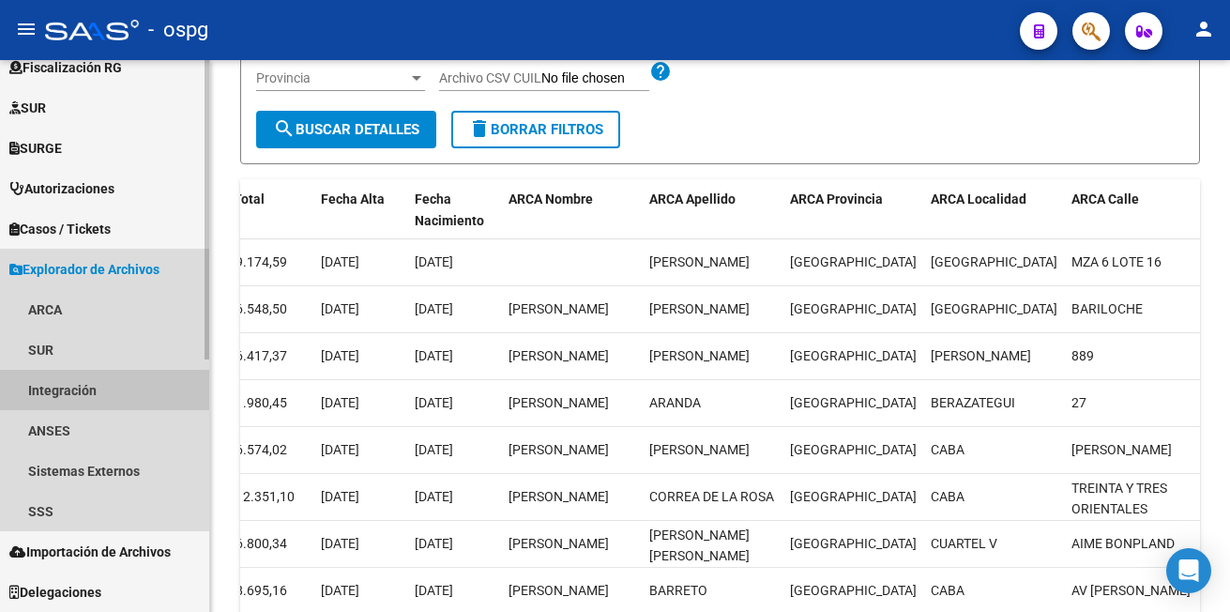
click at [92, 386] on link "Integración" at bounding box center [104, 390] width 209 height 40
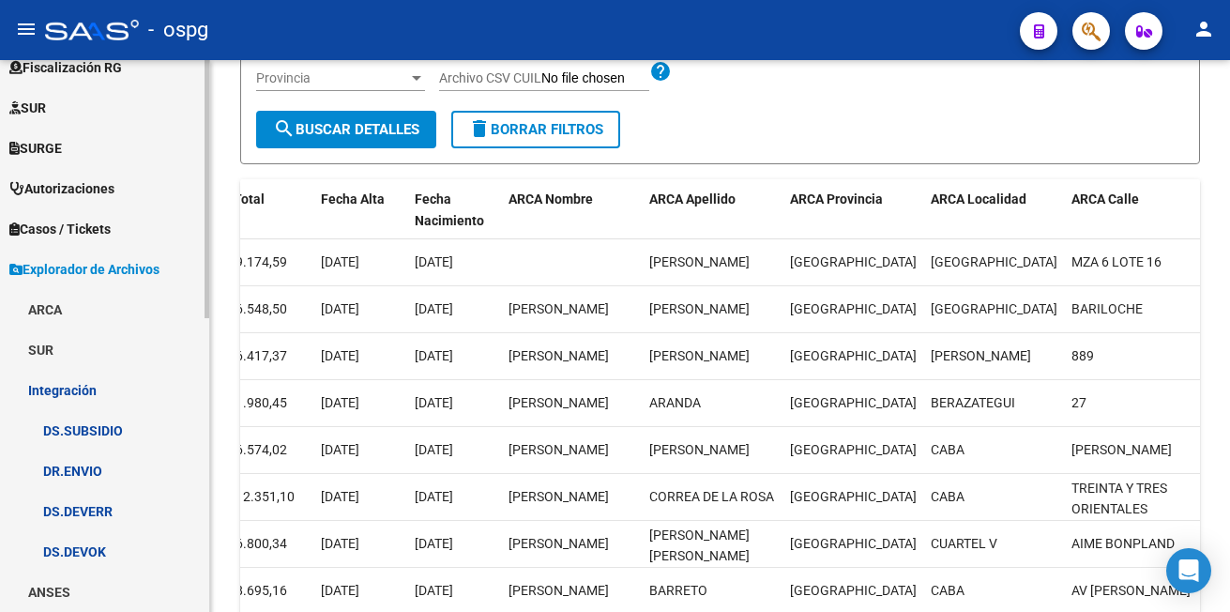
click at [92, 554] on link "DS.DEVOK" at bounding box center [104, 551] width 209 height 40
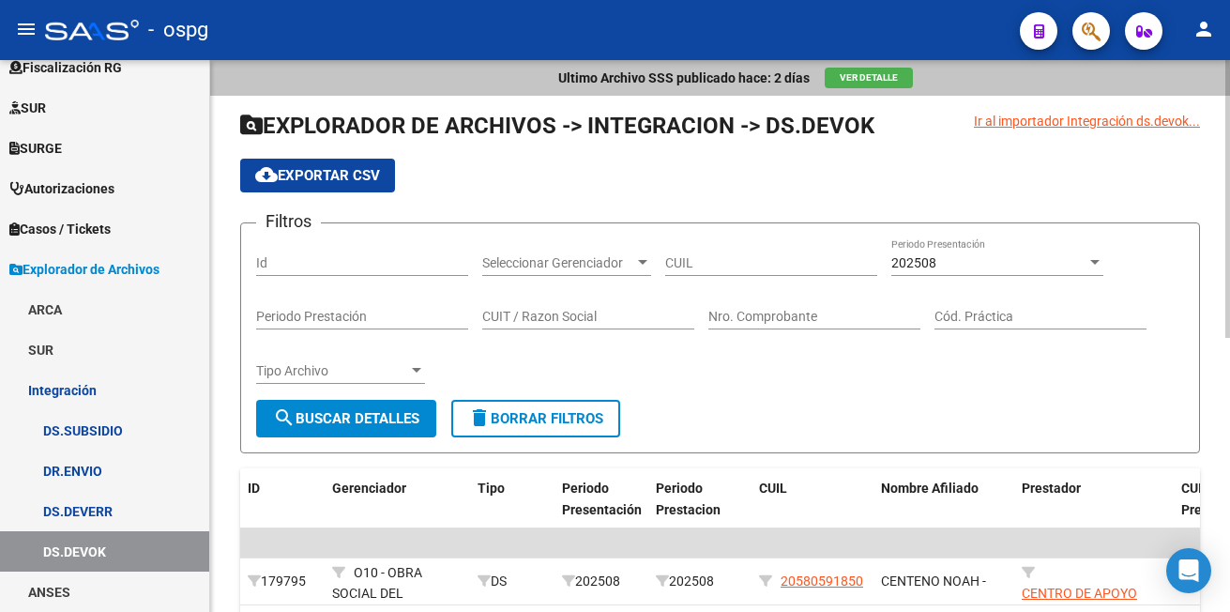
click at [1051, 328] on div "Cód. Práctica" at bounding box center [1041, 311] width 212 height 38
type input "94"
click at [314, 410] on span "search Buscar Detalles" at bounding box center [346, 418] width 146 height 17
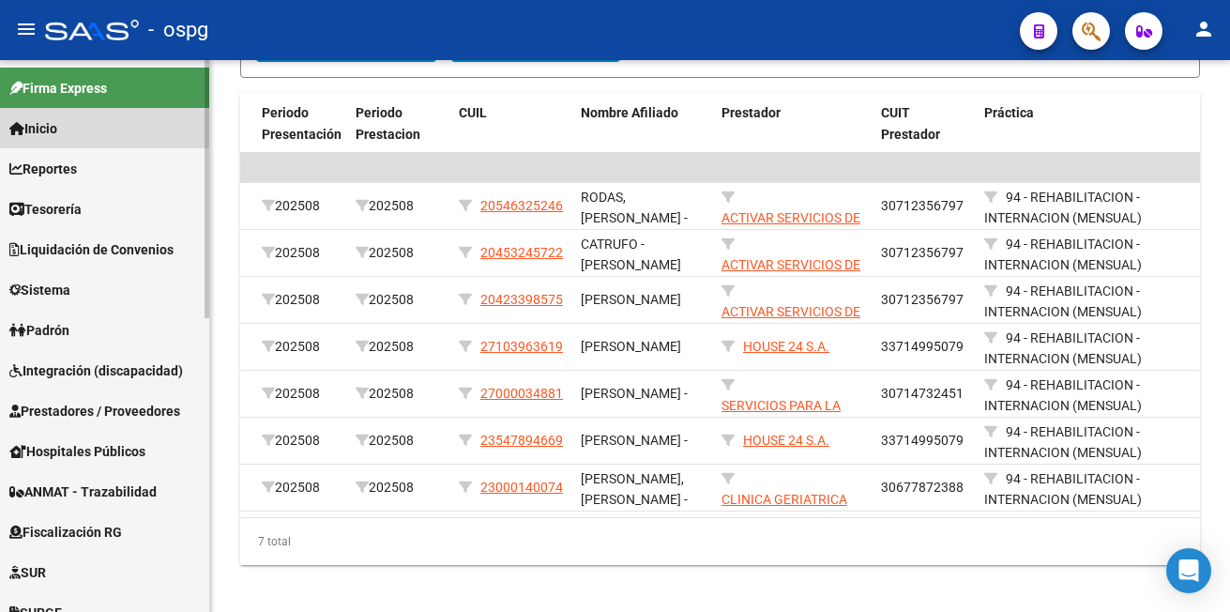
click at [53, 120] on span "Inicio" at bounding box center [33, 128] width 48 height 21
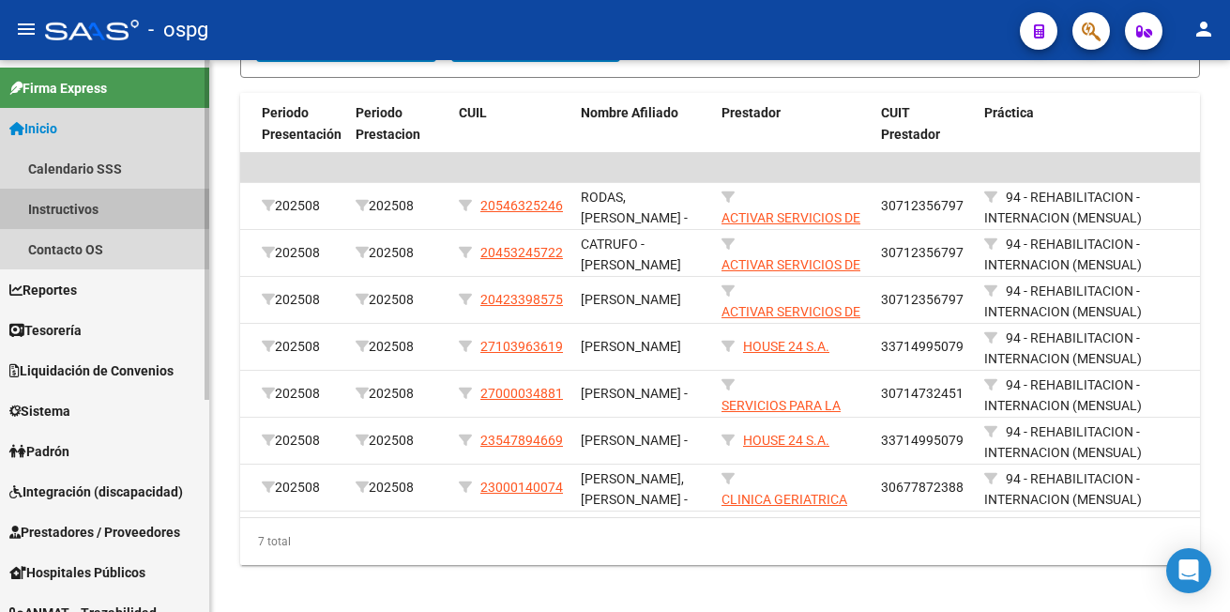
click at [71, 200] on link "Instructivos" at bounding box center [104, 209] width 209 height 40
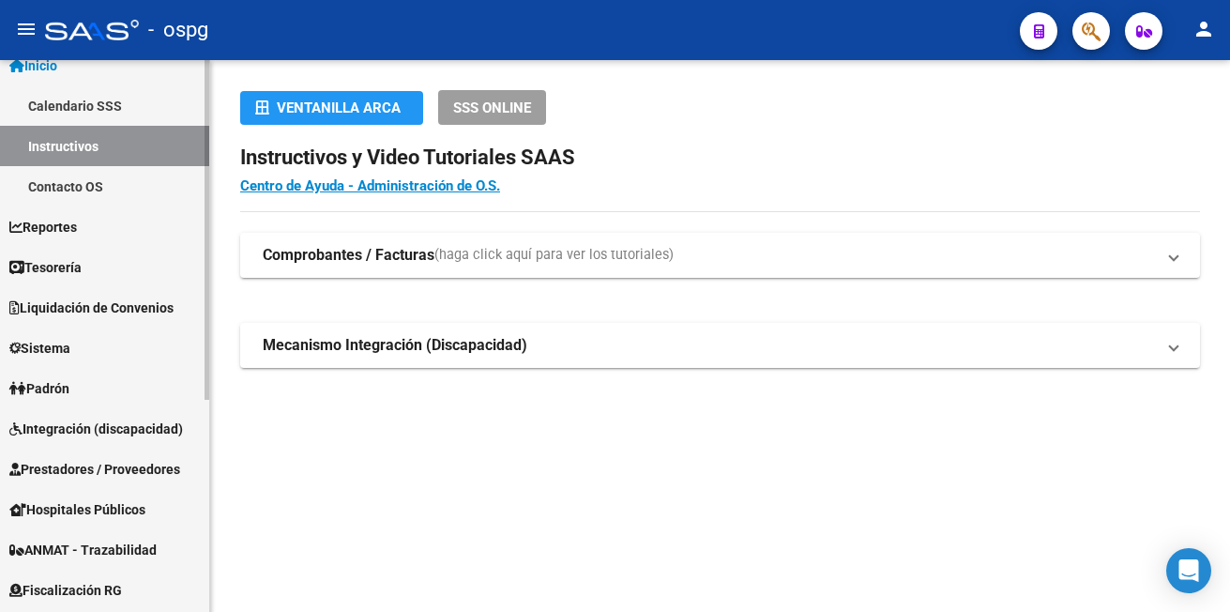
scroll to position [94, 0]
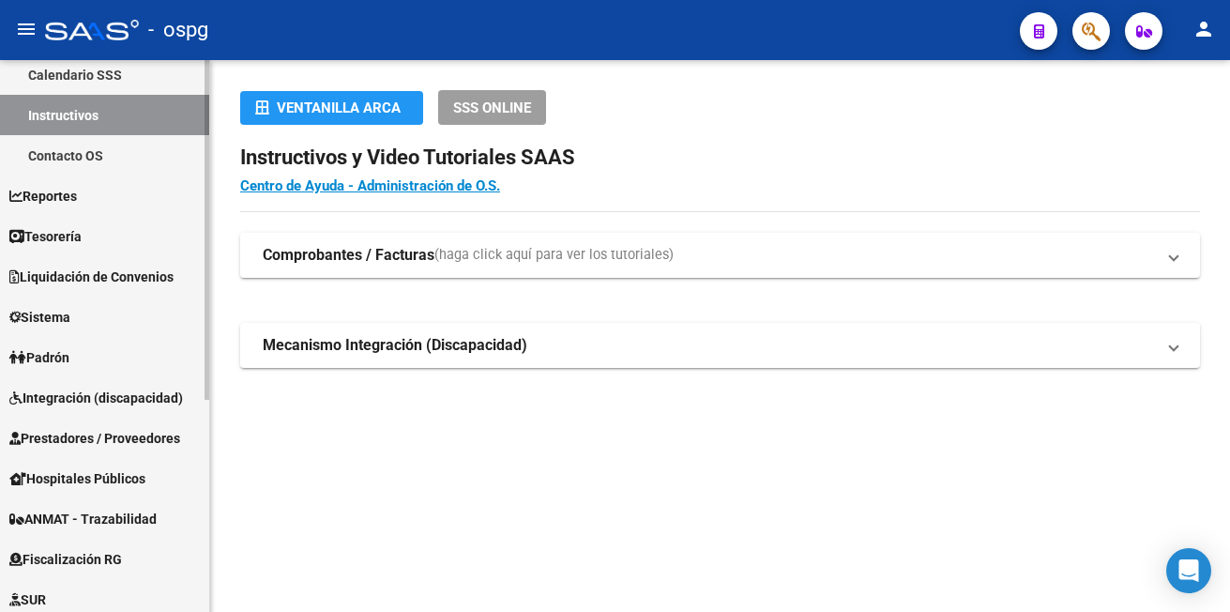
click at [71, 200] on span "Reportes" at bounding box center [43, 196] width 68 height 21
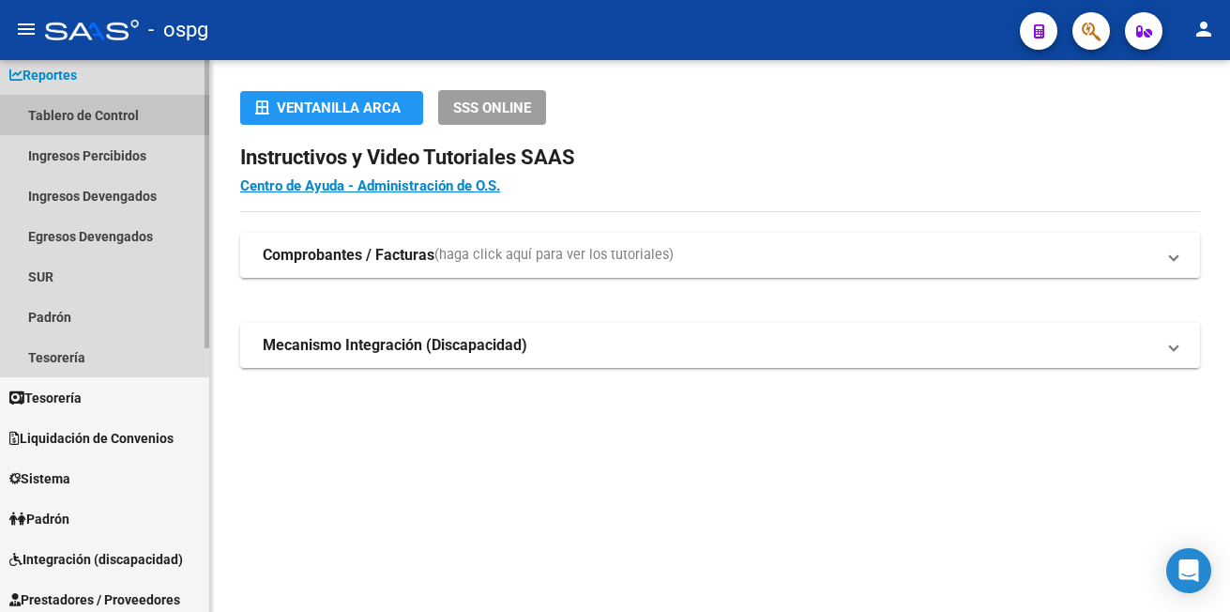
click at [65, 104] on link "Tablero de Control" at bounding box center [104, 115] width 209 height 40
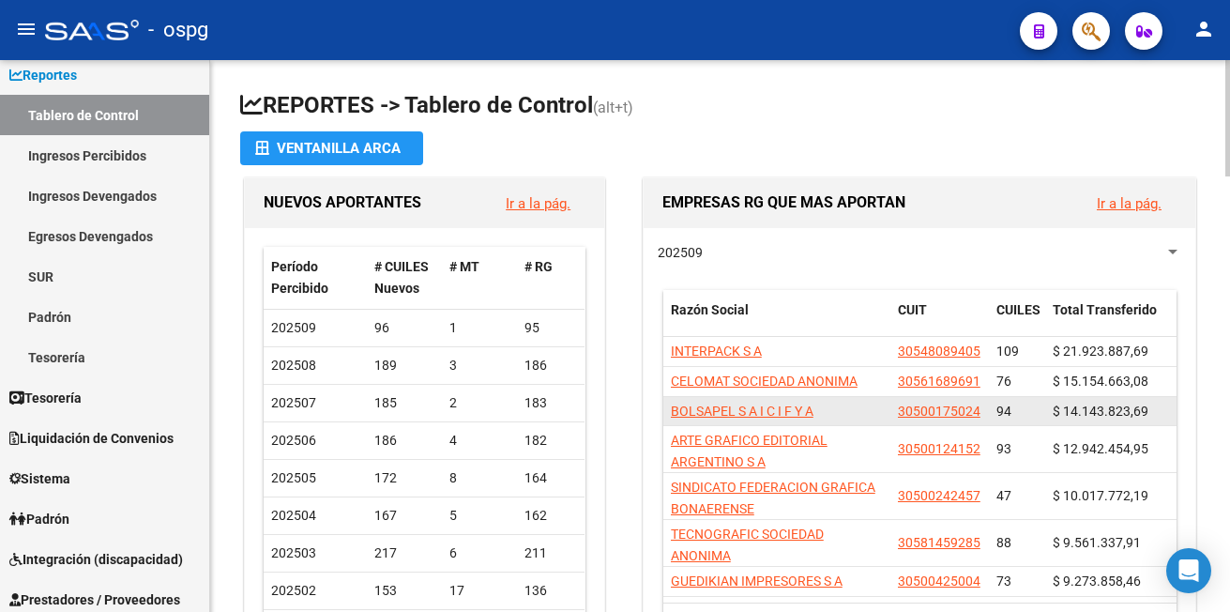
scroll to position [94, 0]
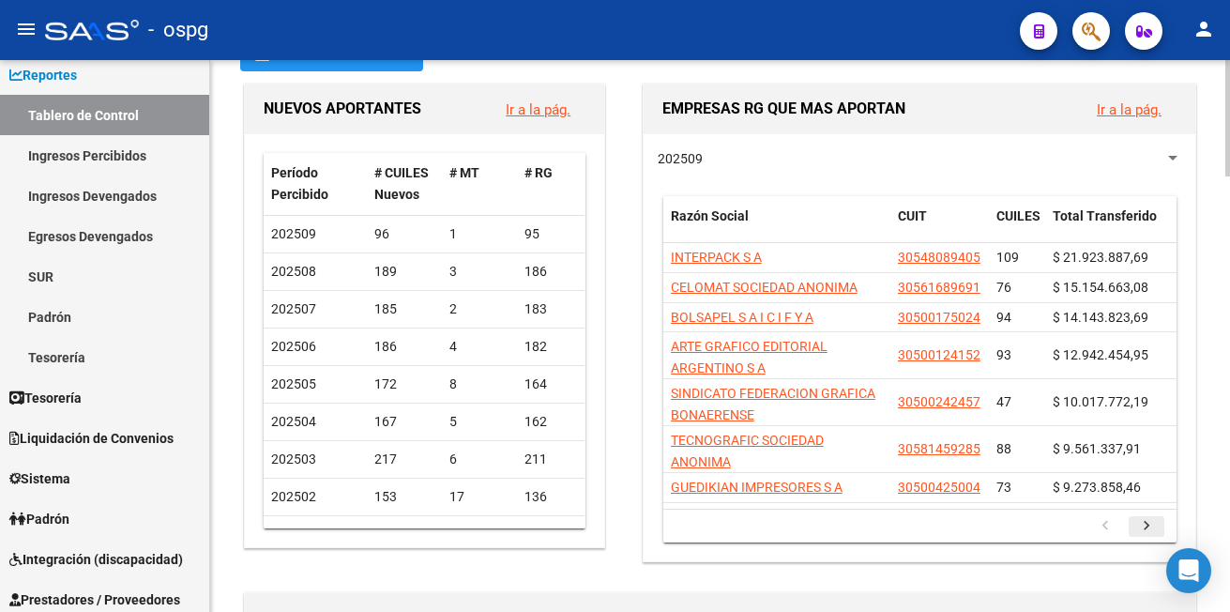
click at [1148, 527] on icon "go to next page" at bounding box center [1147, 528] width 24 height 23
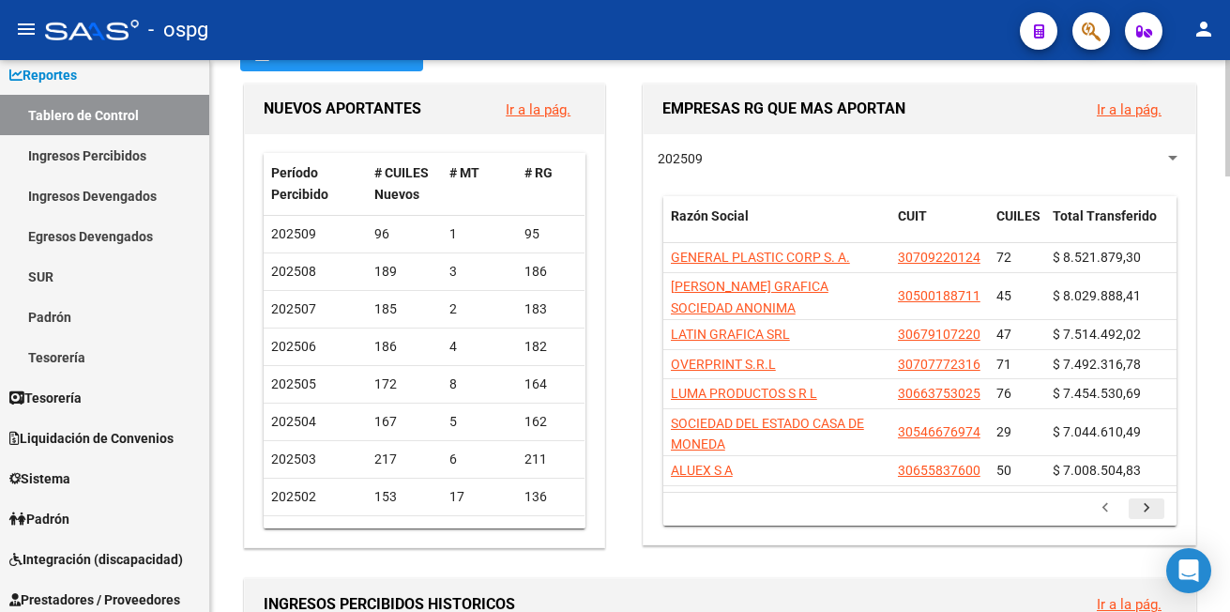
click at [1144, 507] on icon "go to next page" at bounding box center [1147, 510] width 24 height 23
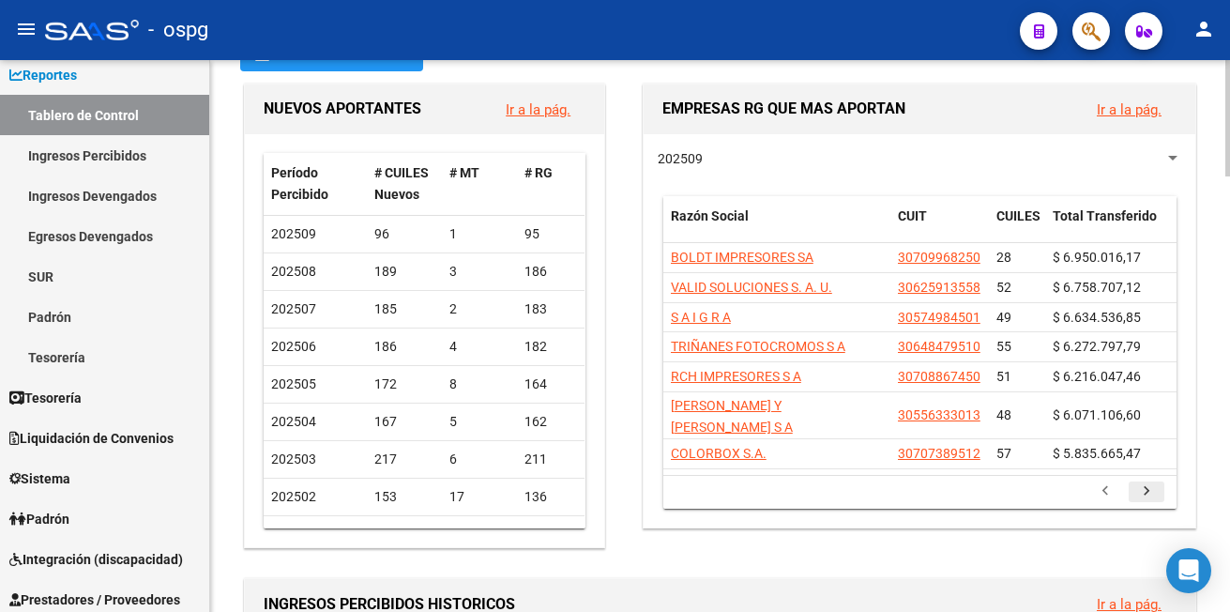
click at [1144, 507] on div "202509 Razón Social CUIT CUILES Total Transferido [PERSON_NAME] IMPRESORES SA 3…" at bounding box center [920, 330] width 552 height 393
click at [1148, 482] on icon "go to next page" at bounding box center [1147, 493] width 24 height 23
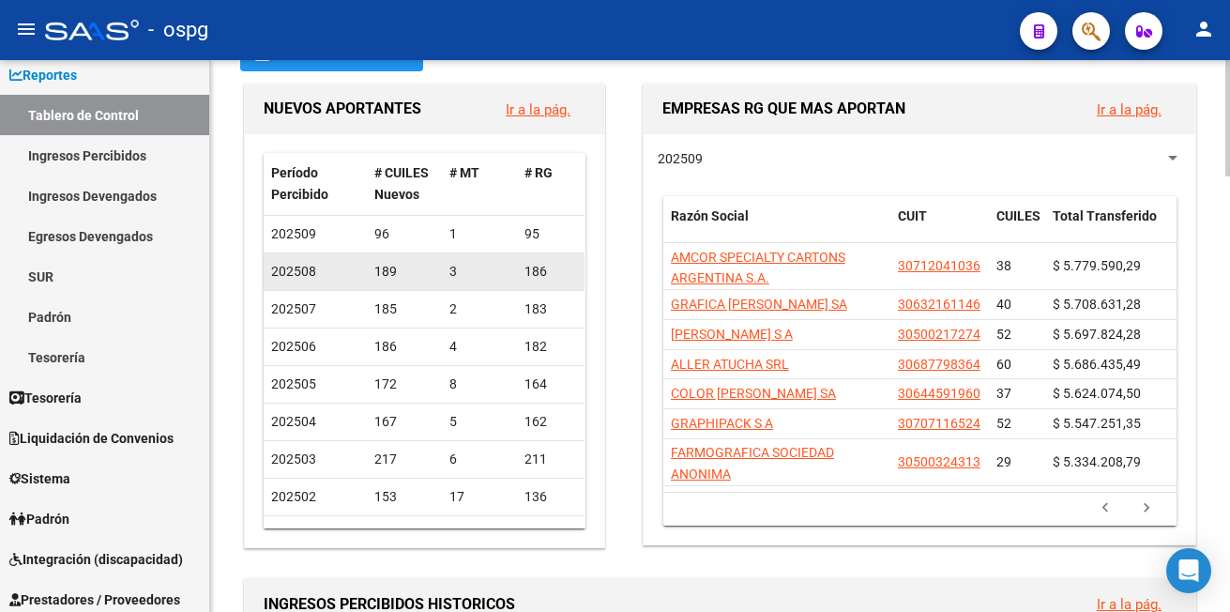
click at [438, 267] on datatable-body-cell "189" at bounding box center [404, 271] width 75 height 37
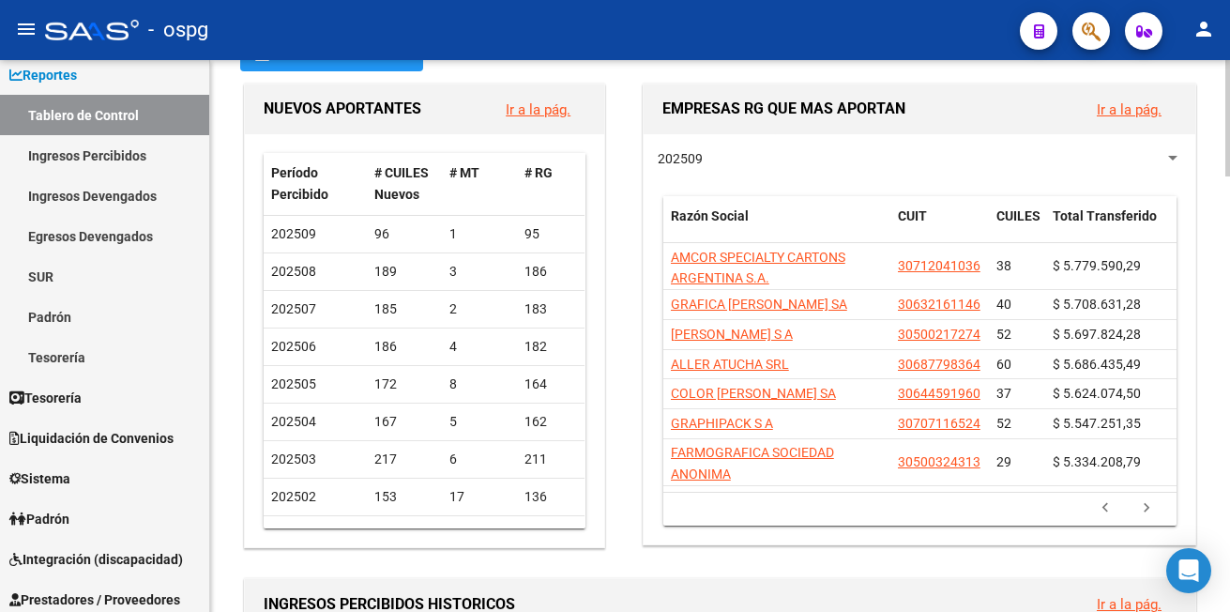
click at [1124, 110] on link "Ir a la pág." at bounding box center [1129, 109] width 65 height 17
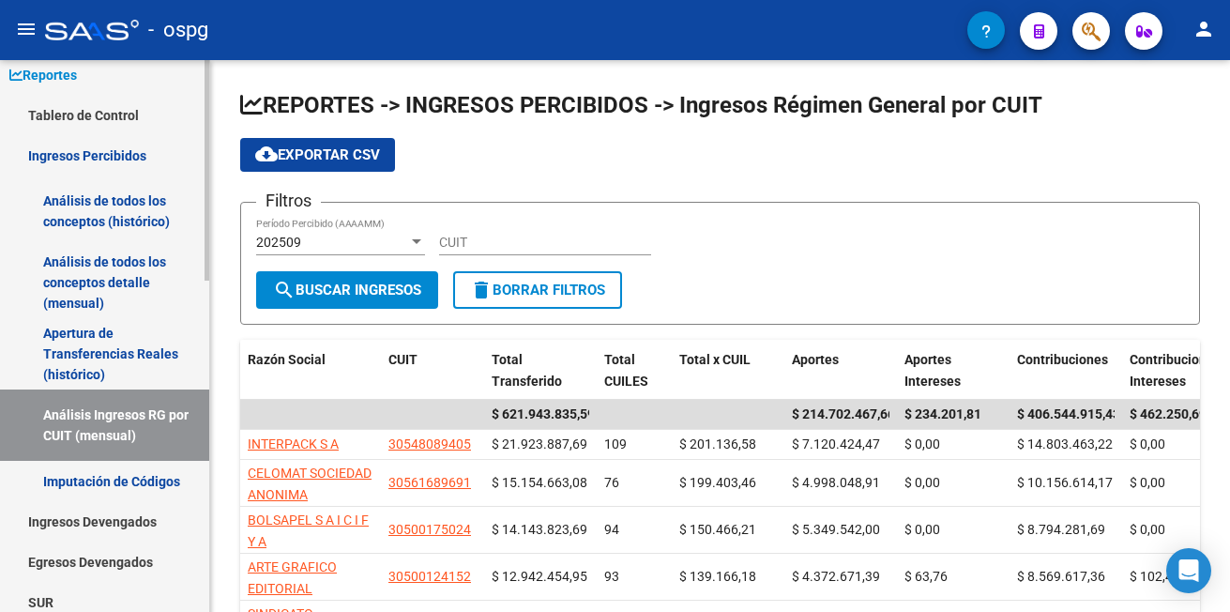
click at [80, 104] on link "Tablero de Control" at bounding box center [104, 115] width 209 height 40
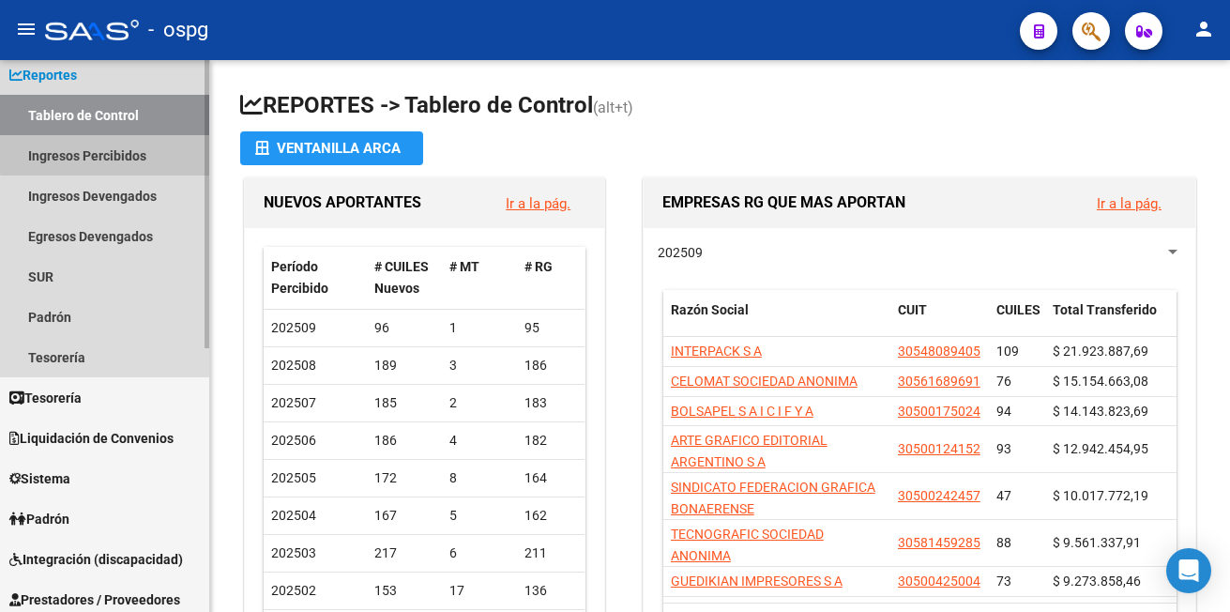
click at [124, 152] on link "Ingresos Percibidos" at bounding box center [104, 155] width 209 height 40
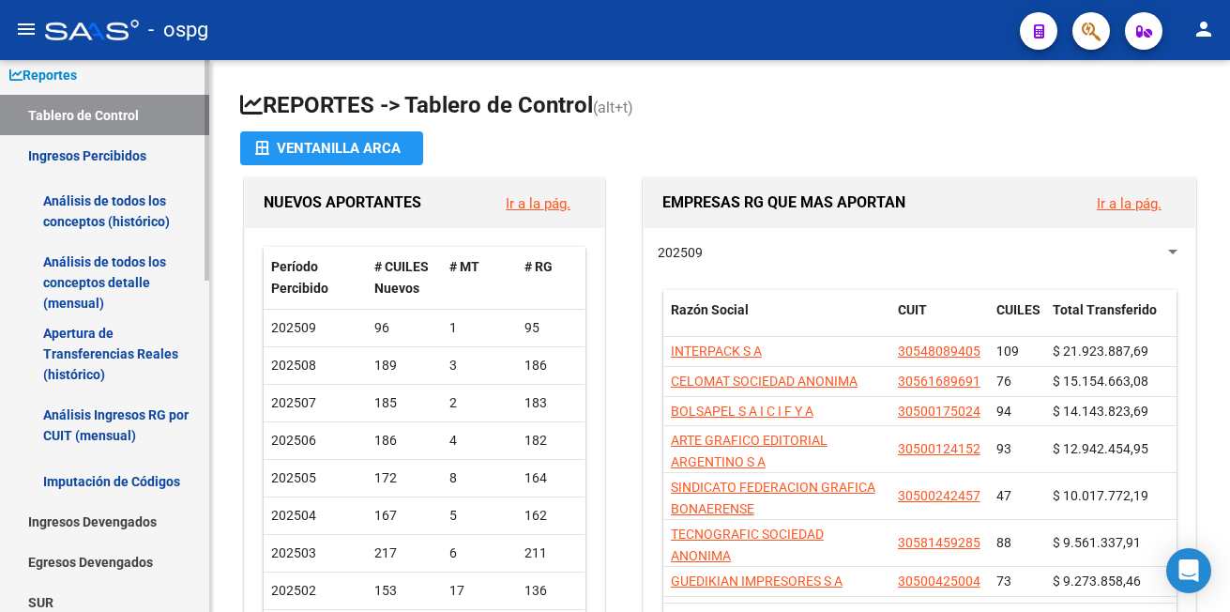
click at [124, 202] on link "Análisis de todos los conceptos (histórico)" at bounding box center [104, 211] width 209 height 71
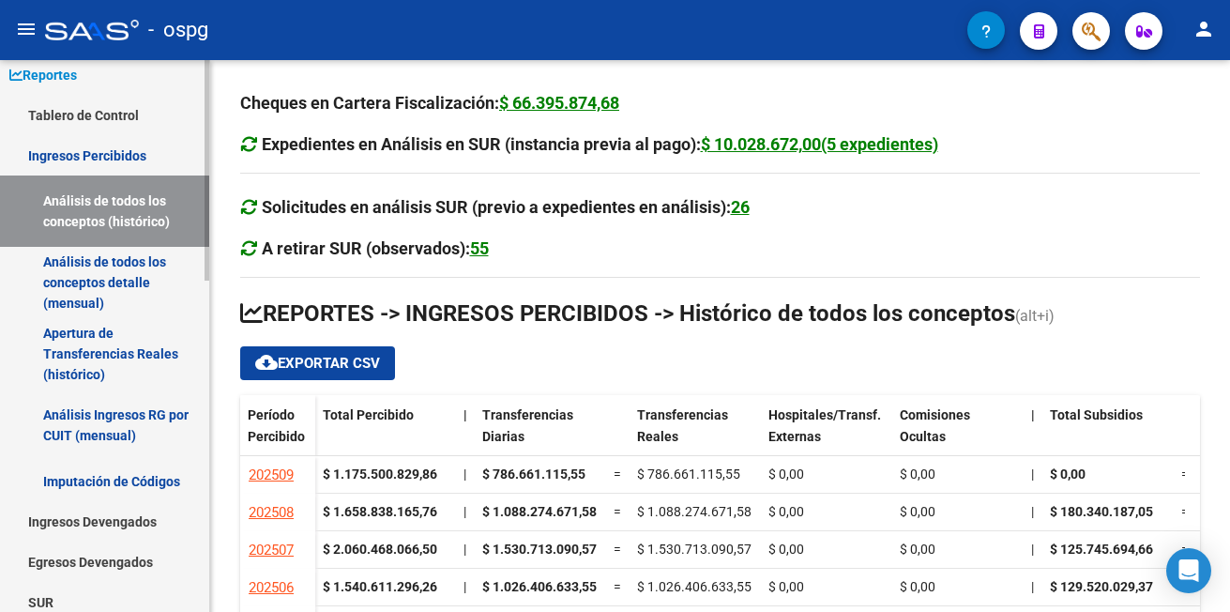
click at [82, 282] on link "Análisis de todos los conceptos detalle (mensual)" at bounding box center [104, 282] width 209 height 71
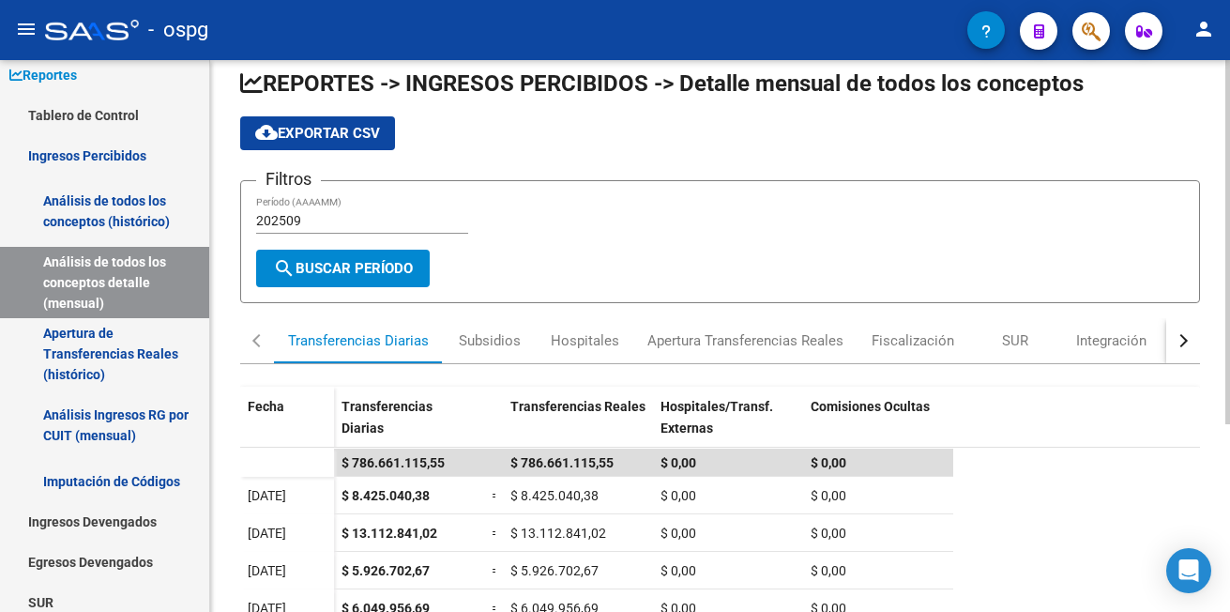
scroll to position [4, 0]
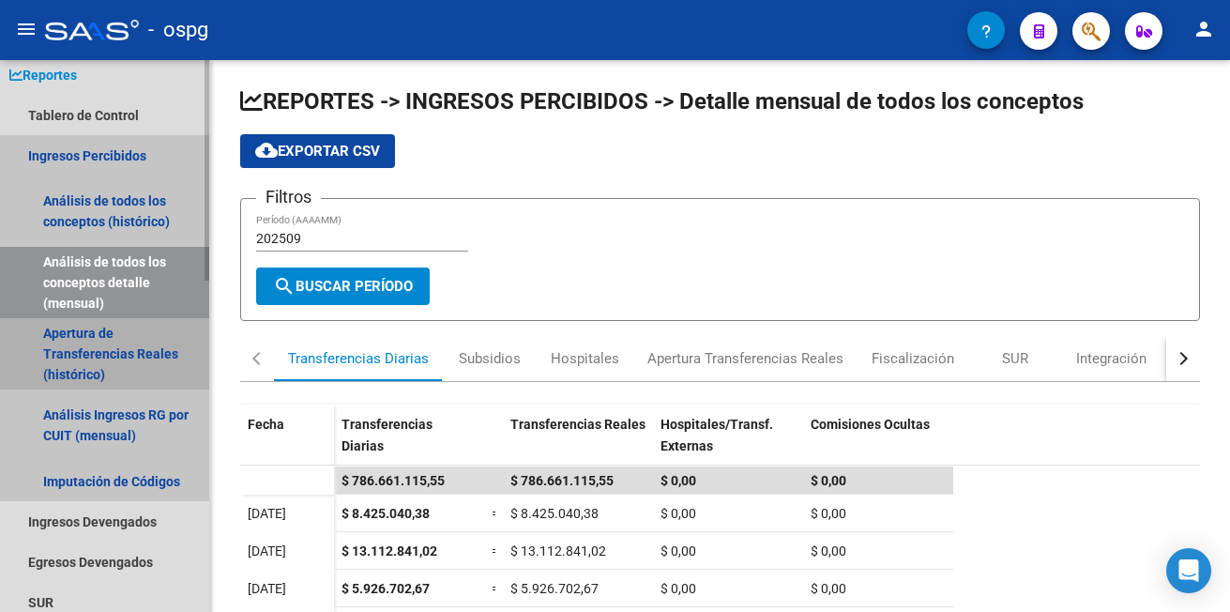
click at [94, 365] on link "Apertura de Transferencias Reales (histórico)" at bounding box center [104, 353] width 209 height 71
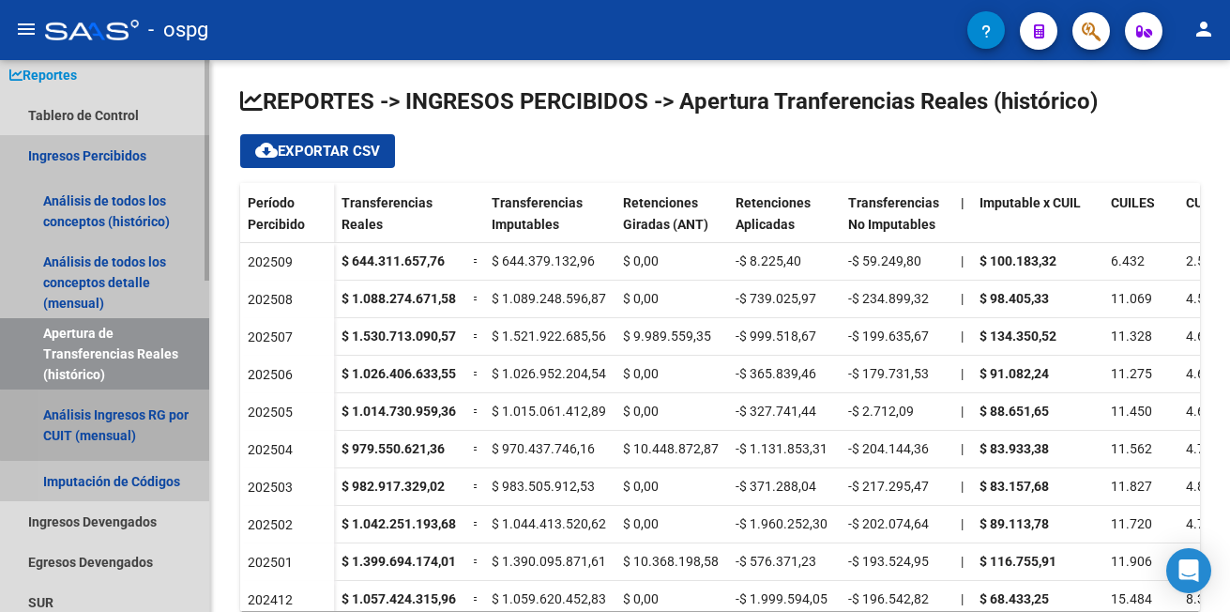
click at [108, 425] on link "Análisis Ingresos RG por CUIT (mensual)" at bounding box center [104, 425] width 209 height 71
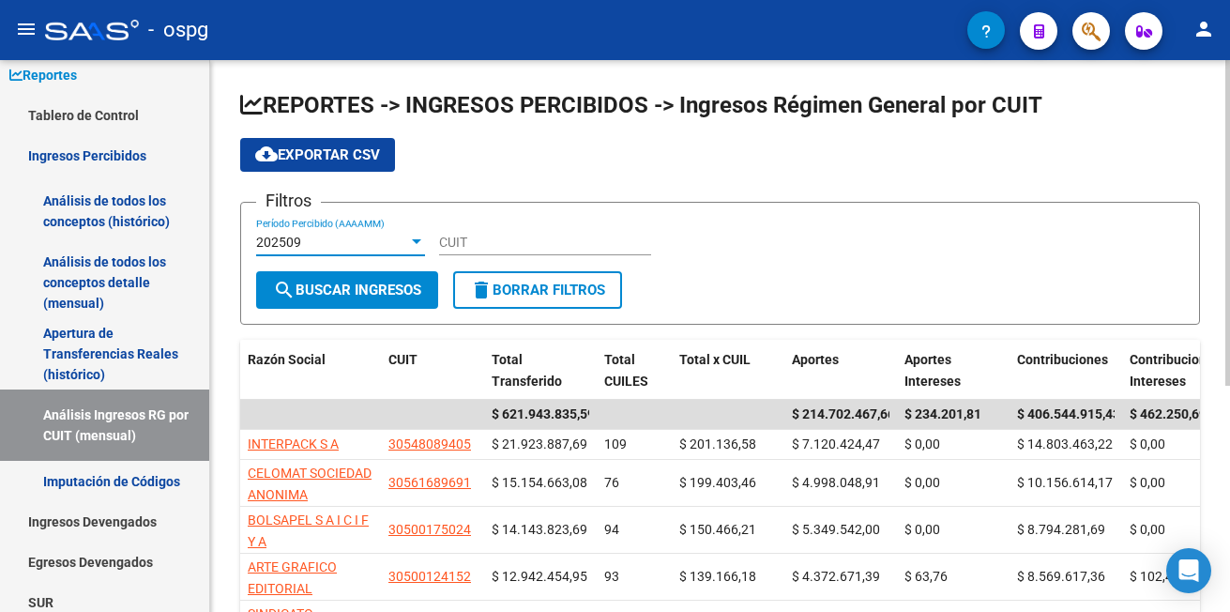
click at [412, 237] on div at bounding box center [416, 242] width 17 height 15
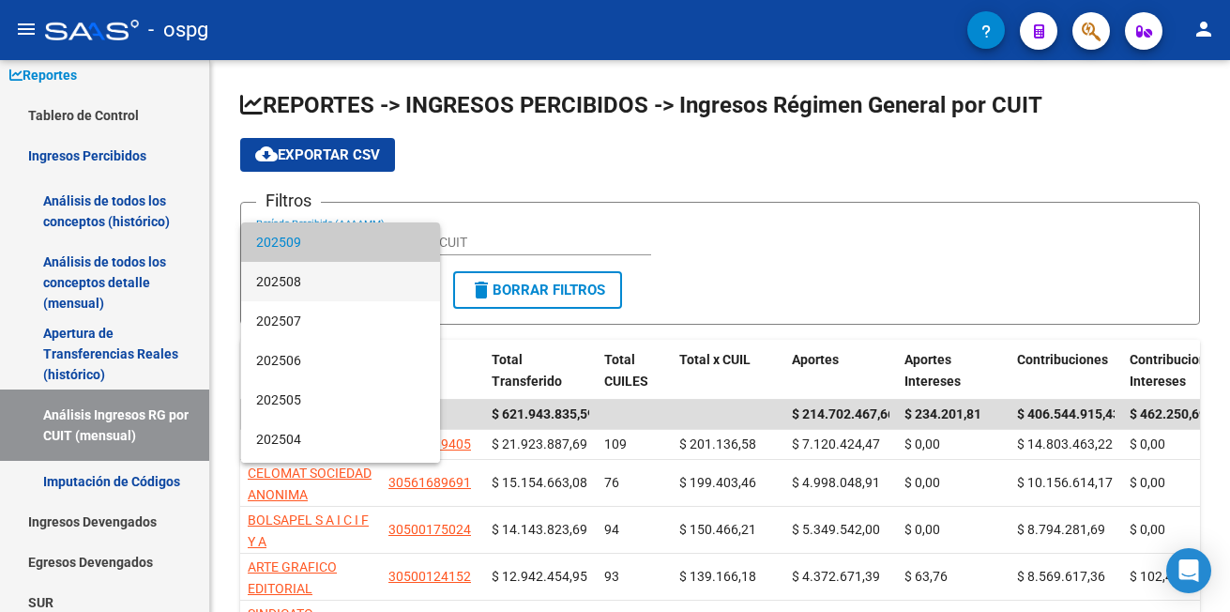
click at [334, 282] on span "202508" at bounding box center [340, 281] width 169 height 39
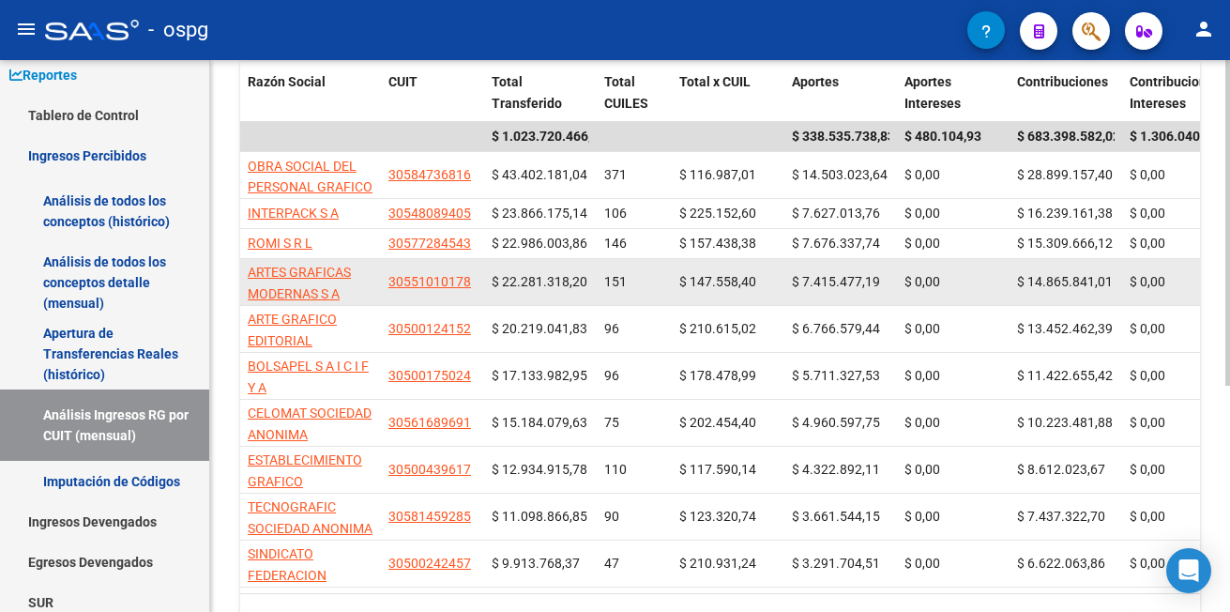
scroll to position [282, 0]
